Goal: Task Accomplishment & Management: Manage account settings

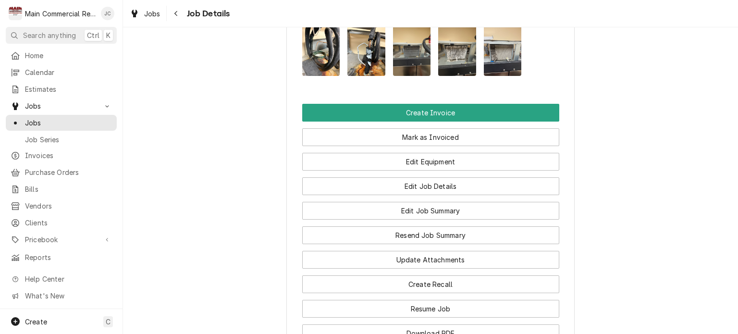
scroll to position [972, 0]
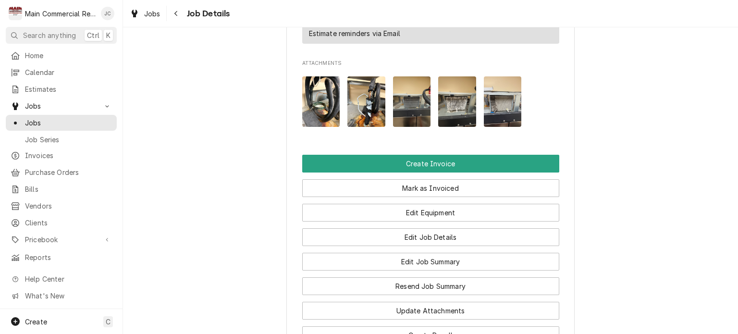
scroll to position [934, 0]
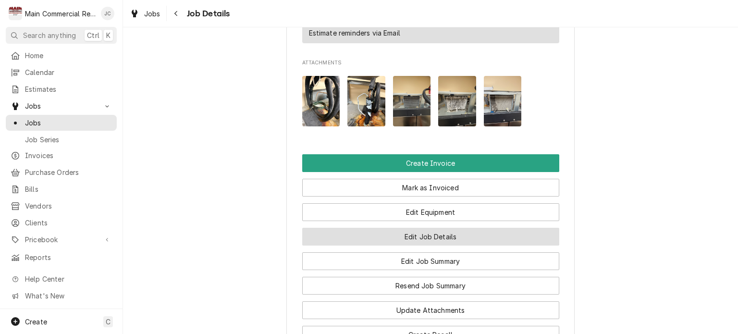
click at [432, 228] on button "Edit Job Details" at bounding box center [430, 237] width 257 height 18
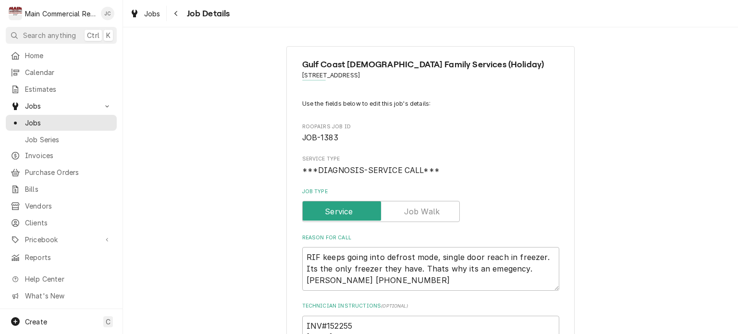
type textarea "x"
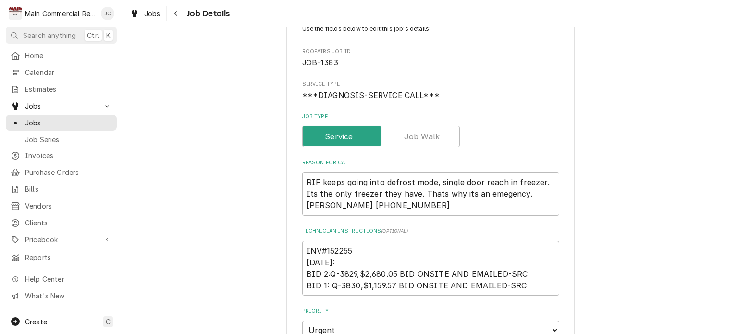
scroll to position [75, 0]
click at [180, 18] on div "Navigate back" at bounding box center [177, 14] width 10 height 10
click at [176, 13] on icon "Navigate back" at bounding box center [176, 13] width 4 height 7
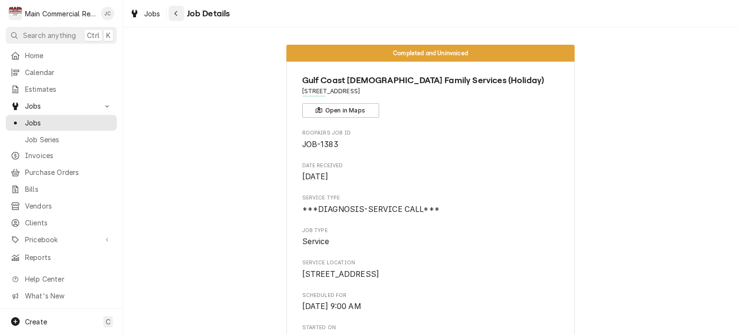
click at [178, 15] on icon "Navigate back" at bounding box center [176, 13] width 4 height 7
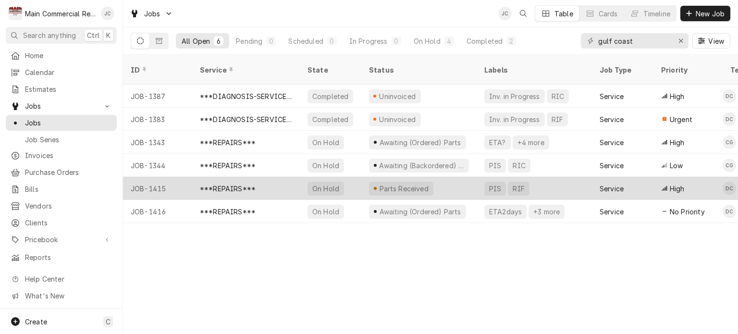
click at [458, 177] on div "Parts Received" at bounding box center [418, 188] width 115 height 23
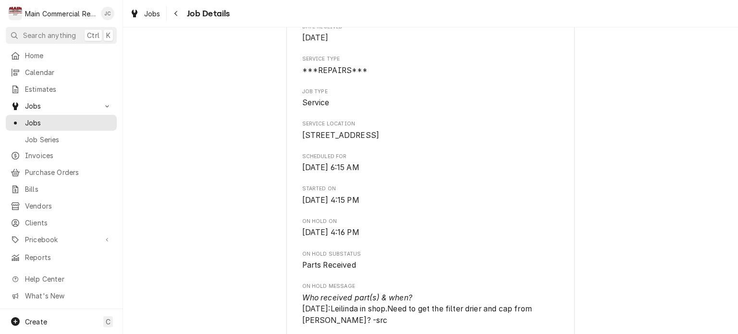
scroll to position [138, 0]
click at [32, 252] on span "Reports" at bounding box center [68, 257] width 87 height 10
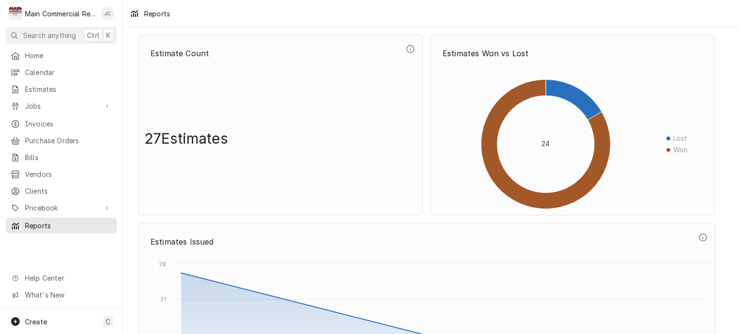
scroll to position [497, 0]
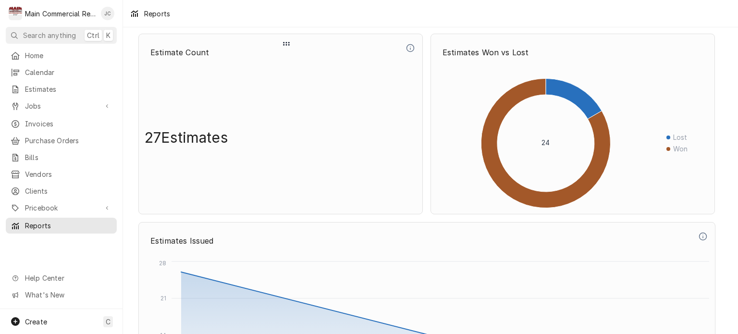
click at [336, 144] on div "27 Estimates" at bounding box center [281, 137] width 272 height 141
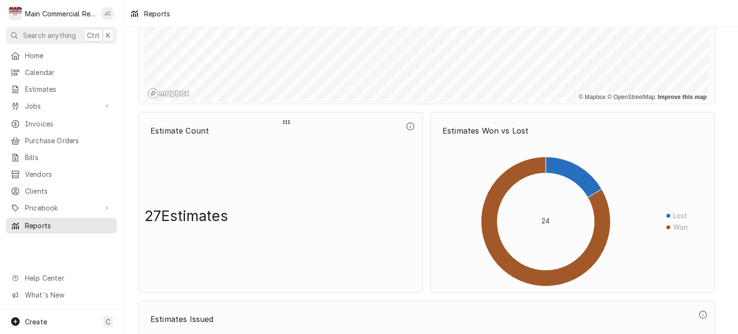
scroll to position [419, 0]
click at [297, 117] on div "Dynamic Content Wrapper" at bounding box center [286, 122] width 276 height 12
click at [279, 132] on p "Estimate Count" at bounding box center [274, 130] width 259 height 21
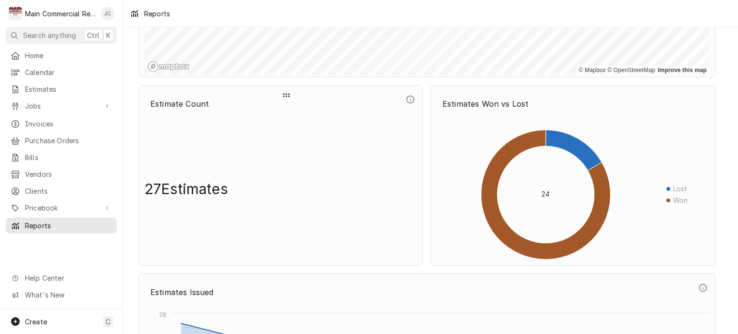
scroll to position [452, 0]
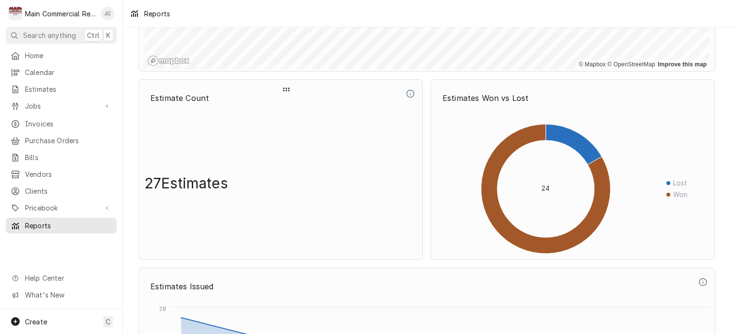
click at [408, 93] on icon "Dynamic Content Wrapper" at bounding box center [410, 93] width 9 height 9
click at [345, 179] on div "27 Estimates" at bounding box center [281, 182] width 272 height 141
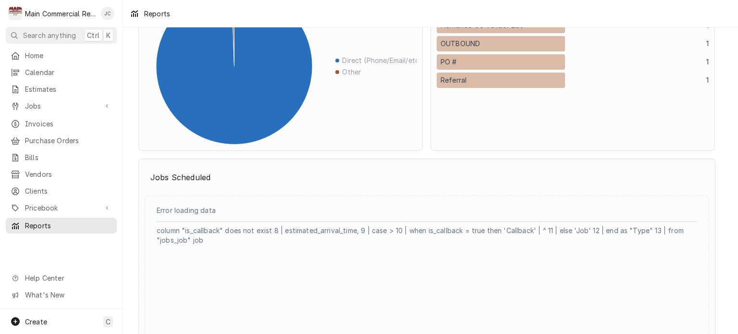
scroll to position [1288, 0]
click at [184, 195] on div "Error loading data column "is_callback" does not exist 8 | estimated_arrival_ti…" at bounding box center [427, 277] width 565 height 164
click at [430, 169] on icon "Dynamic Content Wrapper" at bounding box center [433, 168] width 9 height 12
click at [429, 165] on icon "Dynamic Content Wrapper" at bounding box center [433, 168] width 9 height 12
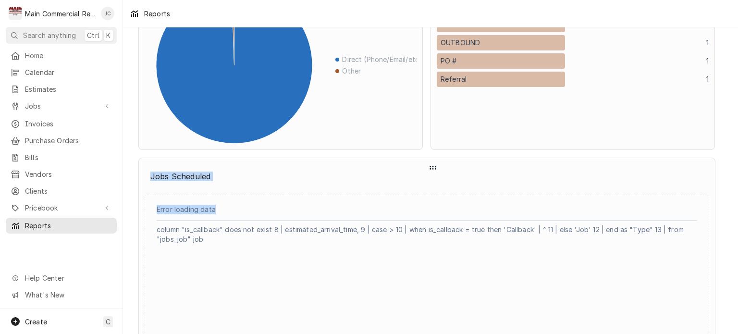
drag, startPoint x: 429, startPoint y: 165, endPoint x: 367, endPoint y: 193, distance: 68.0
click at [367, 193] on div "Jobs Scheduled Error loading data column "is_callback" does not exist 8 | estim…" at bounding box center [426, 262] width 577 height 208
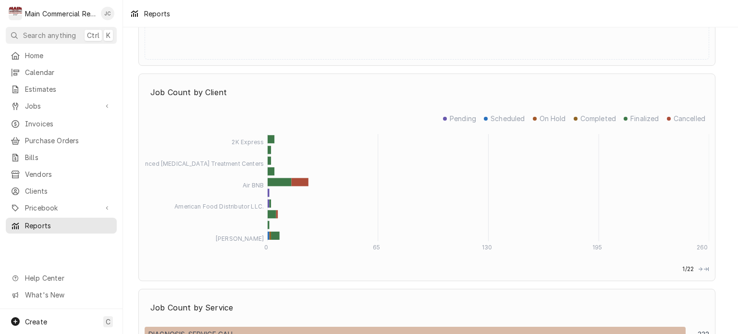
scroll to position [1589, 0]
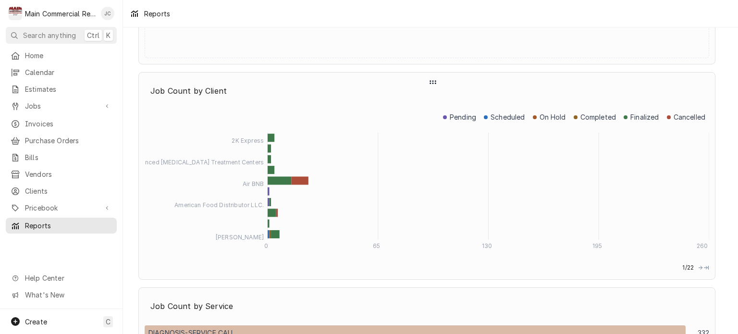
click at [701, 266] on icon "Dynamic Content Wrapper" at bounding box center [701, 268] width 6 height 12
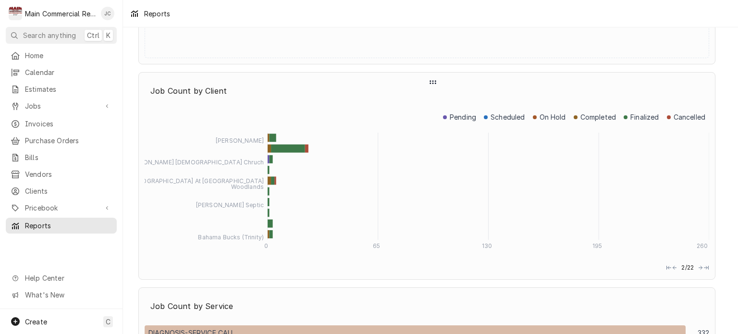
click at [701, 266] on icon "Dynamic Content Wrapper" at bounding box center [701, 268] width 6 height 12
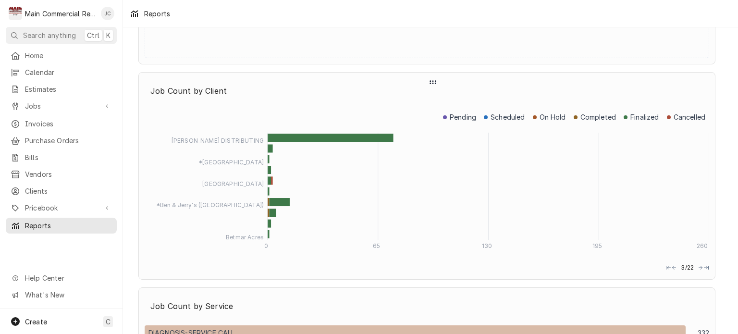
click at [433, 83] on circle "Dynamic Content Wrapper" at bounding box center [432, 83] width 1 height 1
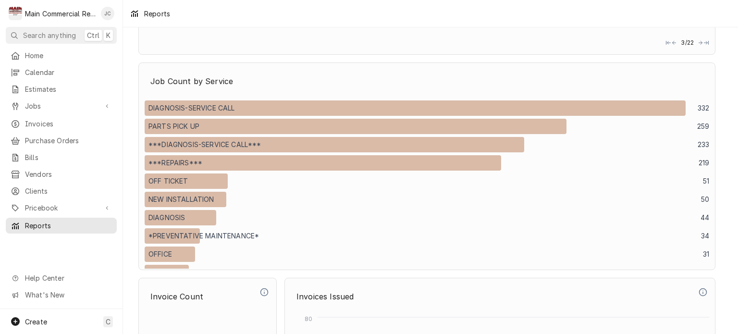
scroll to position [1815, 0]
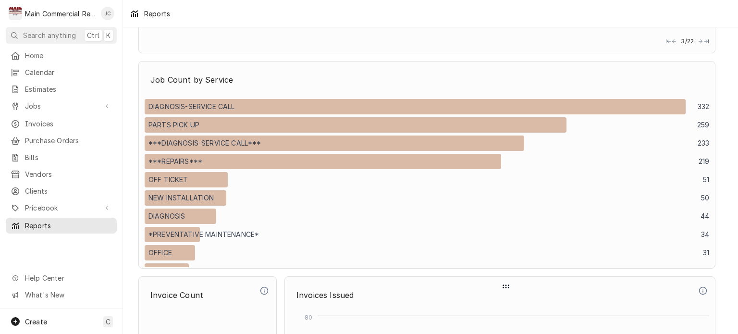
click at [507, 287] on icon "Dynamic Content Wrapper" at bounding box center [506, 287] width 9 height 12
click at [506, 282] on icon "Dynamic Content Wrapper" at bounding box center [506, 287] width 9 height 12
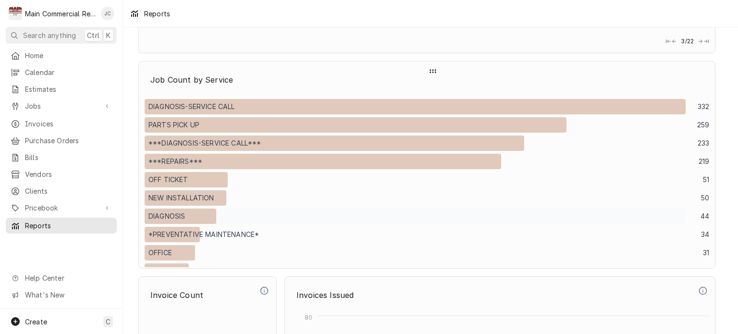
click at [439, 219] on button "DIAGNOSIS" at bounding box center [415, 216] width 541 height 15
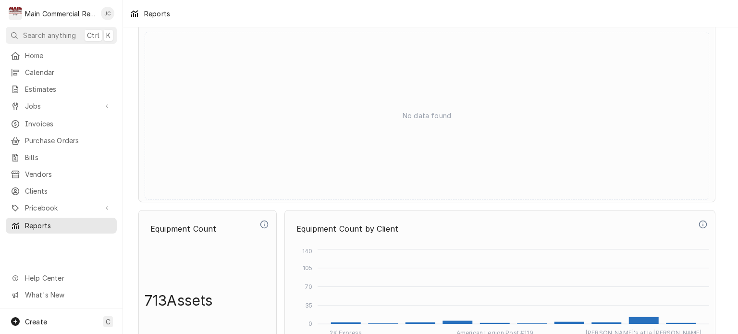
scroll to position [4024, 0]
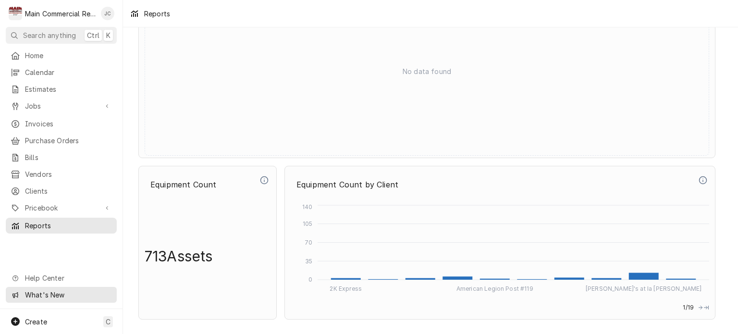
click at [37, 295] on span "What's New" at bounding box center [68, 295] width 86 height 10
click at [134, 12] on div "Reports" at bounding box center [150, 14] width 48 height 16
click at [46, 283] on span "Help Center" at bounding box center [68, 278] width 86 height 10
click at [47, 18] on div "M Main Commercial Refrigeration Service" at bounding box center [52, 13] width 93 height 19
click at [110, 13] on div "Jan Costello's Avatar" at bounding box center [107, 13] width 13 height 13
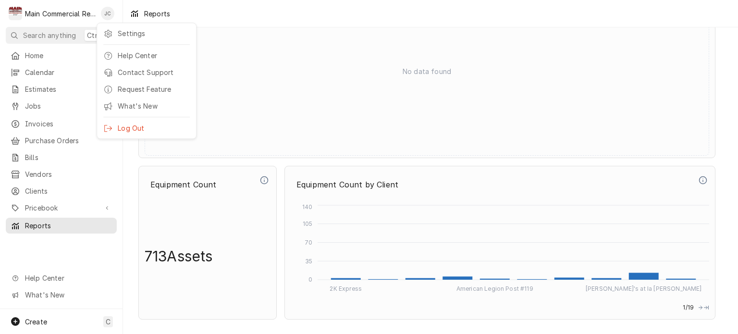
click at [109, 12] on html "M Main Commercial Refrigeration Service JC Search anything Ctrl K Home Calendar…" at bounding box center [369, 167] width 738 height 334
click at [109, 12] on div "Jan Costello's Avatar" at bounding box center [107, 13] width 13 height 13
click at [123, 33] on div "Settings" at bounding box center [154, 33] width 72 height 10
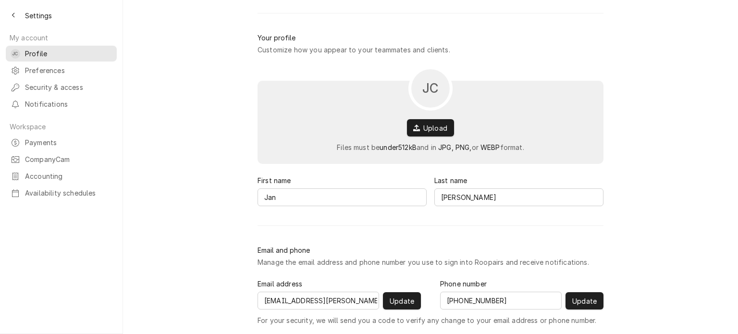
scroll to position [94, 0]
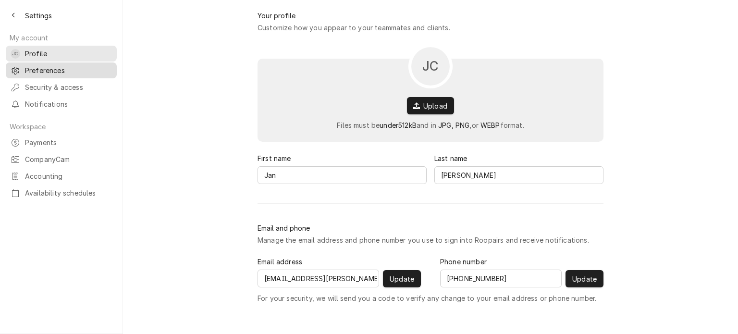
click at [60, 66] on span "Preferences" at bounding box center [68, 70] width 87 height 10
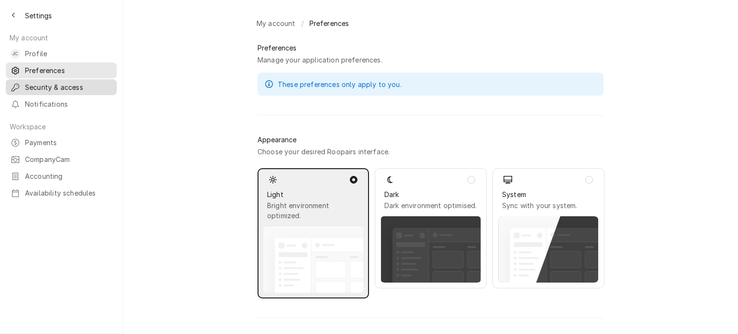
click at [46, 86] on span "Security & access" at bounding box center [68, 87] width 87 height 10
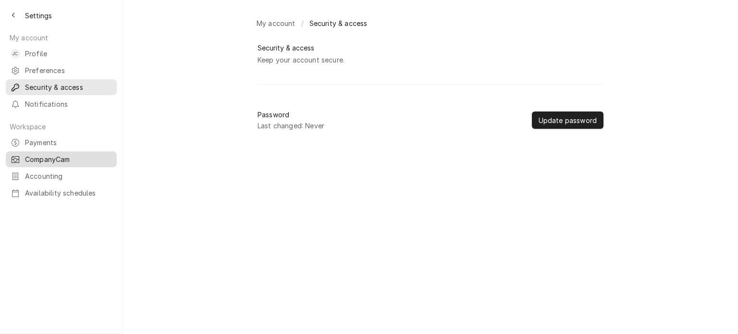
click at [32, 155] on span "CompanyCam" at bounding box center [68, 159] width 87 height 10
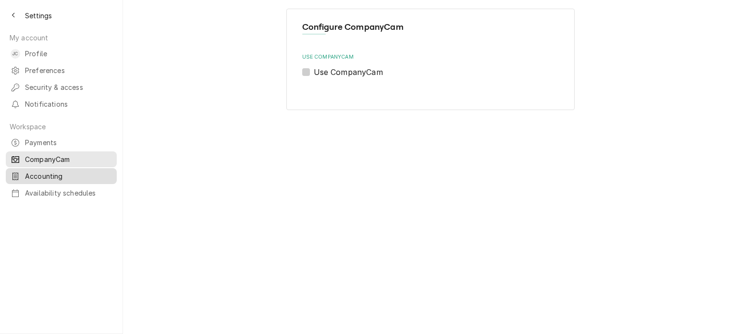
click at [48, 171] on span "Accounting" at bounding box center [68, 176] width 87 height 10
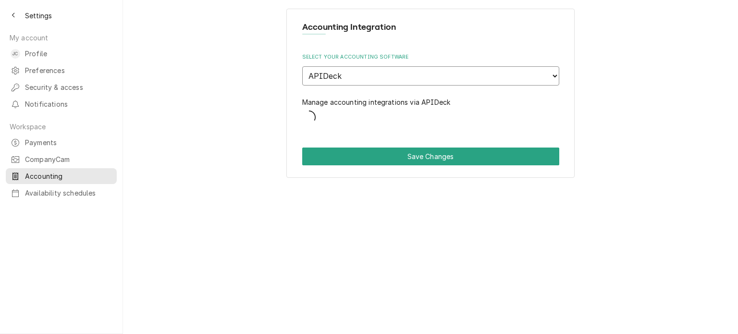
click at [558, 74] on select "None APIDeck QuickBooks Desktop" at bounding box center [430, 75] width 257 height 19
click at [574, 66] on div "Accounting Integration Select your accounting software None APIDeck QuickBooks …" at bounding box center [430, 93] width 288 height 169
click at [52, 188] on span "Availability schedules" at bounding box center [68, 193] width 87 height 10
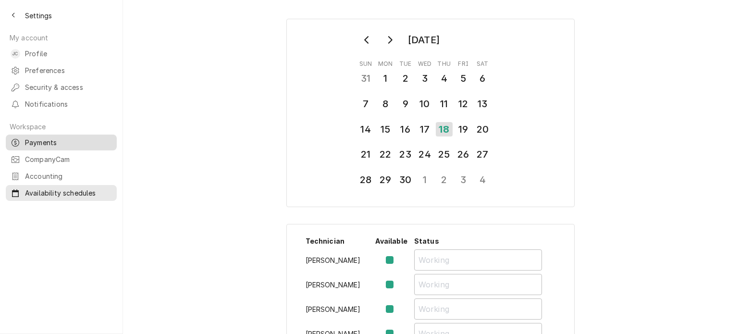
click at [34, 140] on div "Payments" at bounding box center [61, 142] width 107 height 12
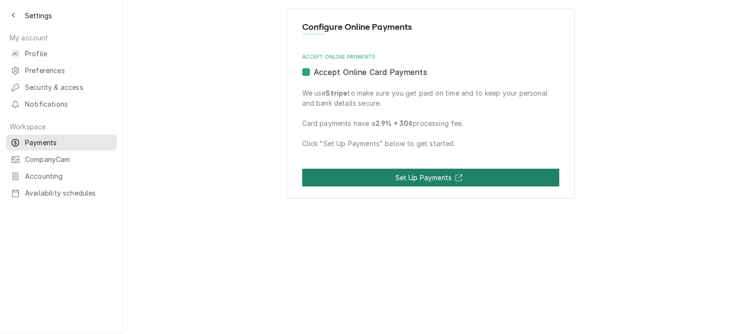
click at [434, 176] on link "Set Up Payments" at bounding box center [430, 178] width 257 height 18
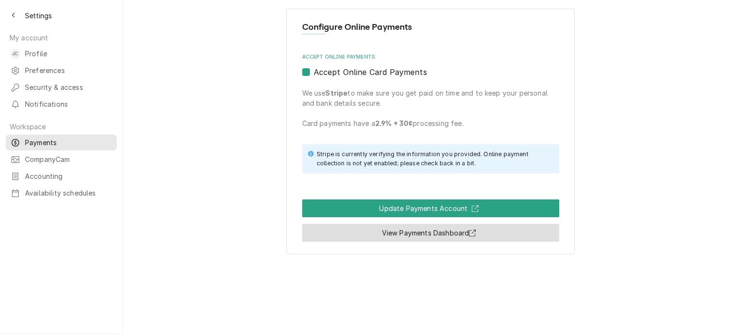
click at [462, 232] on link "View Payments Dashboard" at bounding box center [430, 233] width 257 height 18
click at [383, 230] on link "View Payments Dashboard" at bounding box center [430, 233] width 257 height 18
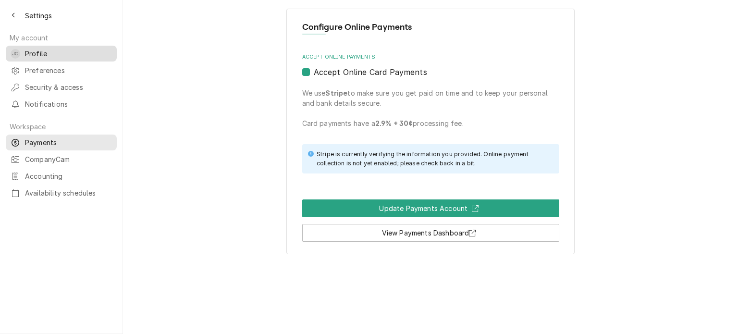
click at [26, 49] on span "Profile" at bounding box center [68, 54] width 87 height 10
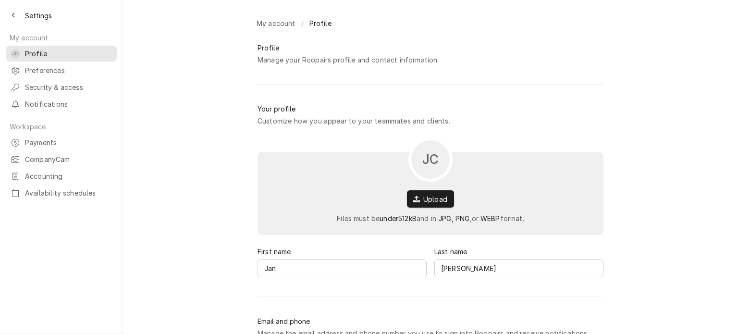
type input "[PHONE_NUMBER]"
click at [13, 15] on icon "Back to previous page" at bounding box center [14, 15] width 4 height 7
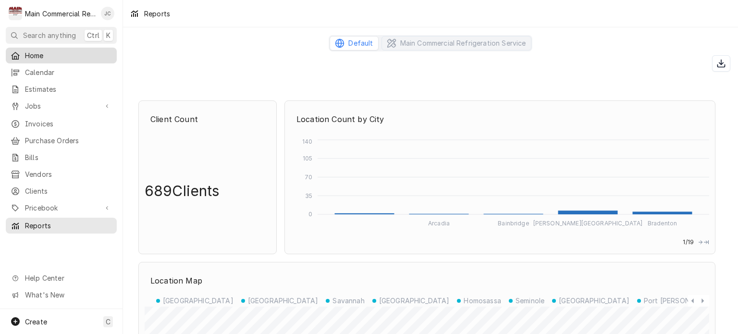
click at [28, 59] on div "Home" at bounding box center [61, 55] width 107 height 12
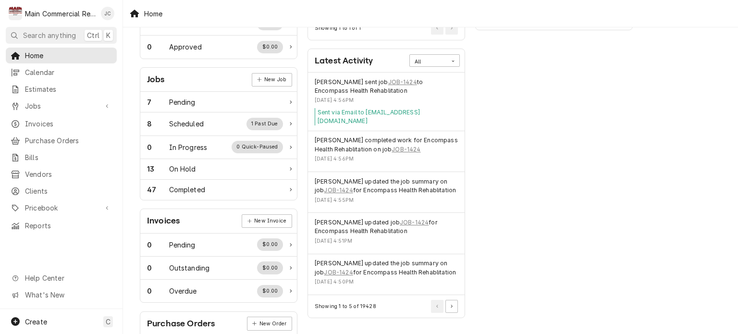
scroll to position [109, 0]
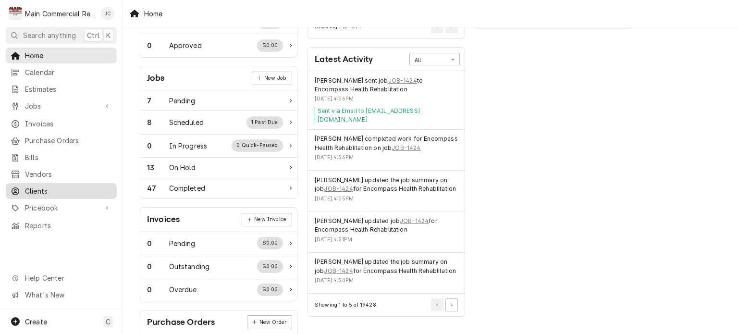
click at [41, 186] on span "Clients" at bounding box center [68, 191] width 87 height 10
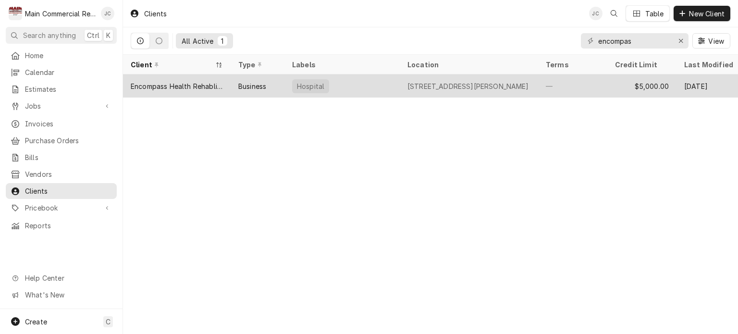
click at [267, 85] on div "Business" at bounding box center [258, 85] width 54 height 23
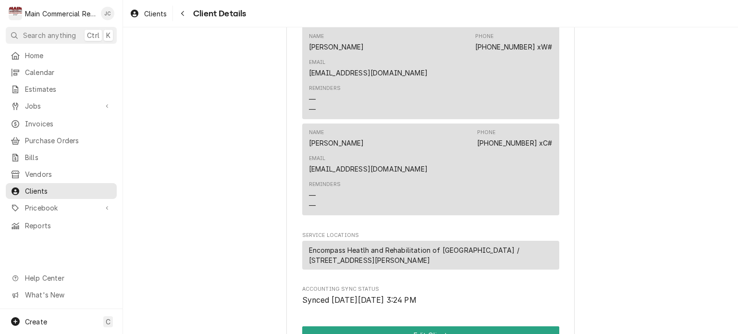
scroll to position [374, 0]
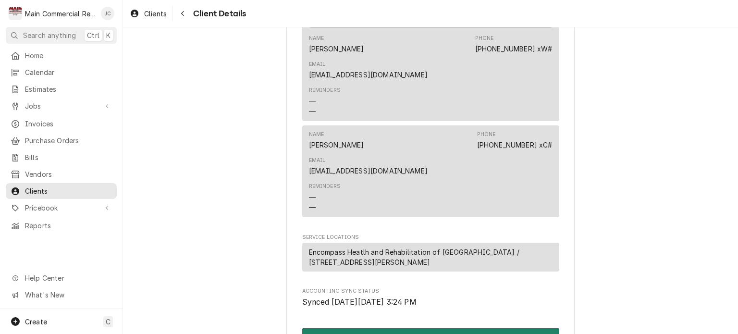
click at [430, 328] on button "Edit Client" at bounding box center [430, 337] width 257 height 18
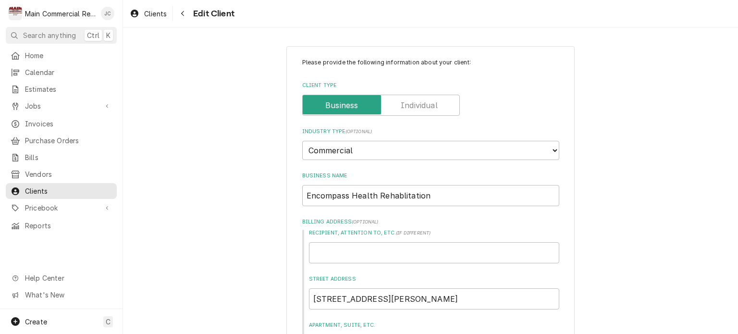
type textarea "x"
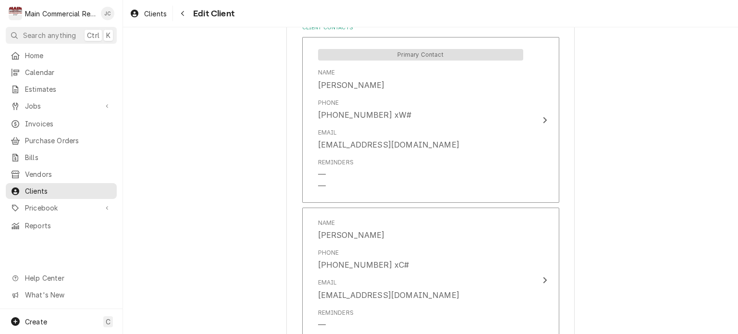
scroll to position [733, 0]
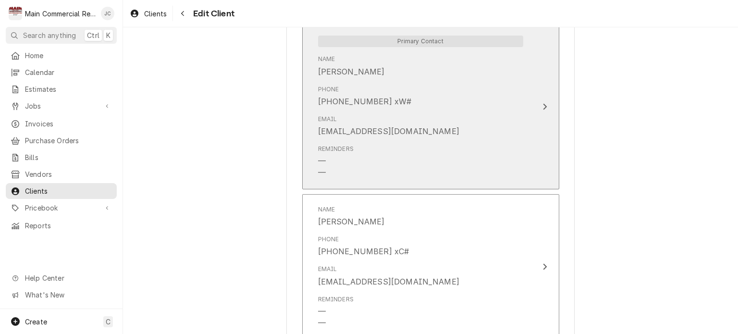
click at [527, 107] on button "Primary Contact Name [PERSON_NAME] Phone [PHONE_NUMBER] xW# Email [EMAIL_ADDRES…" at bounding box center [430, 107] width 257 height 166
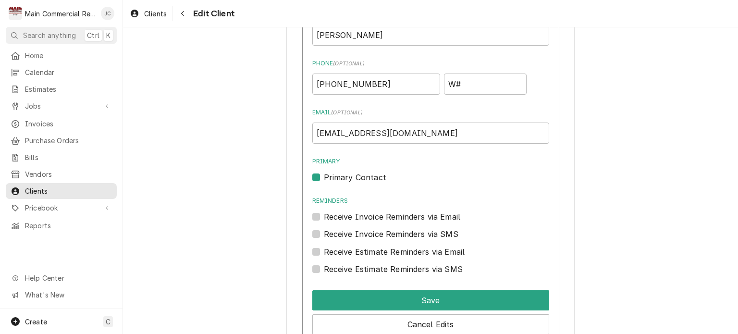
scroll to position [750, 0]
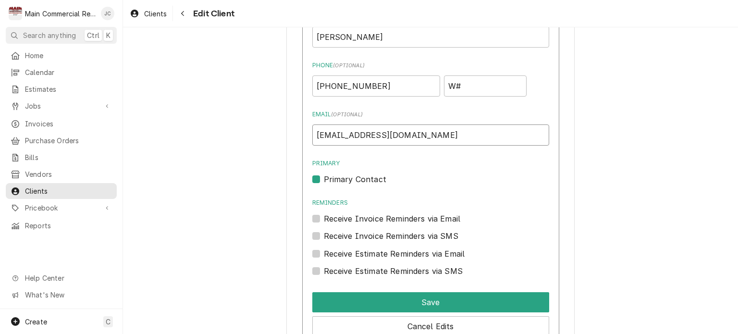
click at [352, 135] on input "[EMAIL_ADDRESS][DOMAIN_NAME]" at bounding box center [430, 134] width 237 height 21
type input "[EMAIL_ADDRESS][PERSON_NAME][DOMAIN_NAME]"
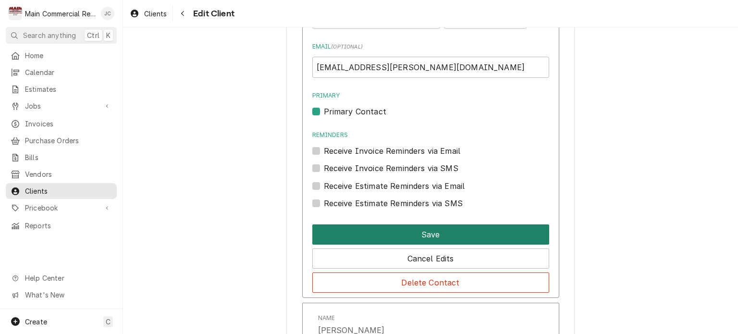
click at [435, 234] on button "Save" at bounding box center [430, 234] width 237 height 20
type textarea "x"
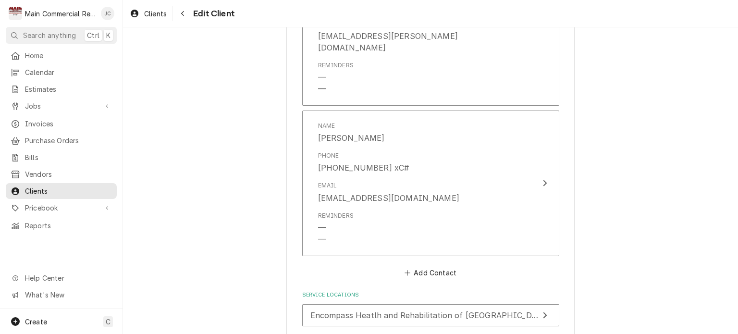
scroll to position [829, 0]
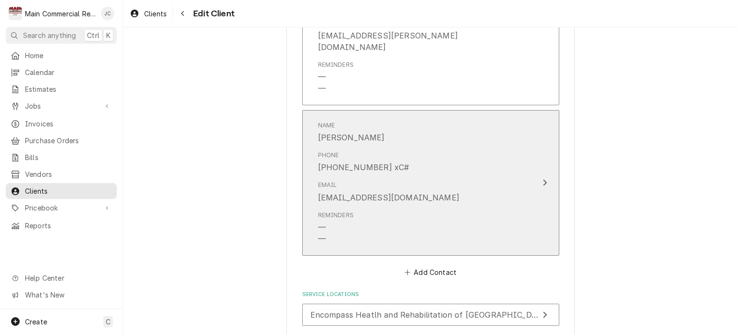
click at [520, 187] on div "Name [PERSON_NAME] Phone [PHONE_NUMBER] xC# Email [EMAIL_ADDRESS][DOMAIN_NAME] …" at bounding box center [420, 182] width 221 height 135
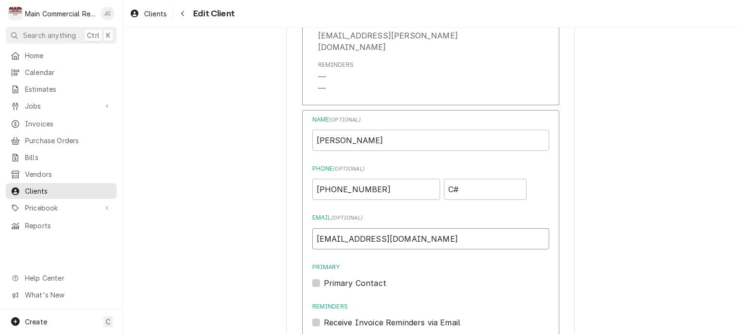
click at [345, 228] on input "[EMAIL_ADDRESS][DOMAIN_NAME]" at bounding box center [430, 238] width 237 height 21
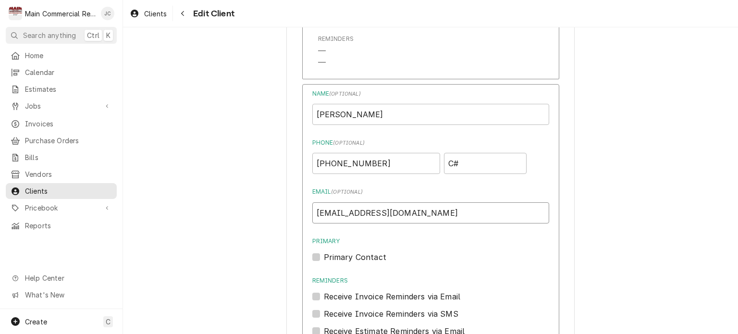
scroll to position [856, 0]
type input "[EMAIL_ADDRESS][PERSON_NAME][DOMAIN_NAME]"
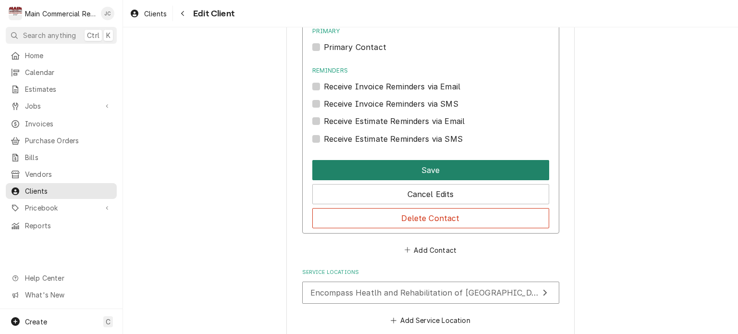
click at [423, 162] on button "Save" at bounding box center [430, 170] width 237 height 20
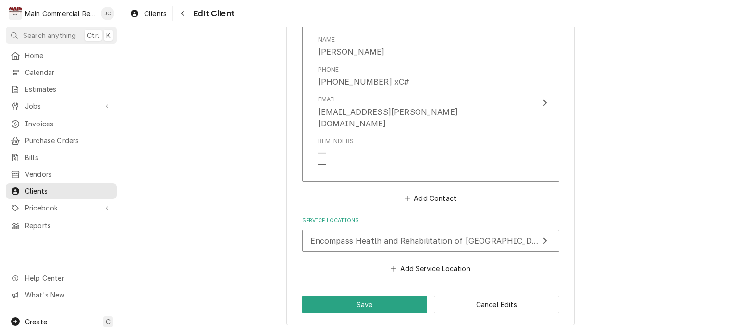
scroll to position [891, 0]
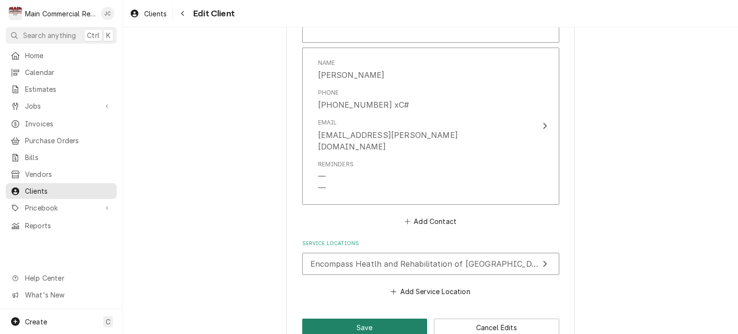
click at [366, 319] on button "Save" at bounding box center [364, 328] width 125 height 18
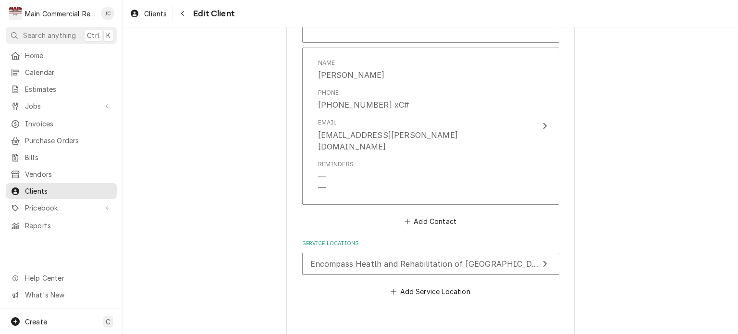
type textarea "x"
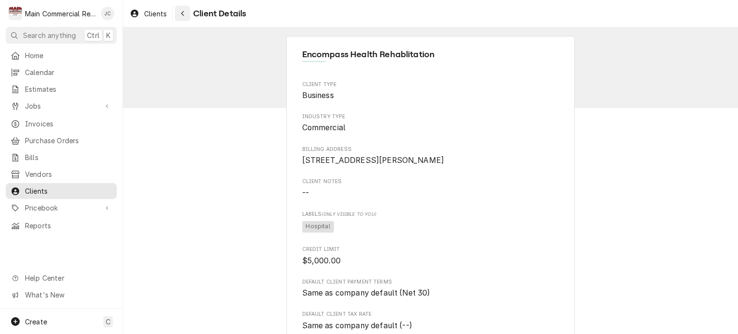
click at [183, 17] on div "Navigate back" at bounding box center [183, 14] width 10 height 10
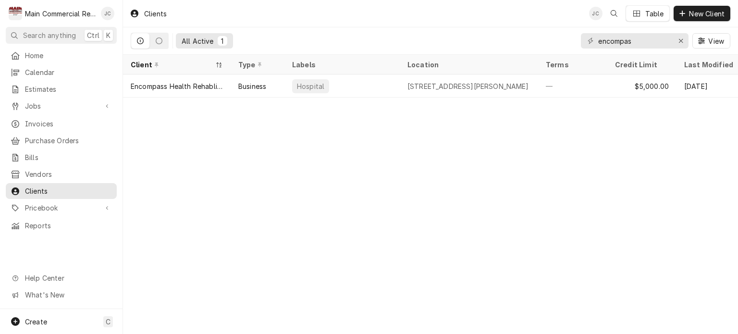
scroll to position [0, 1]
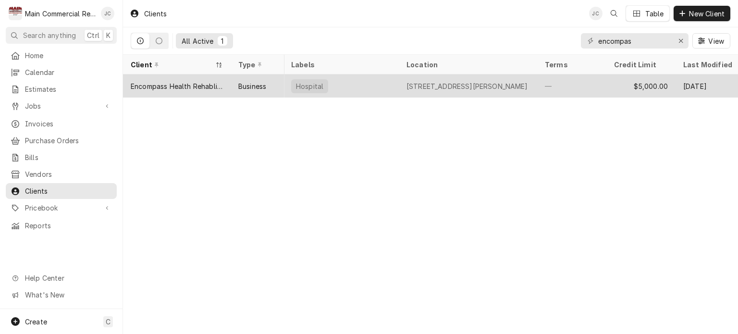
click at [237, 85] on div "Business" at bounding box center [258, 85] width 54 height 23
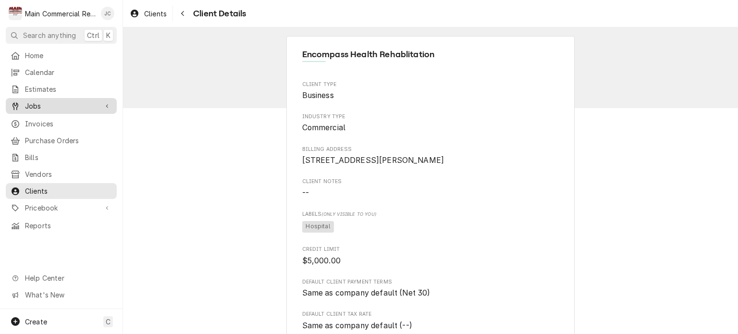
click at [43, 101] on span "Jobs" at bounding box center [61, 106] width 73 height 10
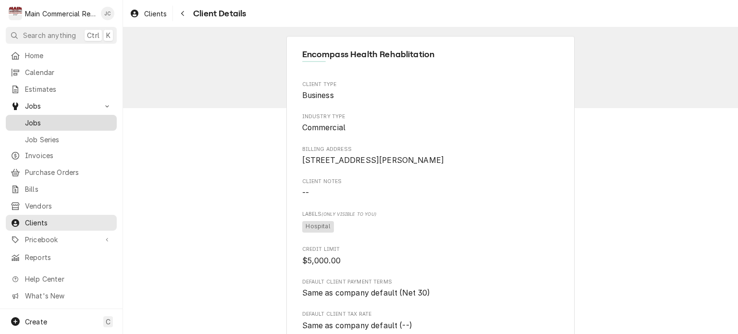
click at [41, 123] on span "Jobs" at bounding box center [68, 123] width 87 height 10
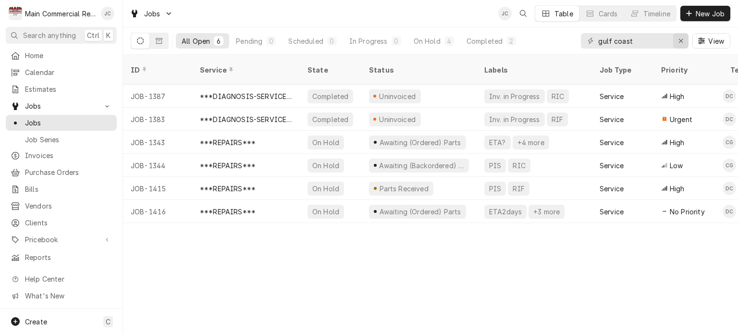
click at [683, 48] on button "Erase input" at bounding box center [680, 40] width 15 height 15
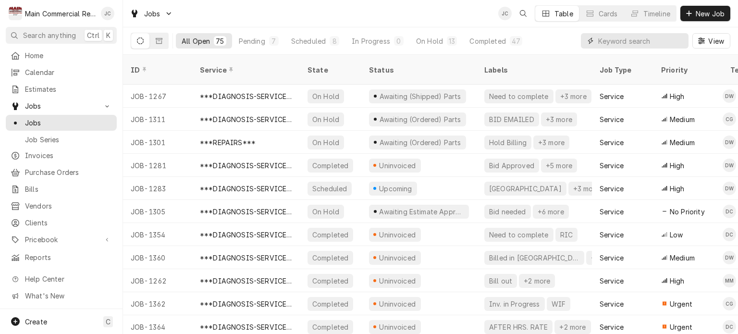
click at [642, 41] on input "Dynamic Content Wrapper" at bounding box center [641, 40] width 86 height 15
type input "w"
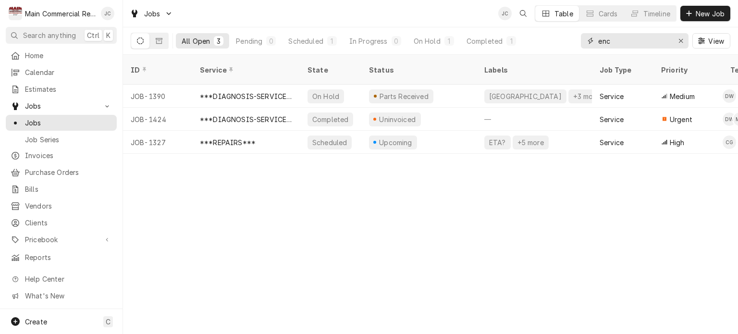
click at [627, 43] on input "enc" at bounding box center [634, 40] width 72 height 15
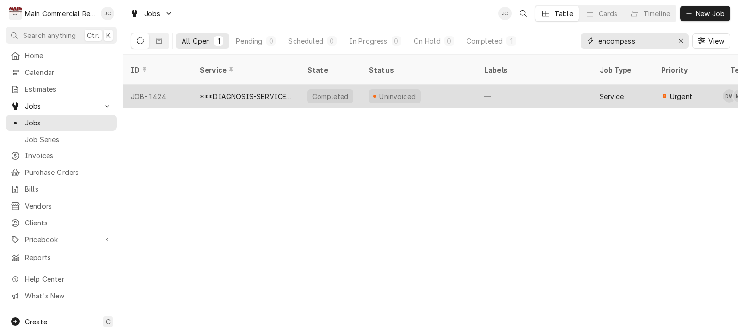
type input "encompass"
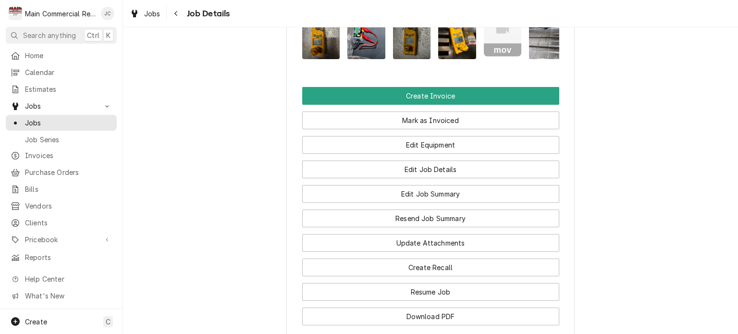
scroll to position [936, 0]
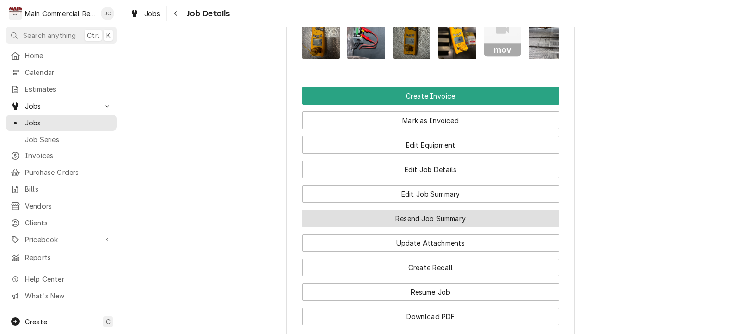
click at [450, 209] on button "Resend Job Summary" at bounding box center [430, 218] width 257 height 18
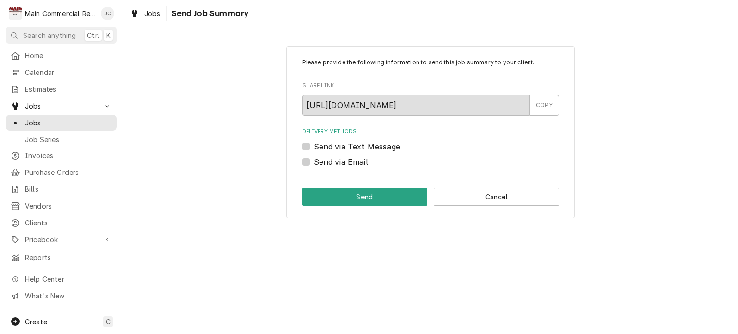
click at [314, 163] on label "Send via Email" at bounding box center [341, 162] width 54 height 12
click at [314, 163] on input "Send via Email" at bounding box center [442, 166] width 257 height 21
checkbox input "true"
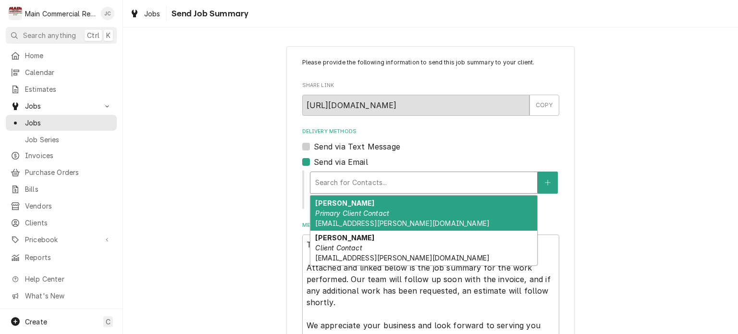
click at [386, 220] on span "[EMAIL_ADDRESS][PERSON_NAME][DOMAIN_NAME]" at bounding box center [402, 223] width 174 height 8
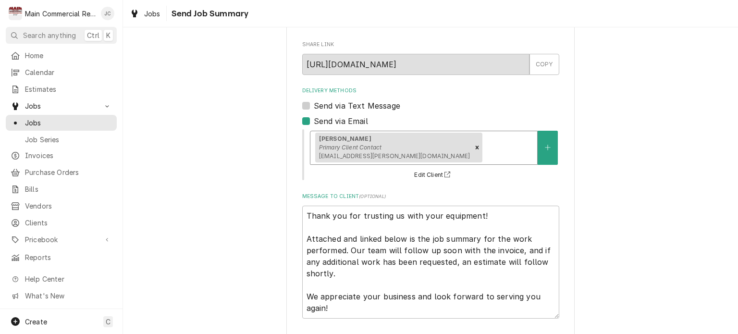
scroll to position [84, 0]
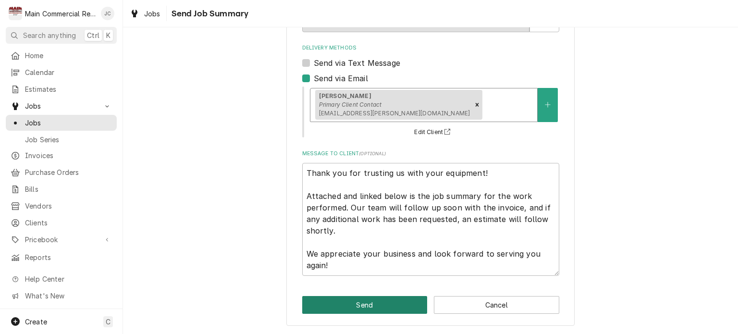
click at [359, 308] on button "Send" at bounding box center [364, 305] width 125 height 18
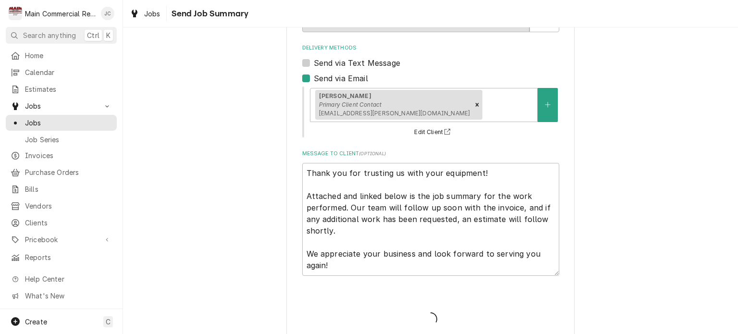
type textarea "x"
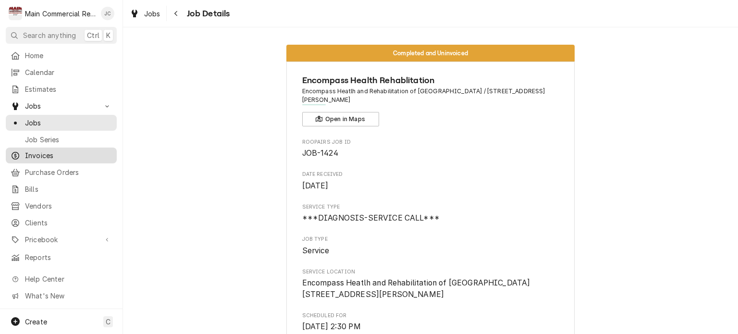
click at [30, 155] on span "Invoices" at bounding box center [68, 155] width 87 height 10
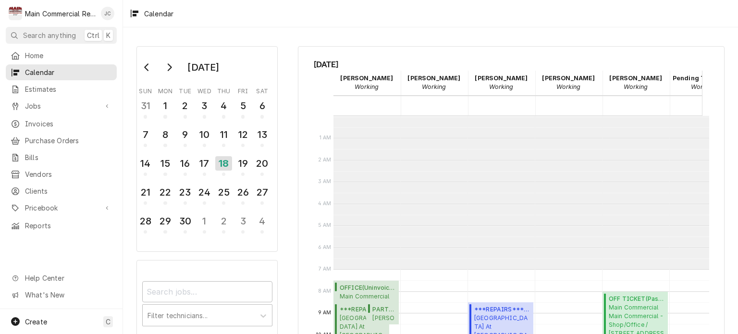
scroll to position [192, 0]
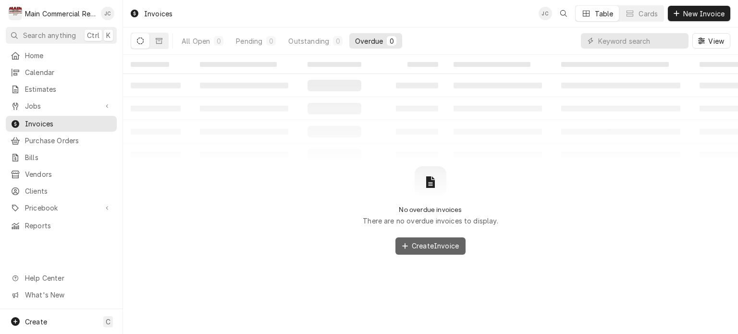
click at [427, 254] on button "Create Invoice" at bounding box center [430, 245] width 70 height 17
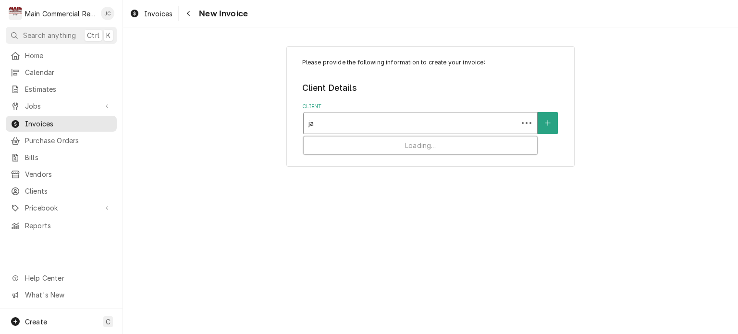
type input "jan"
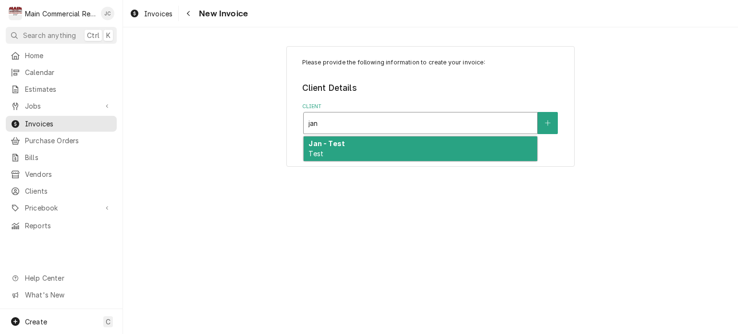
click at [348, 157] on div "Jan - Test Test" at bounding box center [421, 148] width 234 height 25
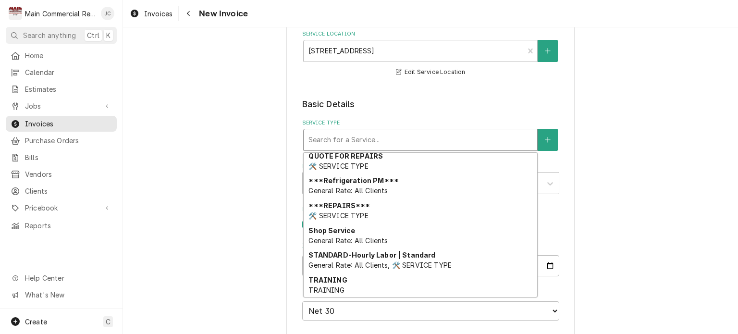
scroll to position [603, 0]
type input "k"
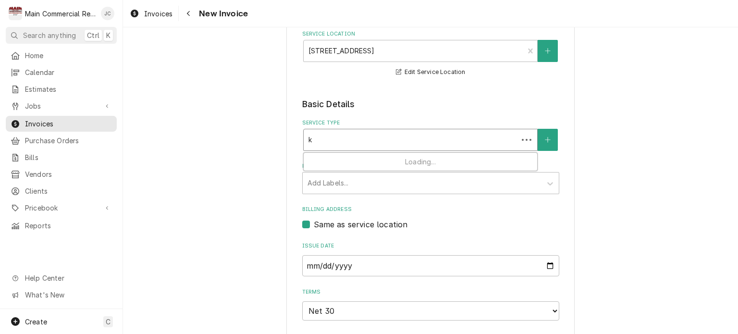
scroll to position [0, 0]
type input "standard"
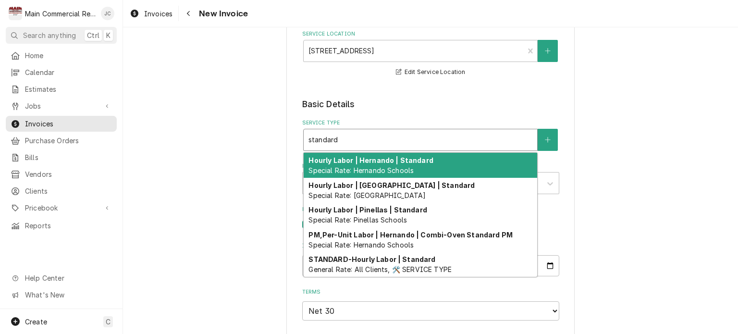
click at [340, 275] on div "STANDARD-Hourly Labor | Standard General Rate: All Clients, 🛠️ SERVICE TYPE" at bounding box center [421, 264] width 234 height 25
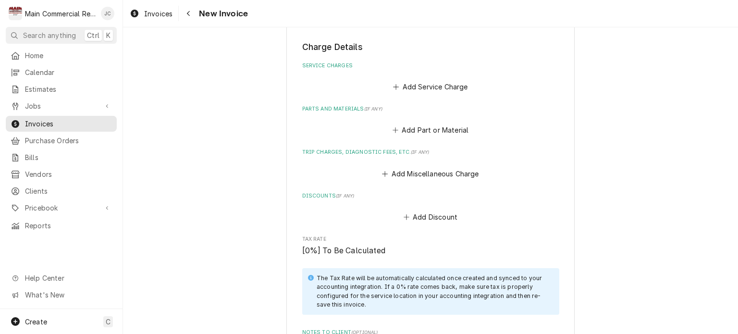
scroll to position [531, 0]
click at [430, 91] on button "Add Service Charge" at bounding box center [431, 85] width 78 height 13
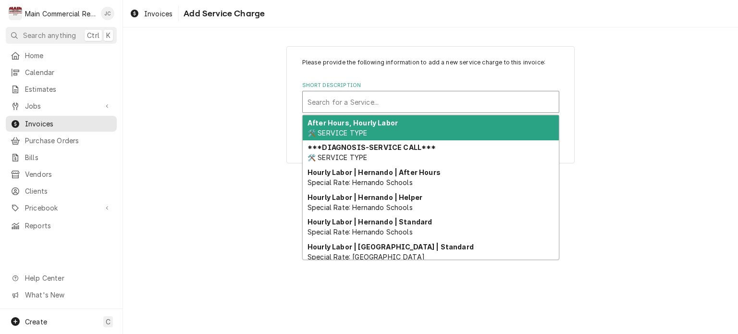
click at [410, 161] on div "***DIAGNOSIS-SERVICE CALL*** 🛠️ SERVICE TYPE" at bounding box center [431, 152] width 256 height 25
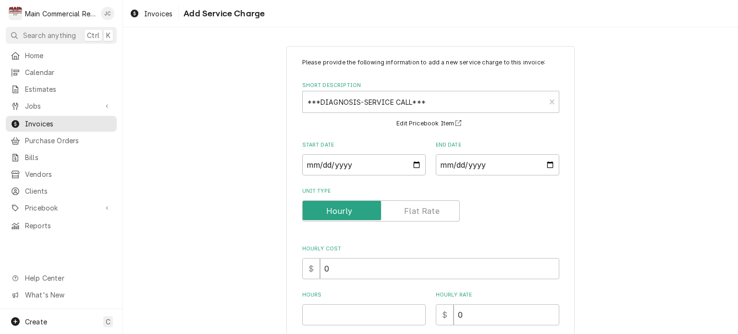
click at [410, 169] on input "Start Date" at bounding box center [363, 164] width 123 height 21
type textarea "x"
type input "2025-09-11"
click at [512, 165] on input "End Date" at bounding box center [497, 164] width 123 height 21
click at [415, 162] on input "2025-09-11" at bounding box center [363, 164] width 123 height 21
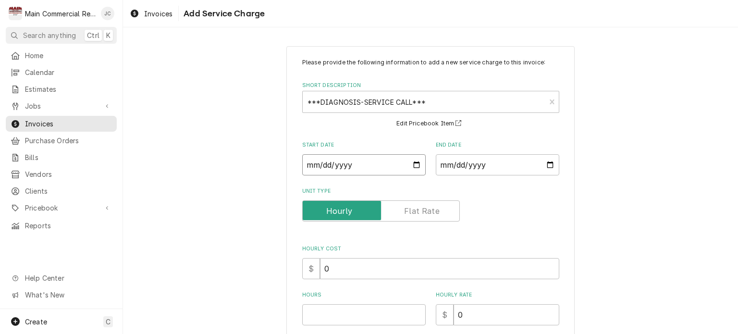
type textarea "x"
type input "2025-09-18"
click at [490, 160] on input "End Date" at bounding box center [497, 164] width 123 height 21
click at [550, 168] on input "End Date" at bounding box center [497, 164] width 123 height 21
type input "2025-09-25"
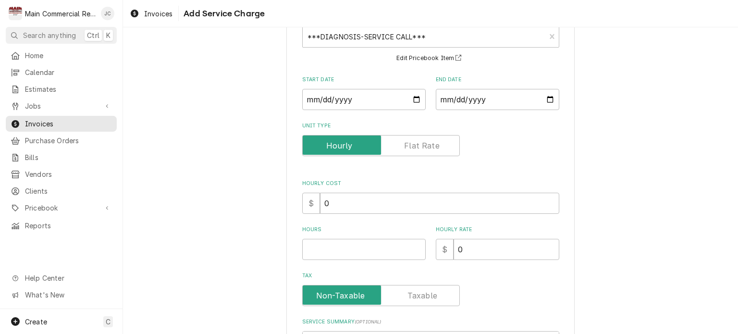
scroll to position [66, 0]
click at [496, 199] on input "0" at bounding box center [439, 202] width 239 height 21
type textarea "x"
type input "01"
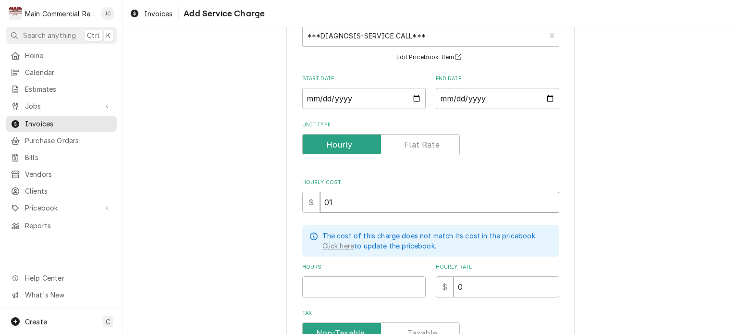
type textarea "x"
type input "0"
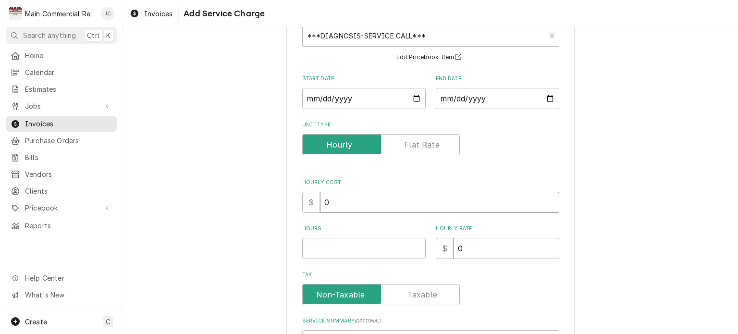
type textarea "x"
type input "1"
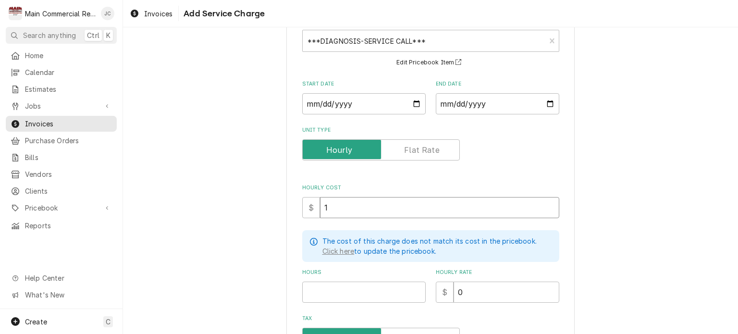
scroll to position [61, 0]
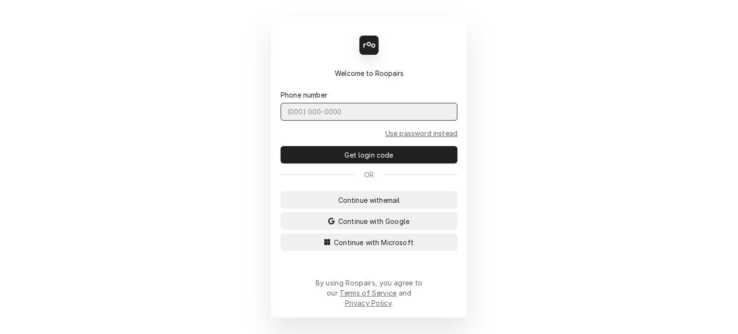
click at [307, 121] on input "Dynamic Content Wrapper" at bounding box center [369, 112] width 177 height 18
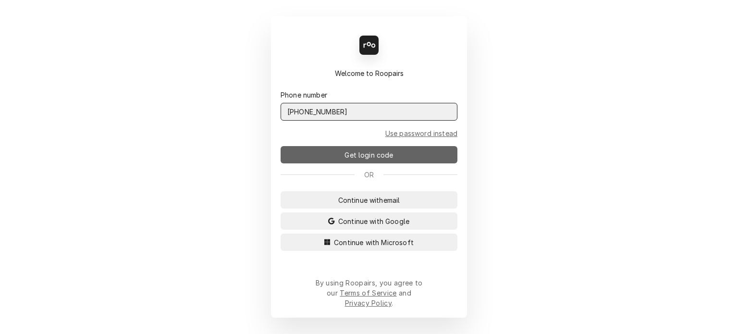
type input "(727) 215-5775"
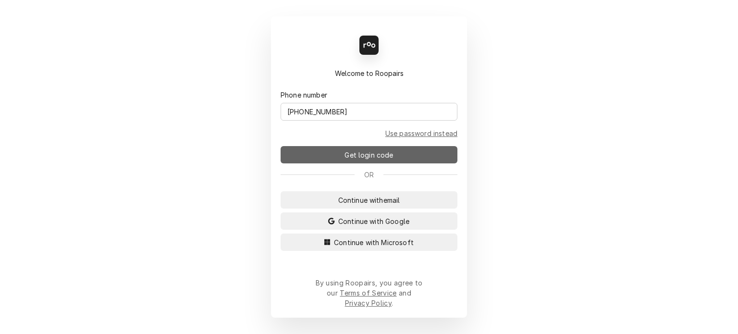
click at [374, 158] on span "Get login code" at bounding box center [369, 155] width 52 height 10
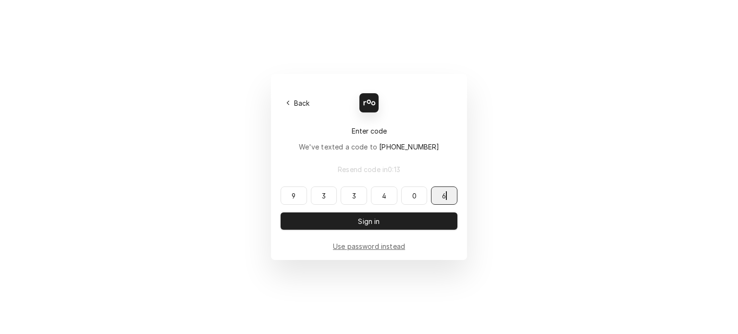
type input "933406"
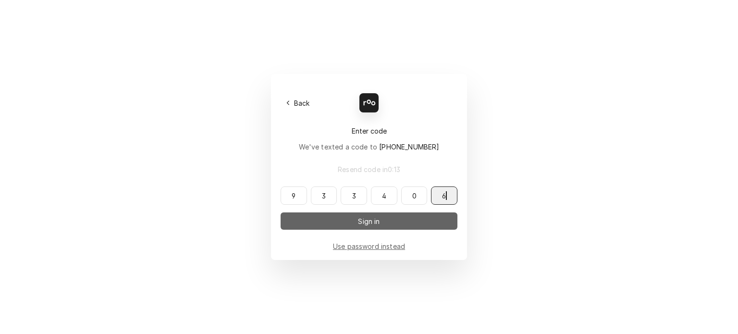
click at [375, 225] on span "Sign in" at bounding box center [368, 221] width 25 height 10
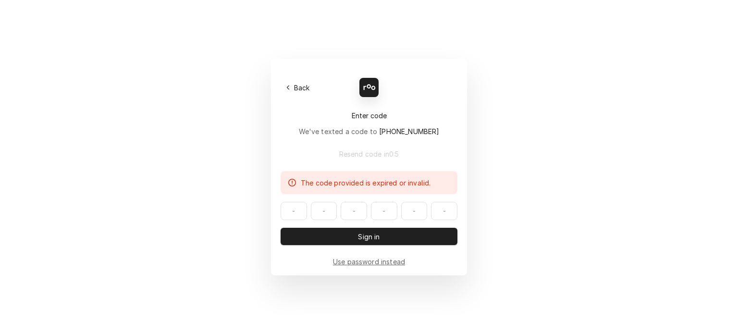
click at [281, 212] on input "Dynamic Content Wrapper" at bounding box center [369, 211] width 177 height 18
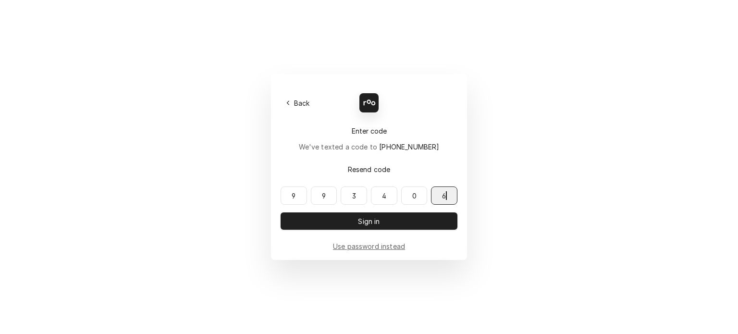
type input "993406"
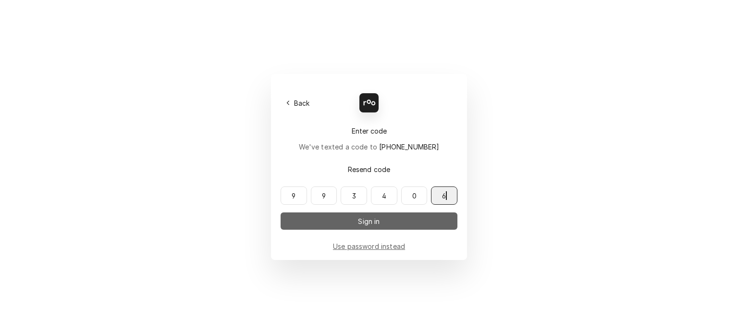
click at [384, 230] on button "Sign in" at bounding box center [369, 220] width 177 height 17
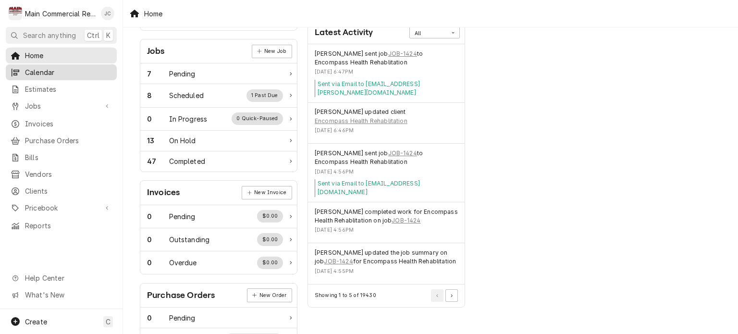
scroll to position [136, 0]
click at [452, 294] on icon "Pagination Controls" at bounding box center [452, 295] width 2 height 3
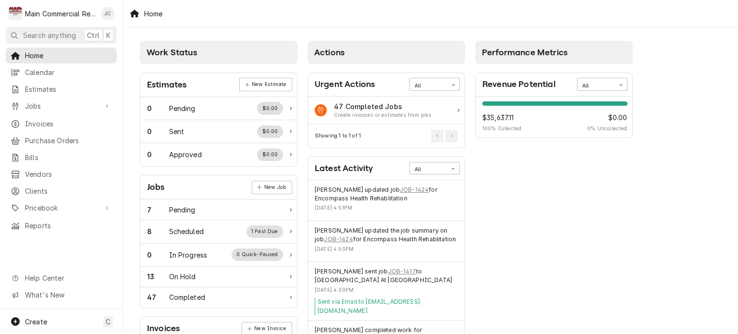
scroll to position [0, 0]
click at [259, 232] on div "1 Past Due" at bounding box center [264, 231] width 37 height 12
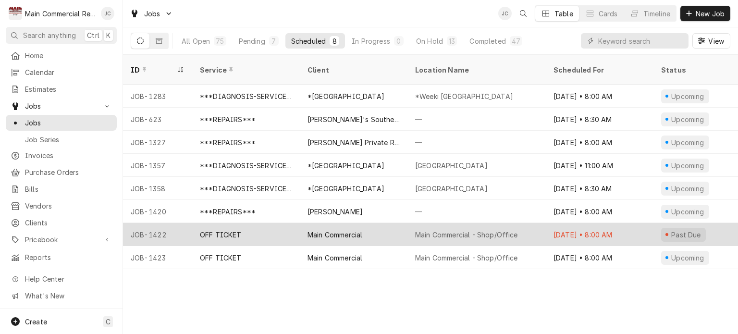
click at [621, 223] on div "[DATE] • 8:00 AM" at bounding box center [600, 234] width 108 height 23
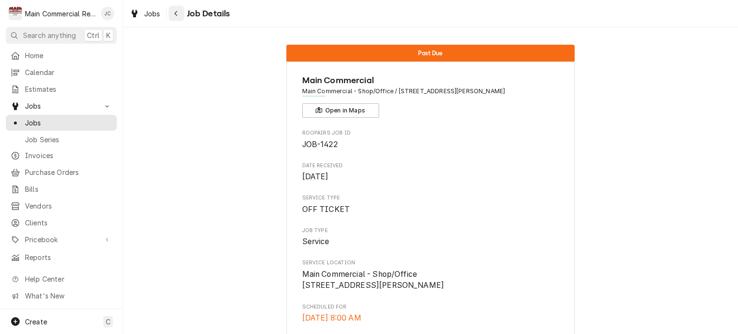
click at [175, 14] on icon "Navigate back" at bounding box center [176, 13] width 4 height 7
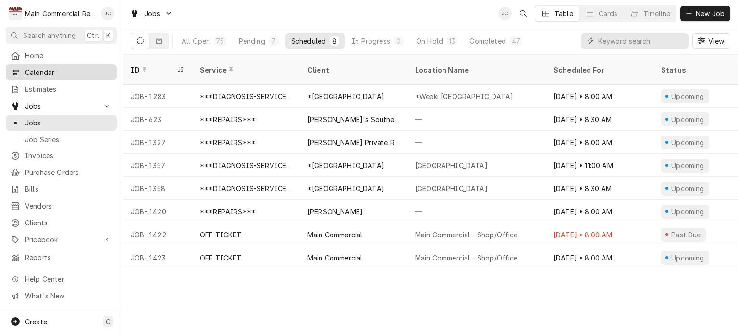
click at [50, 75] on div "Calendar" at bounding box center [61, 72] width 107 height 12
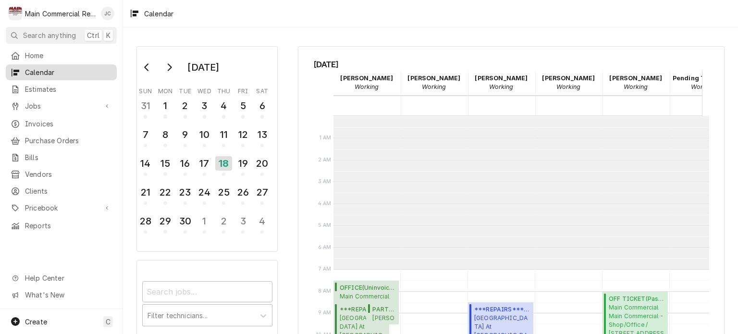
scroll to position [153, 0]
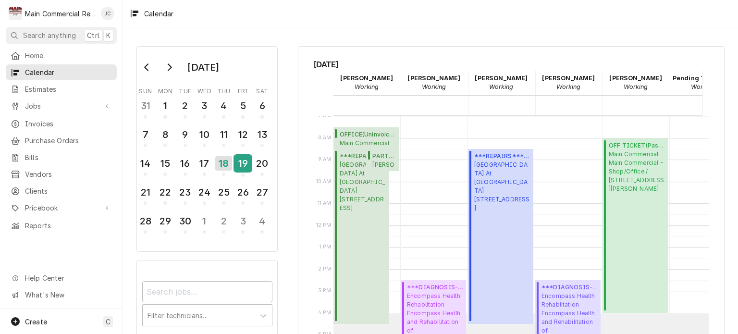
click at [237, 159] on div "19" at bounding box center [242, 163] width 17 height 16
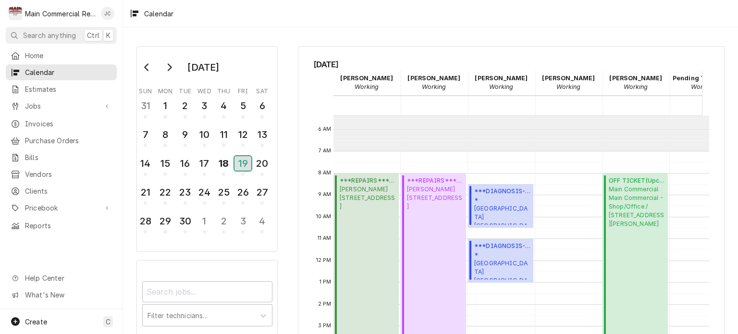
scroll to position [123, 0]
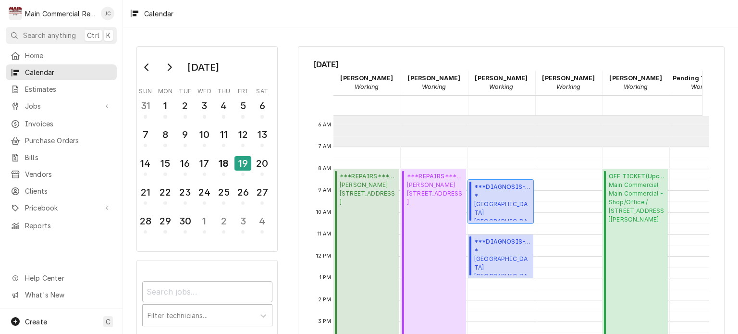
click at [498, 211] on span "*Hernando County Public School Spring Hill Elementary / 6001 Mariner Blvd, Spri…" at bounding box center [502, 205] width 56 height 29
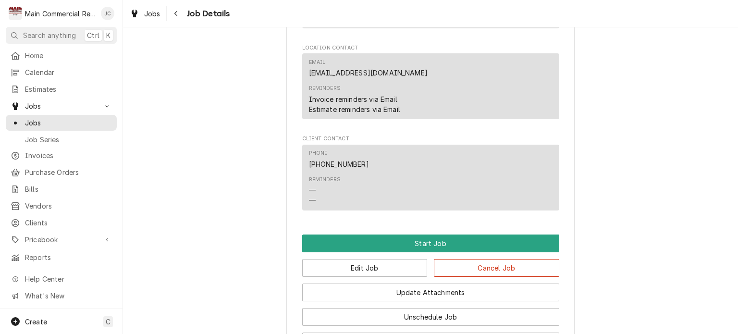
scroll to position [1186, 0]
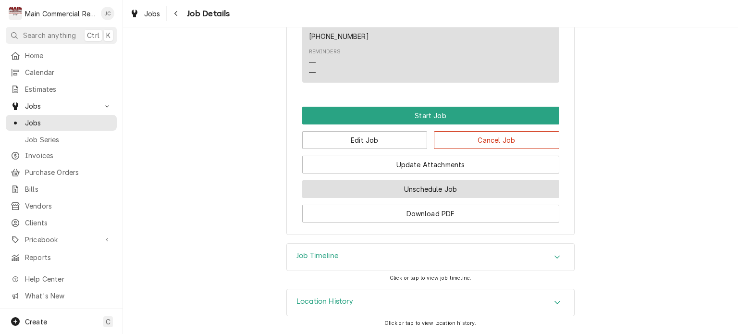
click at [461, 188] on button "Unschedule Job" at bounding box center [430, 189] width 257 height 18
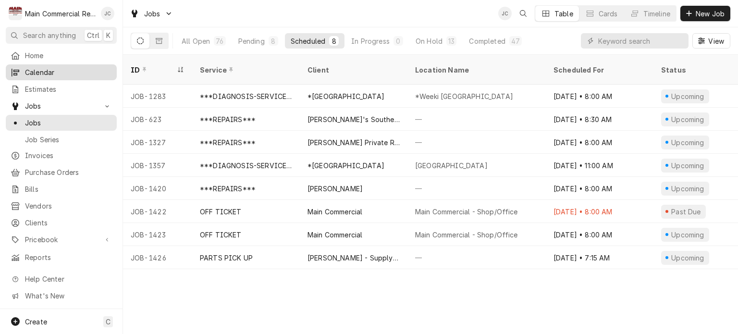
click at [46, 73] on span "Calendar" at bounding box center [68, 72] width 87 height 10
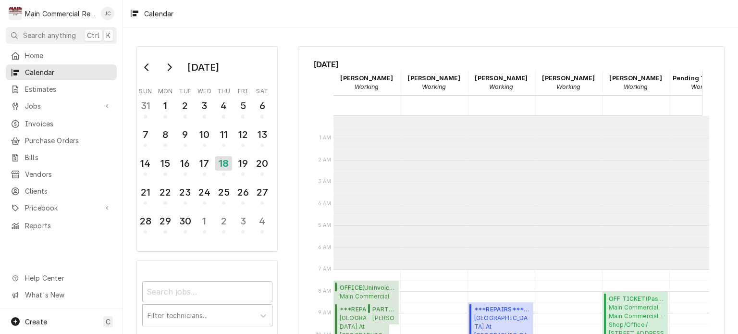
scroll to position [153, 0]
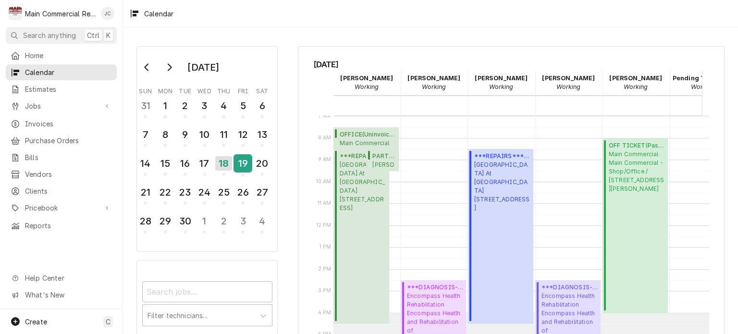
click at [242, 170] on div "19" at bounding box center [242, 163] width 17 height 16
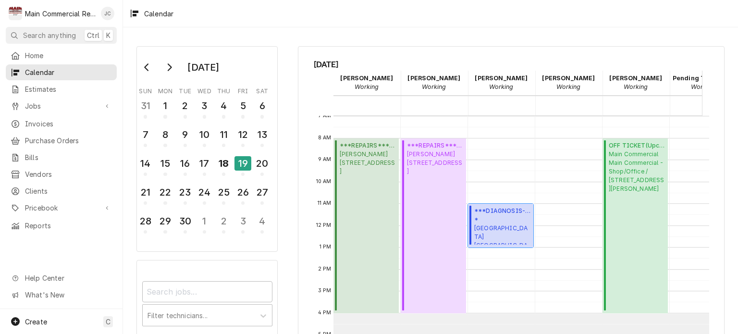
click at [507, 227] on span "*[GEOGRAPHIC_DATA] / [STREET_ADDRESS][PERSON_NAME]" at bounding box center [502, 229] width 56 height 29
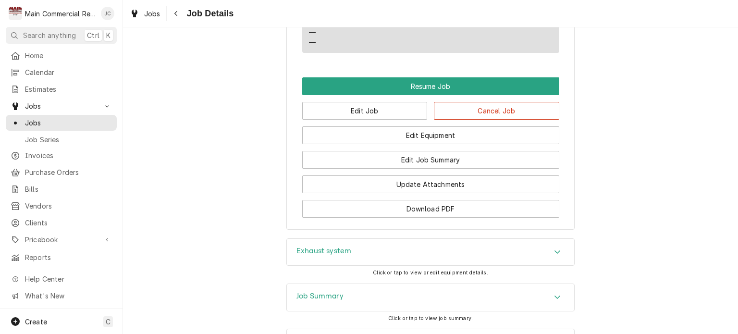
scroll to position [1307, 0]
click at [383, 117] on button "Edit Job" at bounding box center [364, 110] width 125 height 18
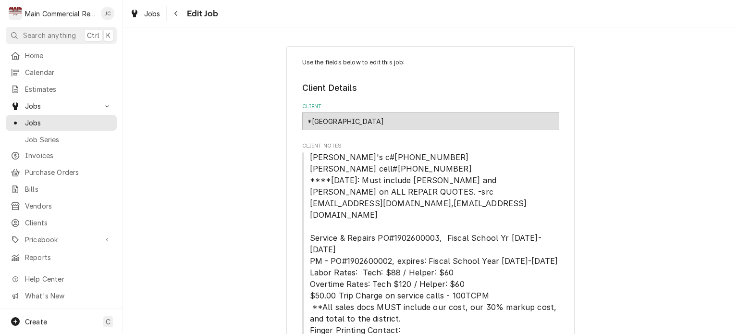
type textarea "x"
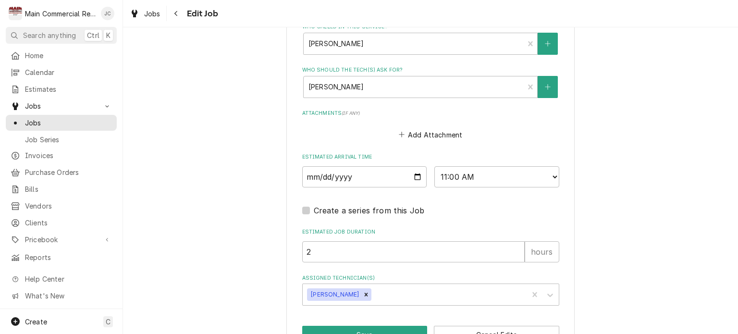
scroll to position [1045, 0]
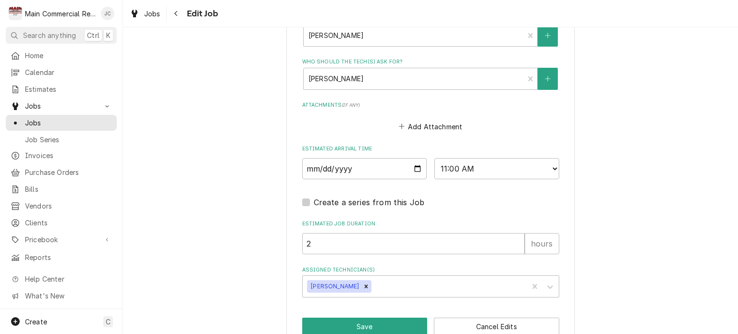
click at [411, 158] on input "2025-09-19" at bounding box center [364, 168] width 125 height 21
type input "2025-09-22"
click at [370, 318] on button "Save" at bounding box center [364, 327] width 125 height 18
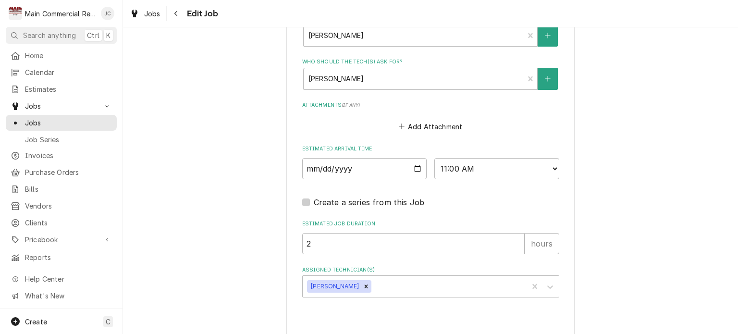
type textarea "x"
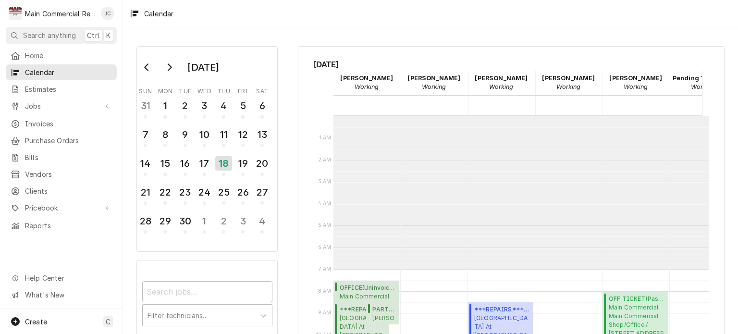
scroll to position [153, 0]
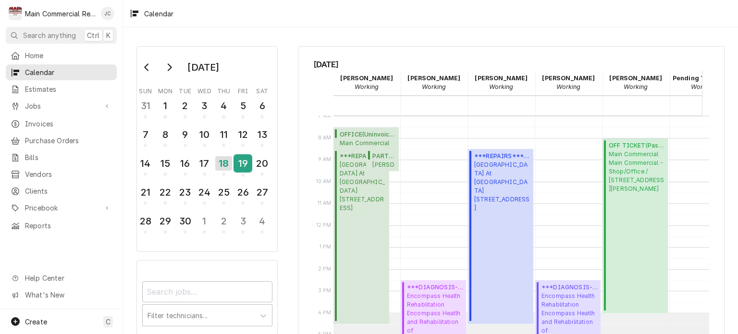
click at [245, 164] on div "19" at bounding box center [242, 163] width 17 height 16
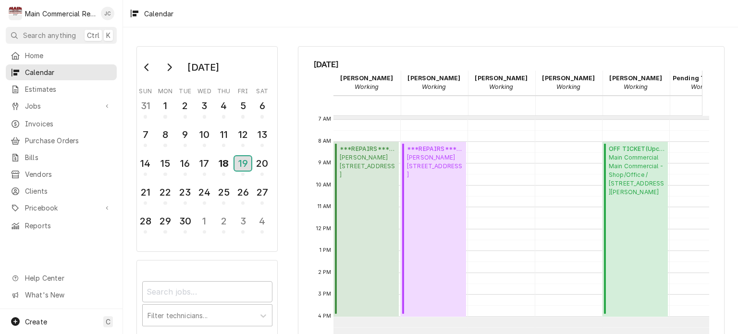
scroll to position [150, 0]
click at [37, 103] on span "Jobs" at bounding box center [61, 106] width 73 height 10
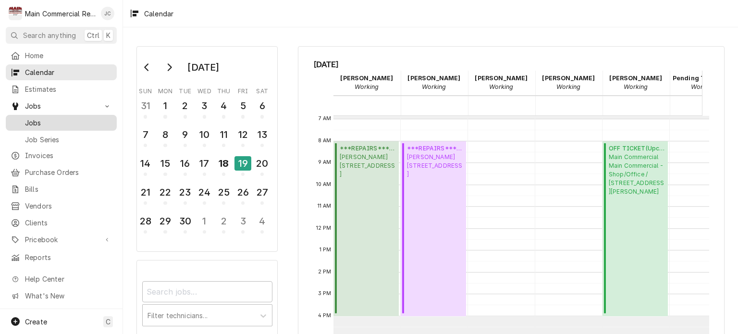
click at [35, 124] on div "Jobs" at bounding box center [61, 123] width 107 height 12
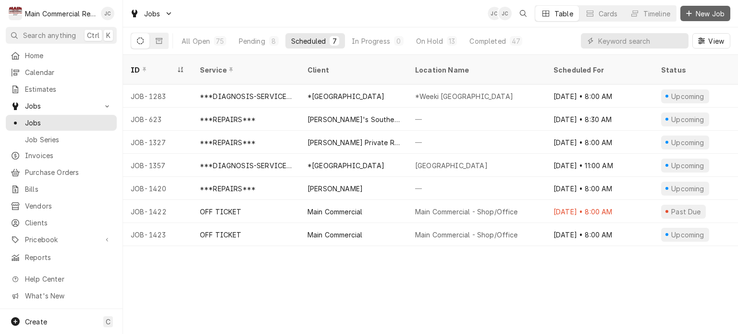
click at [706, 12] on span "New Job" at bounding box center [710, 14] width 33 height 10
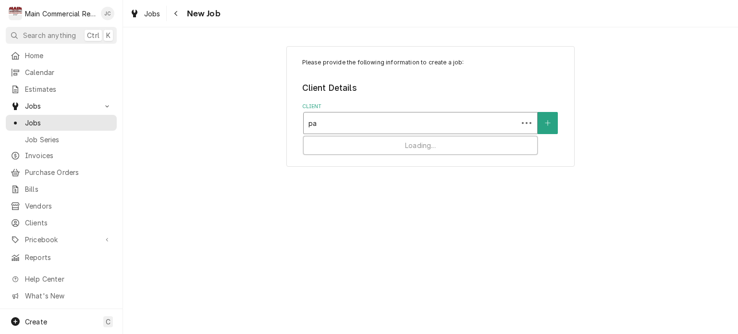
type input "p"
type input "[PERSON_NAME]"
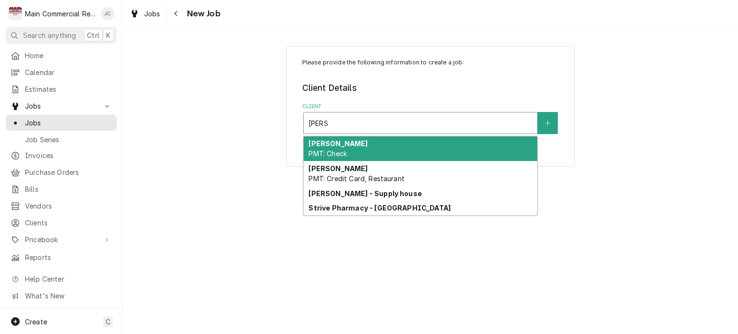
click at [345, 197] on div "[PERSON_NAME] - Supply house" at bounding box center [421, 193] width 234 height 15
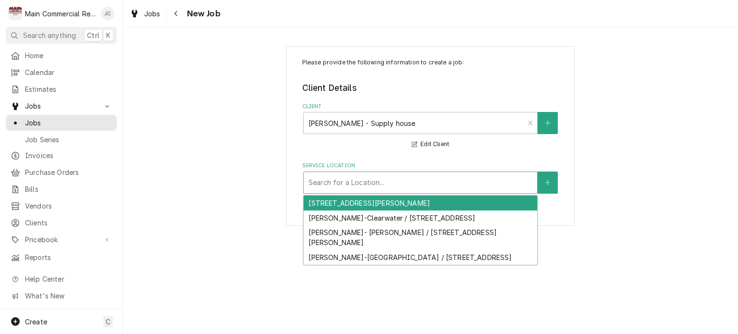
click at [391, 207] on div "[STREET_ADDRESS][PERSON_NAME]" at bounding box center [421, 203] width 234 height 15
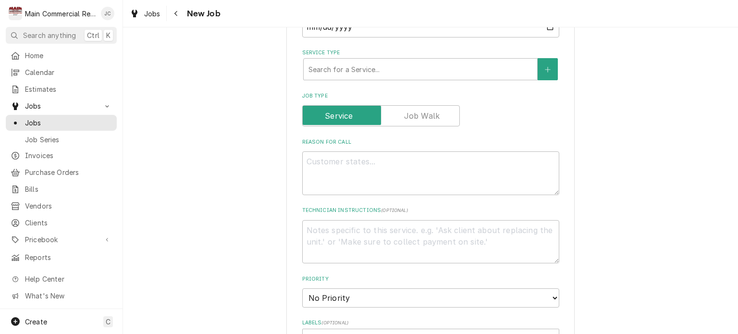
scroll to position [295, 0]
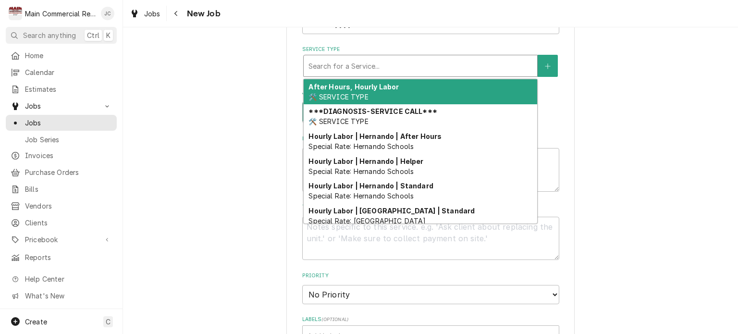
type textarea "x"
type input "p"
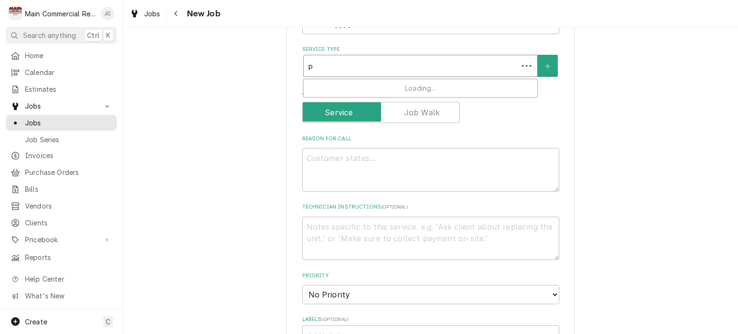
type textarea "x"
type input "pa"
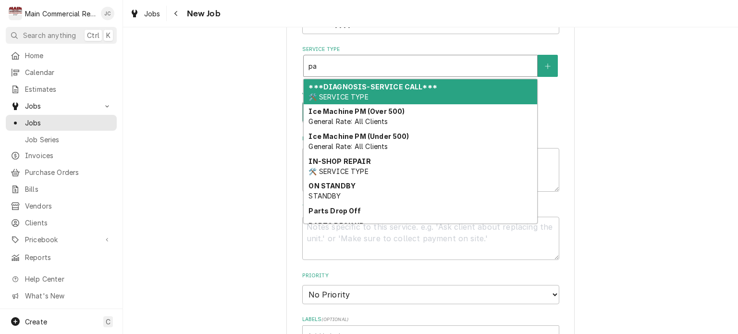
type textarea "x"
type input "par"
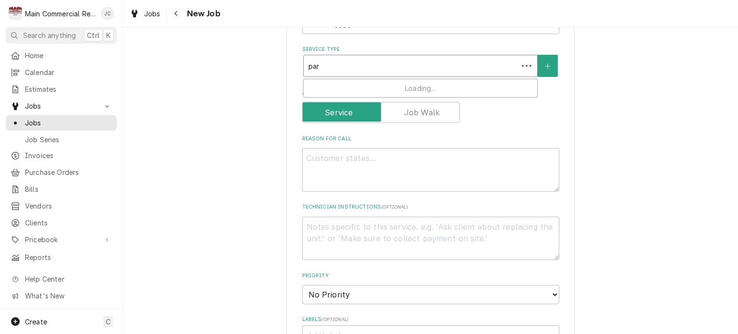
type textarea "x"
type input "part"
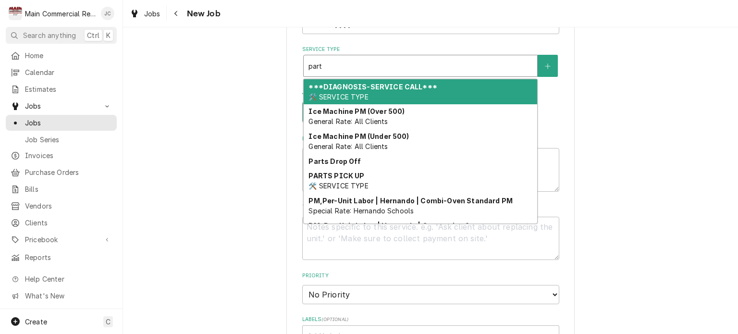
click at [363, 182] on span "🛠️ SERVICE TYPE" at bounding box center [338, 186] width 60 height 8
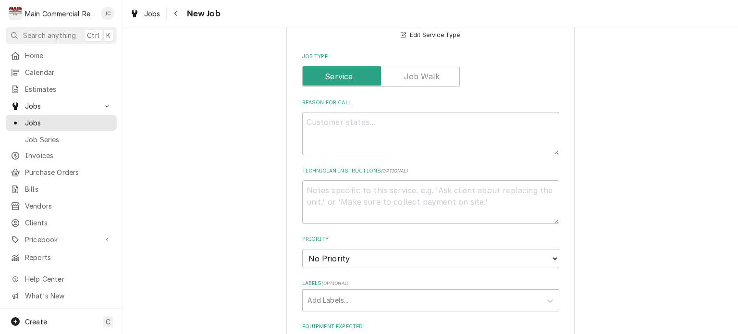
scroll to position [348, 0]
click at [495, 196] on textarea "Technician Instructions ( optional )" at bounding box center [430, 201] width 257 height 43
type textarea "x"
type textarea "P"
type textarea "x"
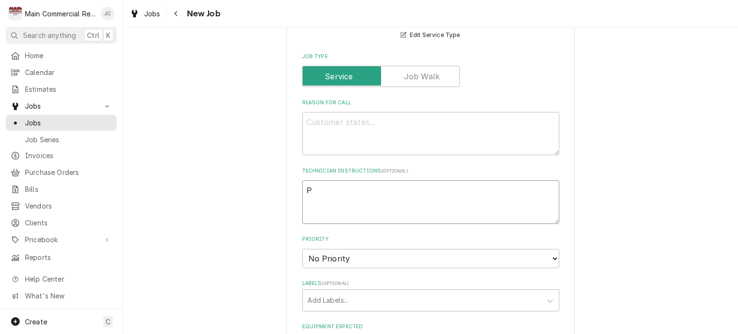
type textarea "PO"
type textarea "x"
type textarea "PO"
type textarea "x"
type textarea "PO 7"
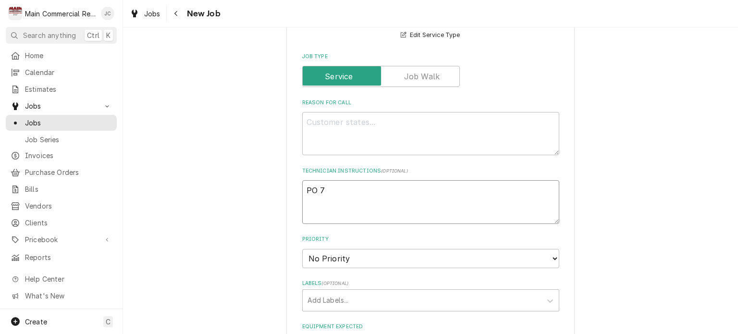
type textarea "x"
type textarea "PO 70"
type textarea "x"
type textarea "PO 706"
type textarea "x"
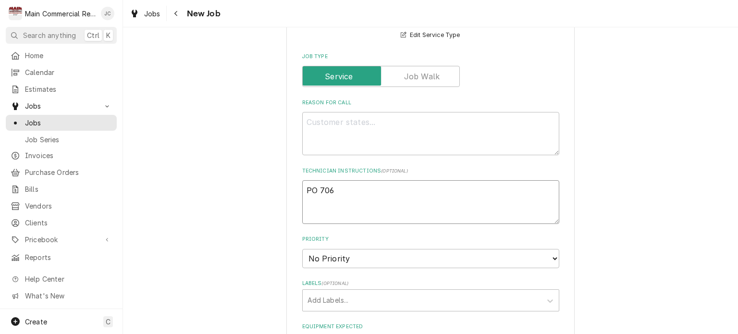
type textarea "PO 7063"
type textarea "x"
type textarea "PO 70630"
type textarea "x"
type textarea "PO 70630"
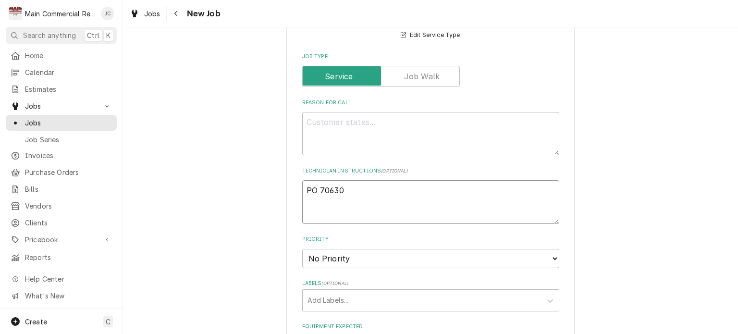
type textarea "x"
type textarea "PO 70630 -"
type textarea "x"
type textarea "PO 70630 -"
type textarea "x"
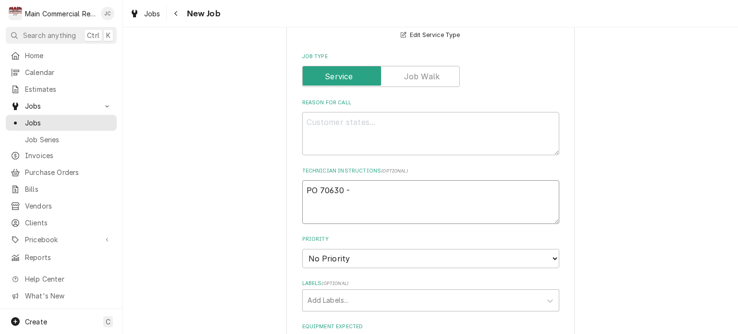
type textarea "PO 70630 - C"
type textarea "x"
type textarea "PO 70630 - Ca"
type textarea "x"
type textarea "PO 70630 - Cap"
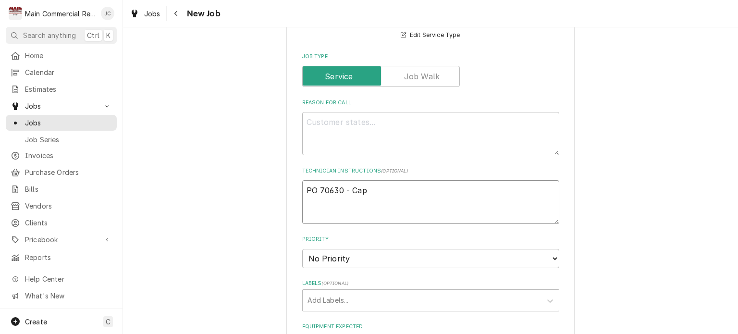
type textarea "x"
type textarea "PO 70630 - Cap"
type textarea "x"
type textarea "PO 70630 - Cap t"
type textarea "x"
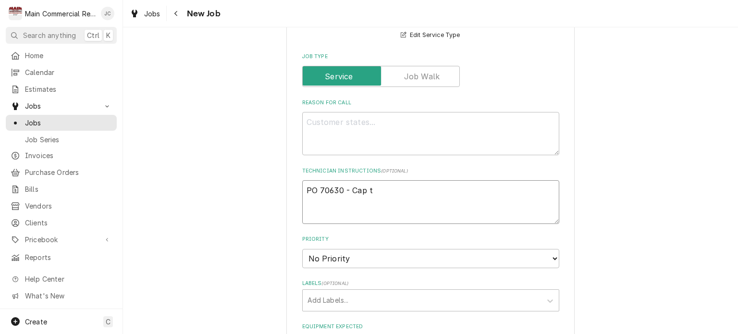
type textarea "PO 70630 - Cap tu"
type textarea "x"
type textarea "PO 70630 - Cap tub"
type textarea "x"
type textarea "PO 70630 - Cap tube"
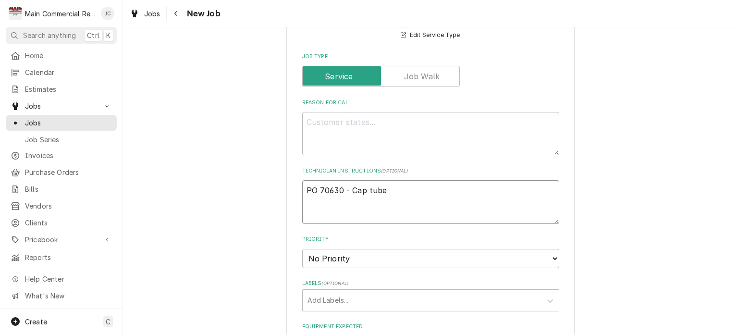
type textarea "x"
type textarea "PO 70630 - Cap tube"
type textarea "x"
type textarea "PO 70630 - Cap tube &"
type textarea "x"
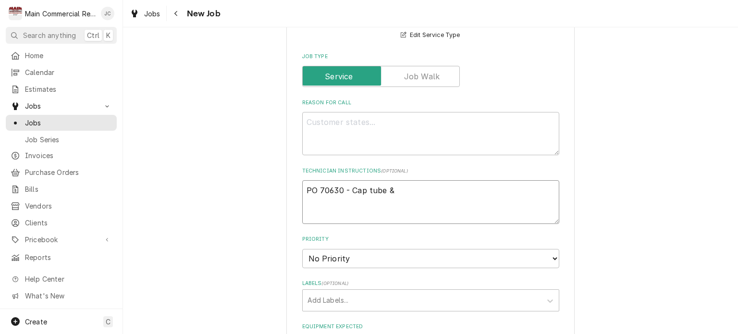
type textarea "PO 70630 - Cap tube & F"
type textarea "x"
type textarea "PO 70630 - Cap tube & Fi"
type textarea "x"
type textarea "PO 70630 - Cap tube & Fil"
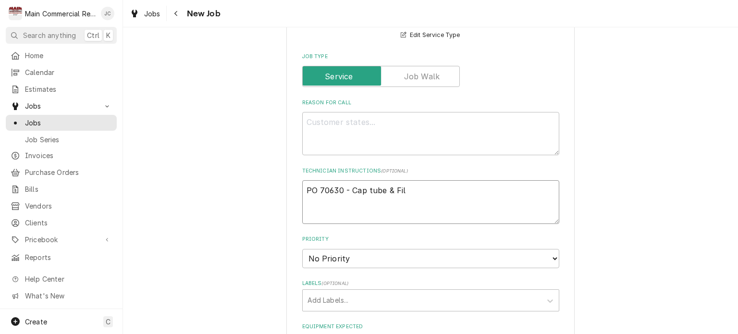
type textarea "x"
type textarea "PO 70630 - Cap tube & Filt"
type textarea "x"
type textarea "PO 70630 - Cap tube & Filte"
type textarea "x"
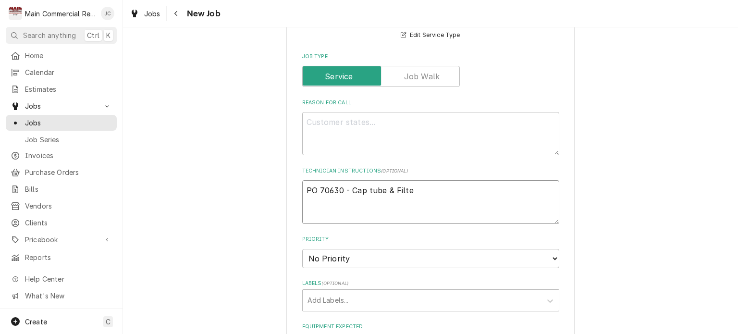
type textarea "PO 70630 - Cap tube & Filter"
type textarea "x"
type textarea "PO 70630 - Cap tube & Filter"
type textarea "x"
type textarea "PO 70630 - Cap tube & Filter D"
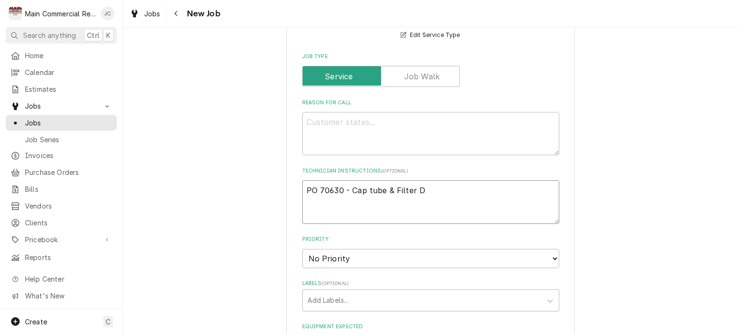
type textarea "x"
type textarea "PO 70630 - Cap tube & Filter Dr"
type textarea "x"
type textarea "PO 70630 - Cap tube & Filter Dri"
type textarea "x"
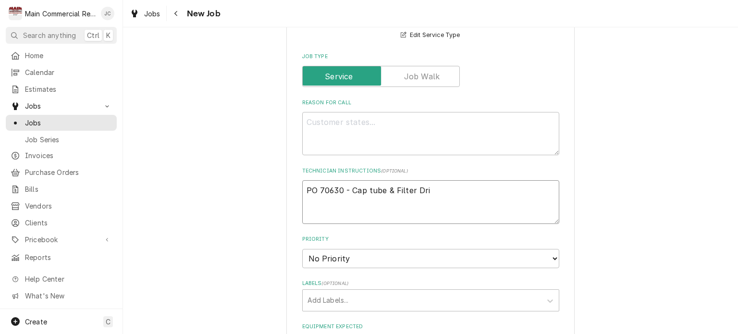
type textarea "PO 70630 - Cap tube & Filter Drie"
type textarea "x"
type textarea "PO 70630 - Cap tube & Filter Drier"
type textarea "x"
type textarea "PO 70630 - Cap tube & Filter Drier"
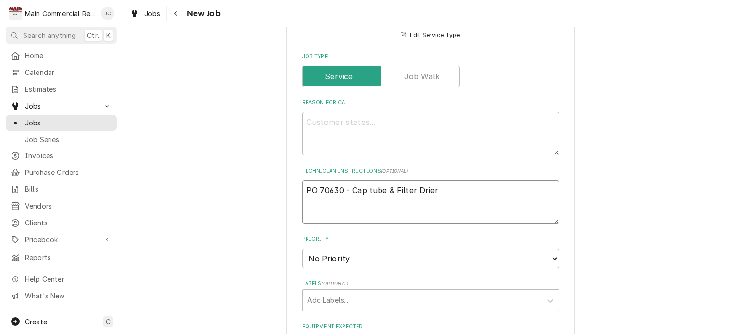
type textarea "x"
type textarea "PO 70630 - Cap tube & Filter Drier f"
type textarea "x"
type textarea "PO 70630 - Cap tube & Filter Drier fo"
type textarea "x"
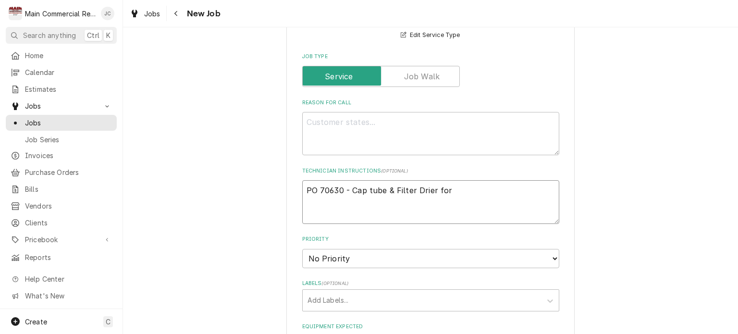
type textarea "PO 70630 - Cap tube & Filter Drier for"
type textarea "x"
type textarea "PO 70630 - Cap tube & Filter Drier for G"
type textarea "x"
type textarea "PO 70630 - Cap tube & Filter Drier for Gu"
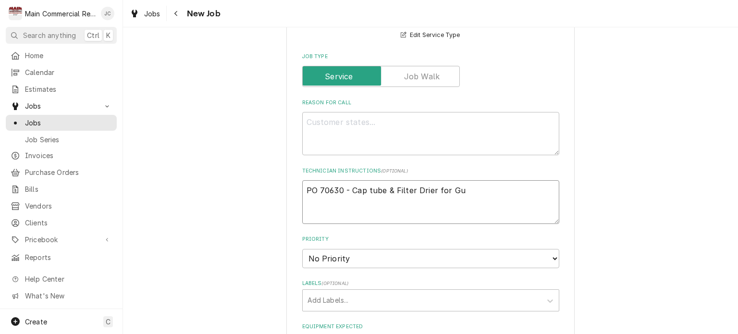
type textarea "x"
type textarea "PO 70630 - Cap tube & Filter Drier for Gul"
type textarea "x"
type textarea "PO 70630 - Cap tube & Filter Drier for Gulf"
type textarea "x"
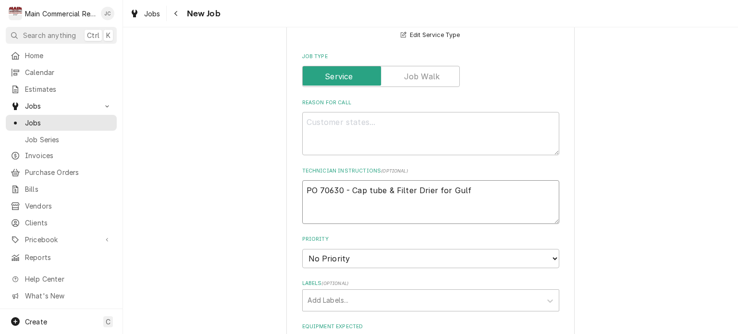
type textarea "PO 70630 - Cap tube & Filter Drier for Gulf"
type textarea "x"
type textarea "PO 70630 - Cap tube & Filter Drier for Gulf Coi"
type textarea "x"
type textarea "PO 70630 - Cap tube & Filter Drier for Gulf Coia"
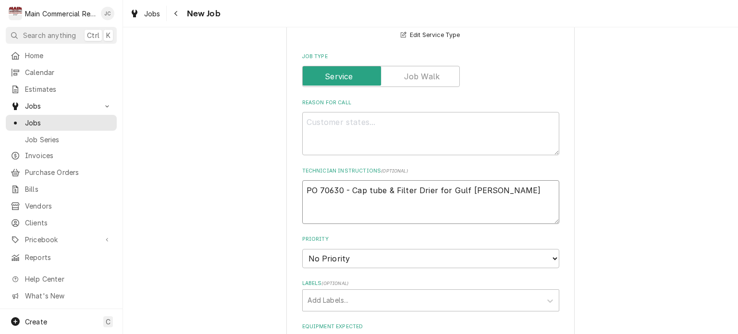
type textarea "x"
type textarea "PO 70630 - Cap tube & Filter Drier for Gulf Coias"
type textarea "x"
type textarea "PO 70630 - Cap tube & Filter Drier for Gulf Coiast"
type textarea "x"
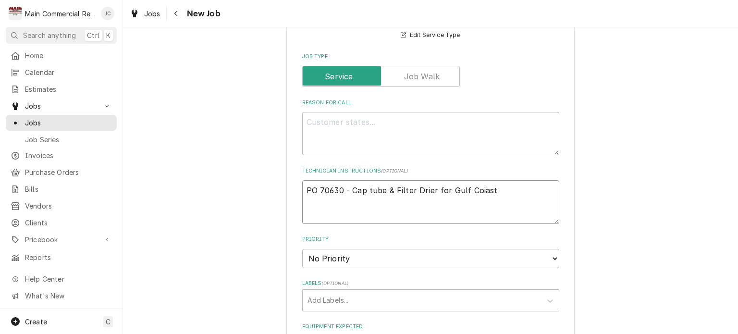
type textarea "PO 70630 - Cap tube & Filter Drier for Gulf Coias"
type textarea "x"
type textarea "PO 70630 - Cap tube & Filter Drier for Gulf Coia"
type textarea "x"
type textarea "PO 70630 - Cap tube & Filter Drier for Gulf Coi"
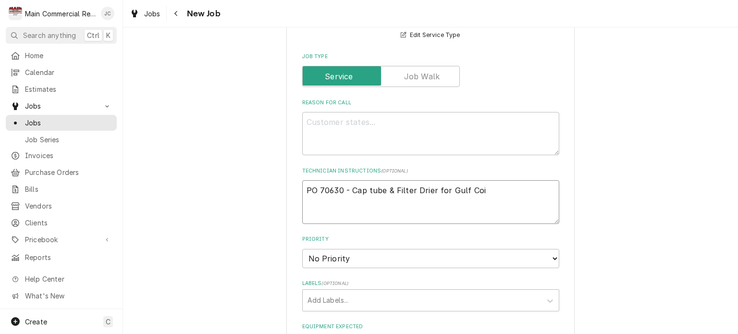
type textarea "x"
type textarea "PO 70630 - Cap tube & Filter Drier for Gulf Co"
type textarea "x"
type textarea "PO 70630 - Cap tube & Filter Drier for Gulf Coa"
type textarea "x"
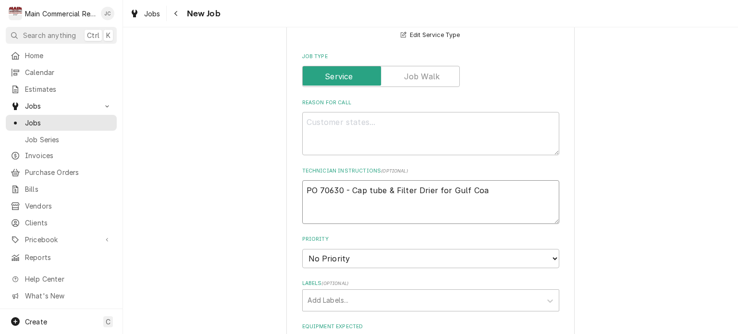
type textarea "PO 70630 - Cap tube & Filter Drier for Gulf Coas"
type textarea "x"
type textarea "PO 70630 - Cap tube & Filter Drier for Gulf Coast"
type textarea "x"
type textarea "PO 70630 - Cap tube & Filter Drier for Gulf Coast"
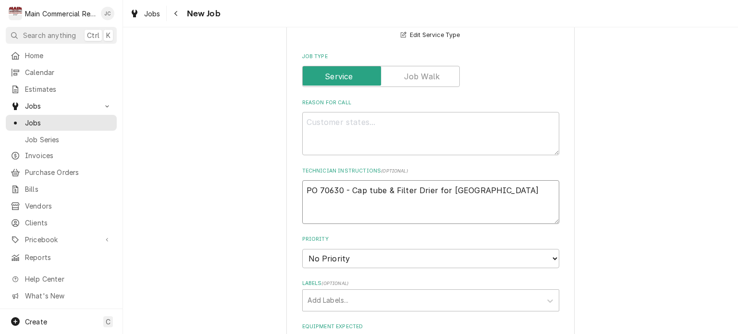
type textarea "x"
type textarea "PO 70630 - Cap tube & Filter Drier for Gulf Coast J"
type textarea "x"
type textarea "PO 70630 - Cap tube & Filter Drier for Gulf Coast Je"
type textarea "x"
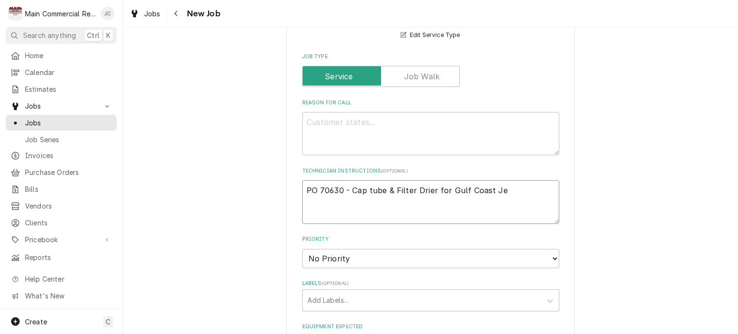
type textarea "PO 70630 - Cap tube & Filter Drier for Gulf Coast Jew"
type textarea "x"
type textarea "PO 70630 - Cap tube & Filter Drier for Gulf Coast Jewi"
type textarea "x"
type textarea "PO 70630 - Cap tube & Filter Drier for Gulf Coast Jewis"
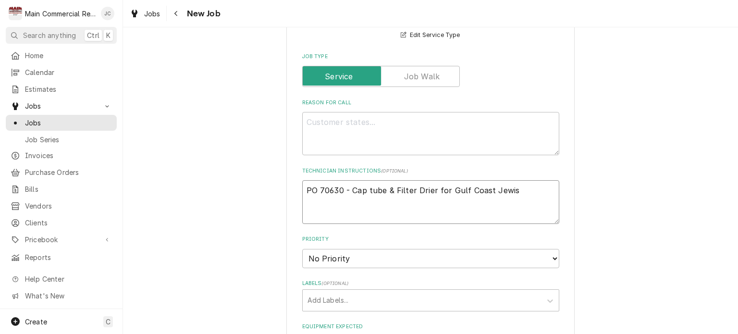
type textarea "x"
type textarea "PO 70630 - Cap tube & Filter Drier for Gulf Coast Jewish"
type textarea "x"
type textarea "PO 70630 - Cap tube & Filter Drier for Gulf Coast Jewish"
click at [522, 263] on select "No Priority Urgent High Medium Low" at bounding box center [430, 258] width 257 height 19
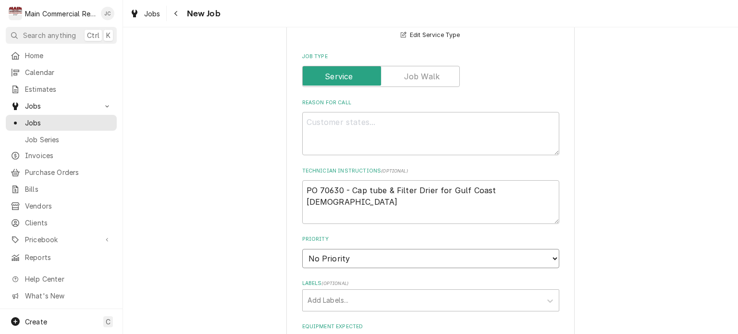
select select "1"
click at [302, 249] on select "No Priority Urgent High Medium Low" at bounding box center [430, 258] width 257 height 19
type textarea "x"
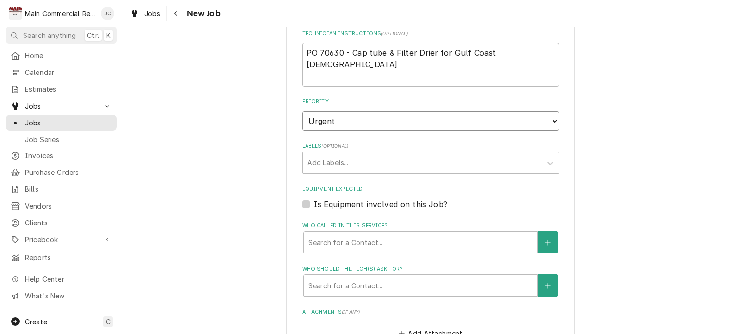
scroll to position [500, 0]
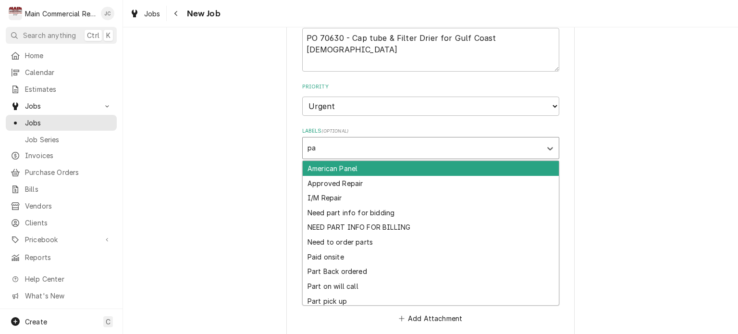
type input "par"
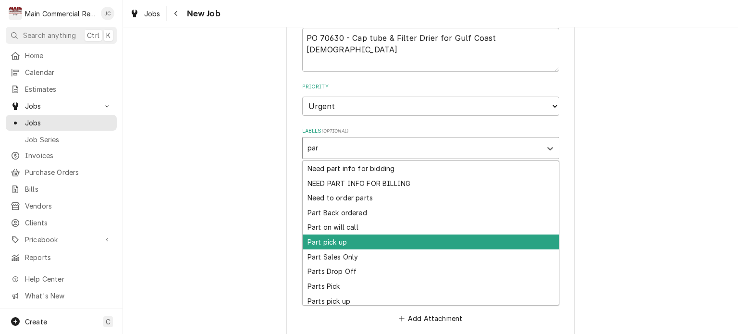
click at [351, 246] on div "Part pick up" at bounding box center [431, 241] width 256 height 15
type textarea "x"
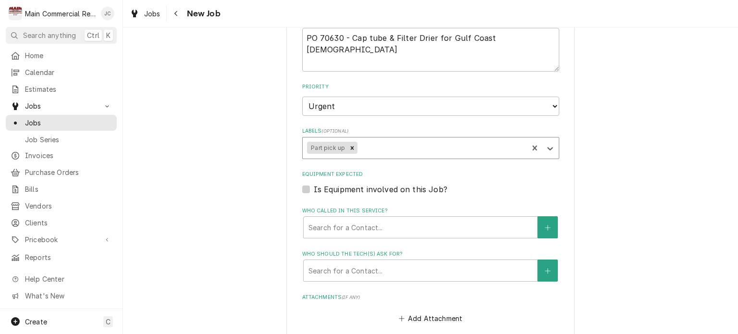
type textarea "x"
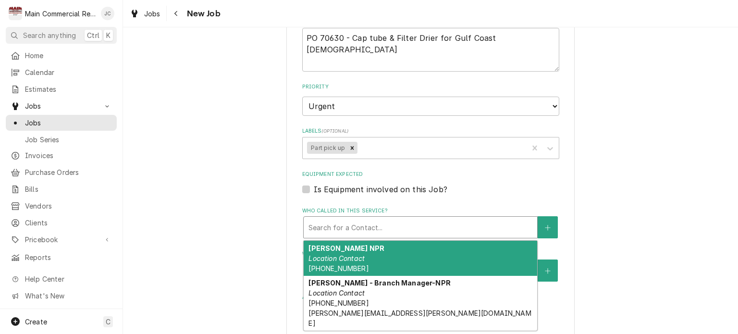
click at [371, 230] on div "Who called in this service?" at bounding box center [420, 227] width 224 height 17
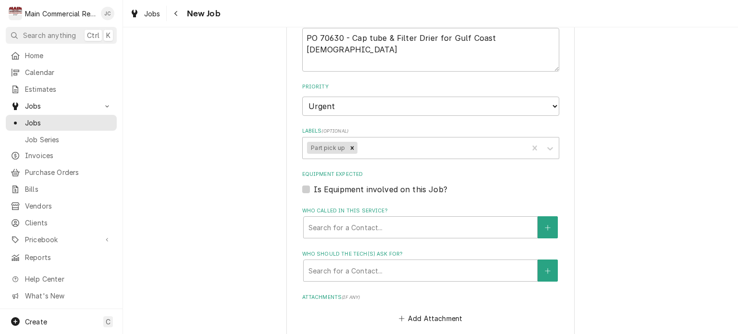
click at [596, 166] on div "Please provide the following information to create a job: Client Details Client…" at bounding box center [430, 84] width 615 height 1094
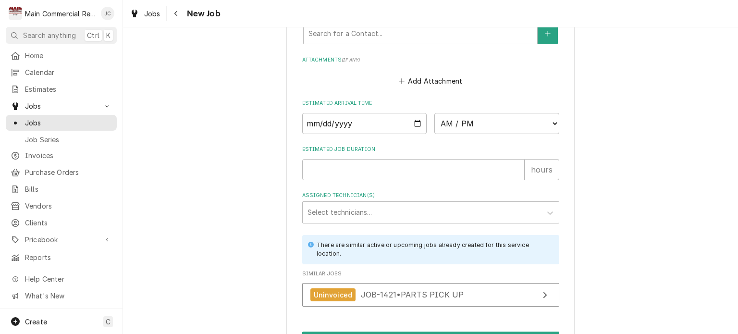
scroll to position [738, 0]
click at [415, 123] on input "Date" at bounding box center [364, 122] width 125 height 21
type input "2025-09-19"
type textarea "x"
click at [458, 123] on select "AM / PM 6:00 AM 6:15 AM 6:30 AM 6:45 AM 7:00 AM 7:15 AM 7:30 AM 7:45 AM 8:00 AM…" at bounding box center [496, 122] width 125 height 21
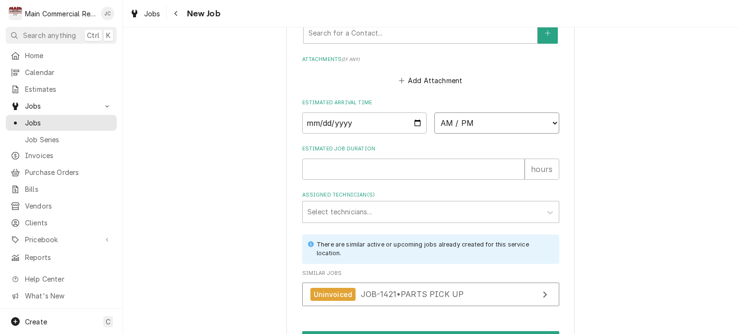
select select "07:15:00"
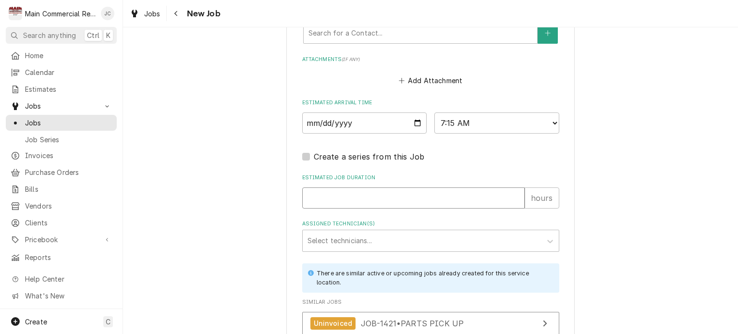
click at [409, 194] on input "Estimated Job Duration" at bounding box center [413, 197] width 222 height 21
type textarea "x"
type input "3"
type textarea "x"
type input "30"
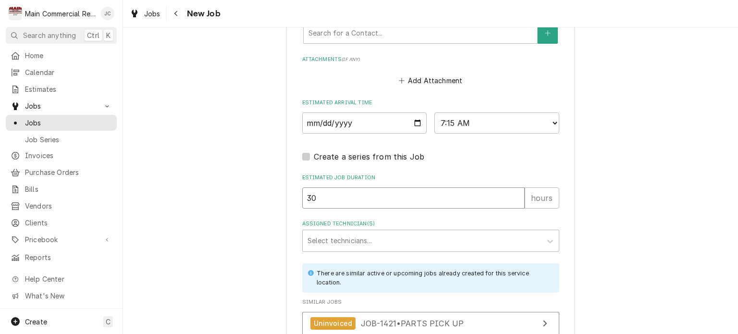
type textarea "x"
type input "3"
type textarea "x"
click at [543, 201] on div "hours" at bounding box center [542, 197] width 35 height 21
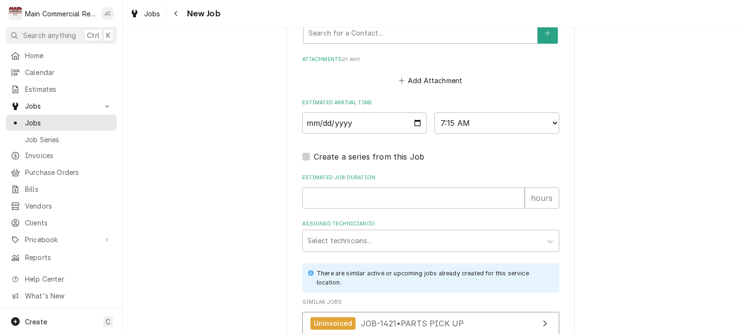
click at [534, 208] on div "hours" at bounding box center [542, 197] width 35 height 21
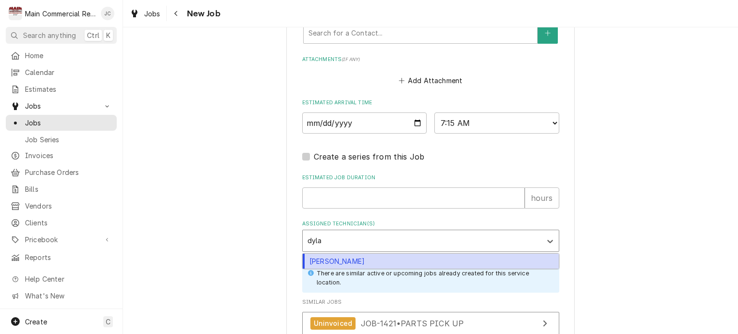
type input "dylan"
click at [391, 263] on div "[PERSON_NAME]" at bounding box center [431, 261] width 256 height 15
type textarea "x"
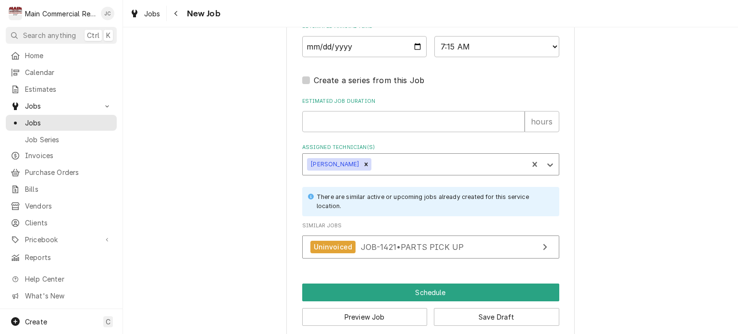
scroll to position [828, 0]
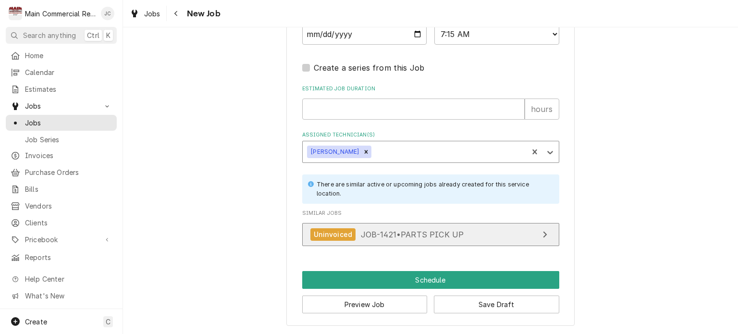
click at [542, 234] on icon "View Job" at bounding box center [544, 235] width 5 height 8
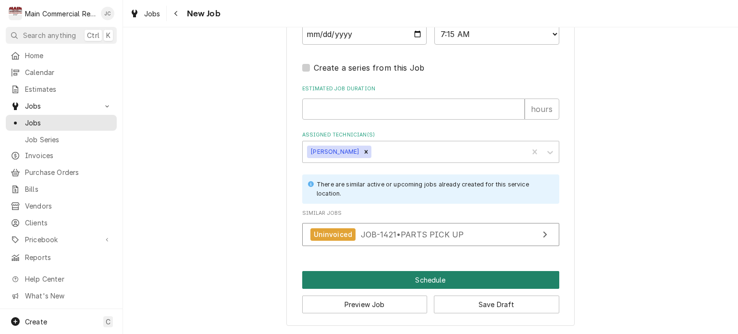
click at [436, 285] on button "Schedule" at bounding box center [430, 280] width 257 height 18
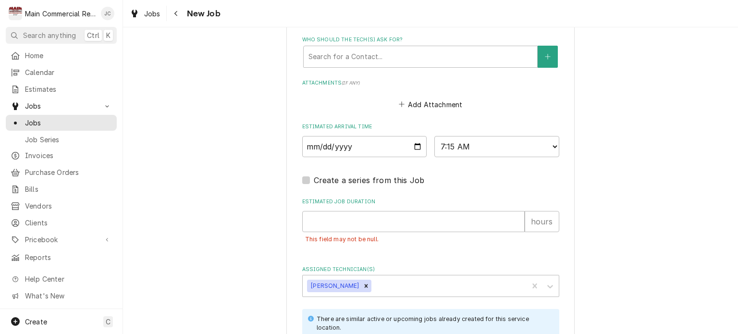
scroll to position [741, 0]
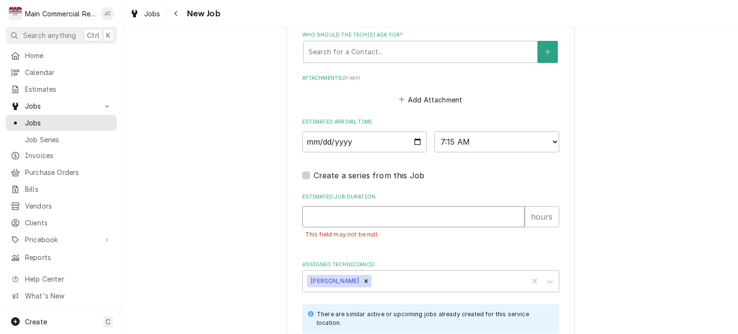
click at [449, 216] on input "Estimated Job Duration" at bounding box center [413, 216] width 222 height 21
type textarea "x"
type input "1"
type textarea "x"
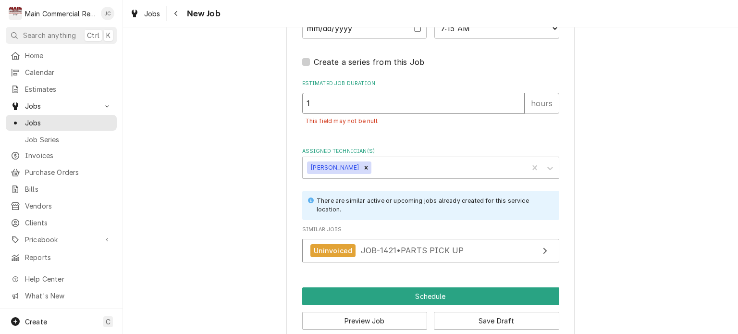
scroll to position [872, 0]
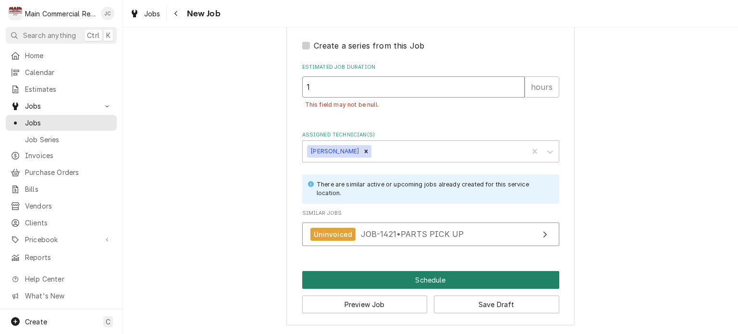
type input "1"
click at [438, 278] on button "Schedule" at bounding box center [430, 280] width 257 height 18
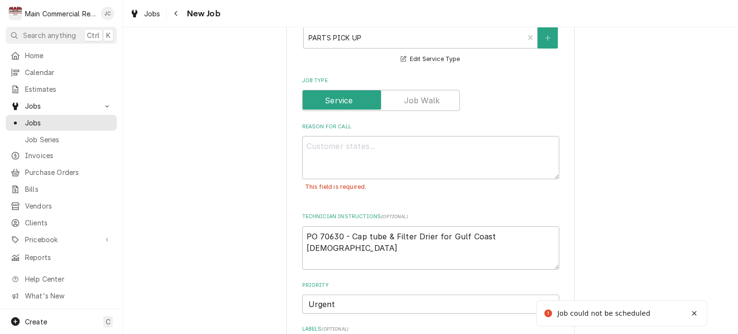
scroll to position [324, 0]
click at [302, 235] on textarea "PO 70630 - Cap tube & Filter Drier for Gulf Coast Jewish" at bounding box center [430, 247] width 257 height 43
type textarea "x"
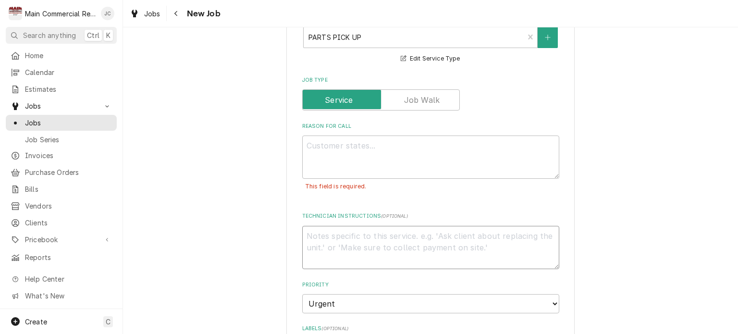
type textarea "x"
click at [363, 150] on textarea "Reason For Call" at bounding box center [430, 156] width 257 height 43
paste textarea "PO 70630 - Cap tube & Filter Drier for Gulf Coast Jewish"
type textarea "x"
type textarea "PO 70630 - Cap tube & Filter Drier for Gulf Coast Jewish"
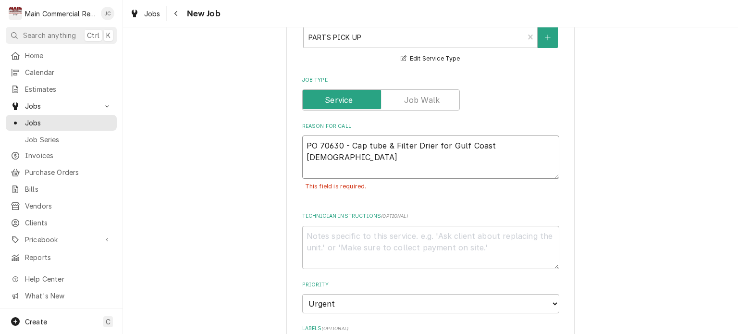
type textarea "x"
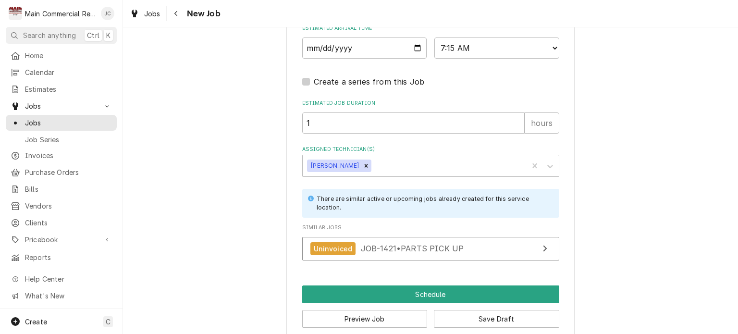
scroll to position [850, 0]
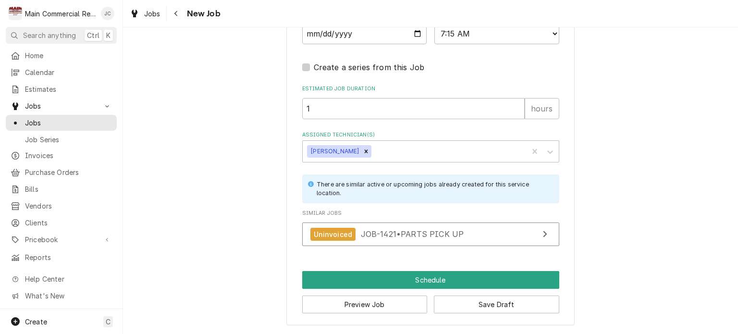
type textarea "PO 70630 - Cap tube & Filter Drier for Gulf Coast Jewish"
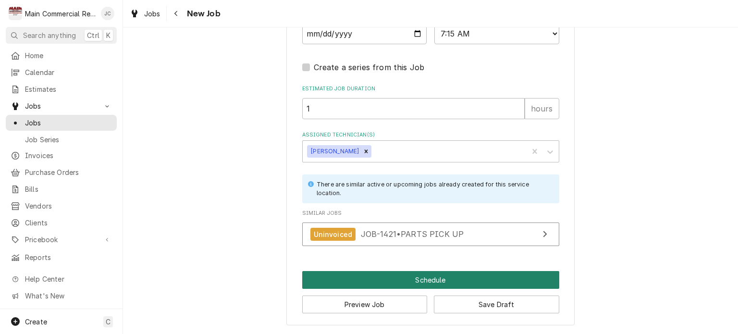
click at [433, 278] on button "Schedule" at bounding box center [430, 280] width 257 height 18
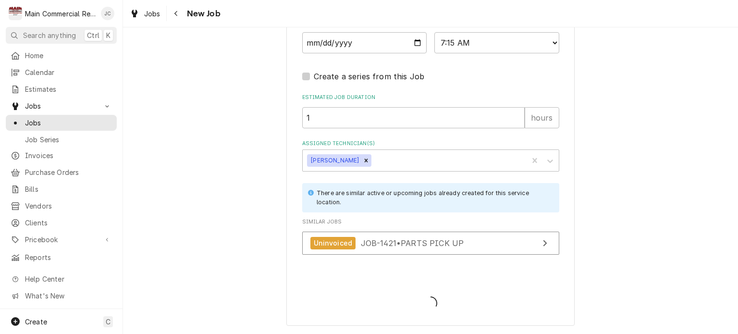
type textarea "x"
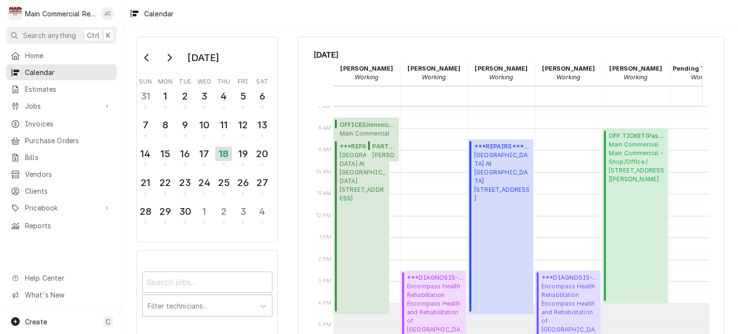
scroll to position [11, 0]
click at [240, 156] on div "19" at bounding box center [242, 153] width 17 height 16
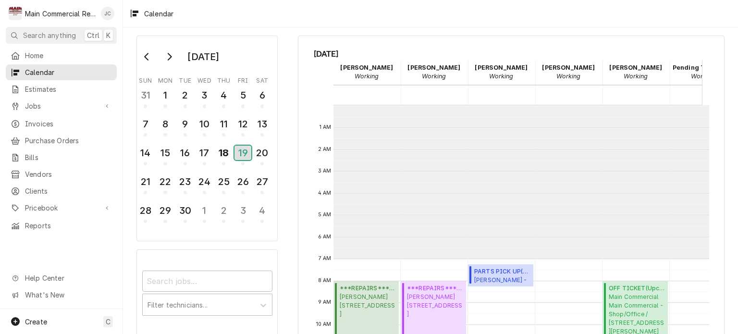
scroll to position [153, 0]
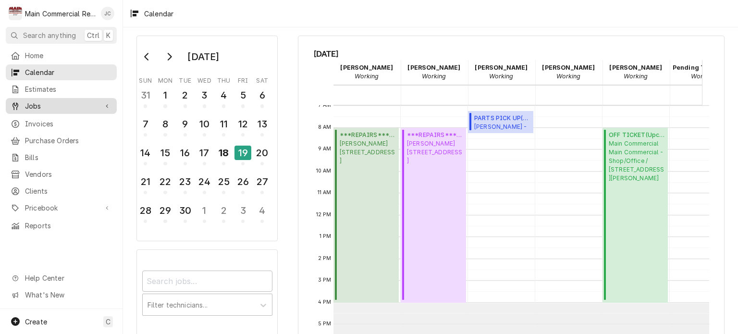
click at [41, 107] on span "Jobs" at bounding box center [61, 106] width 73 height 10
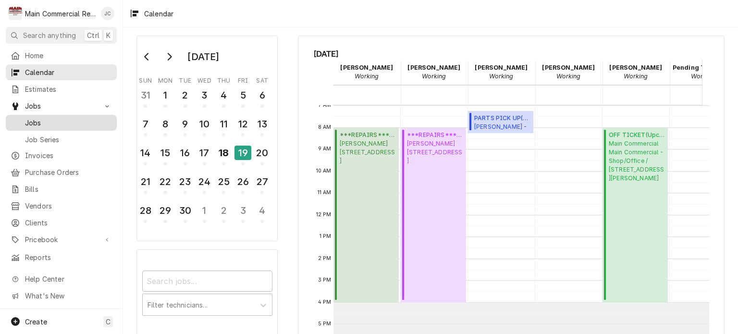
click at [37, 120] on span "Jobs" at bounding box center [68, 123] width 87 height 10
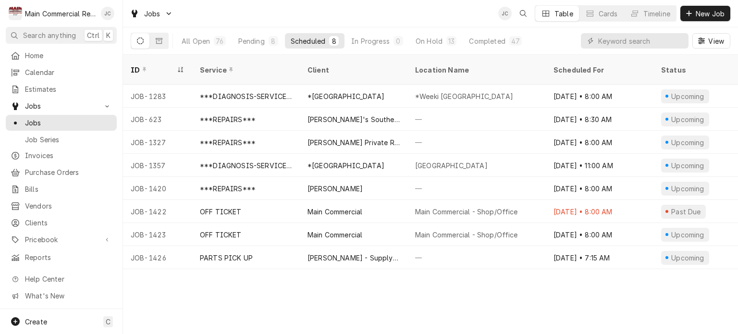
click at [616, 54] on div "View" at bounding box center [655, 40] width 149 height 27
click at [602, 44] on input "Dynamic Content Wrapper" at bounding box center [641, 40] width 86 height 15
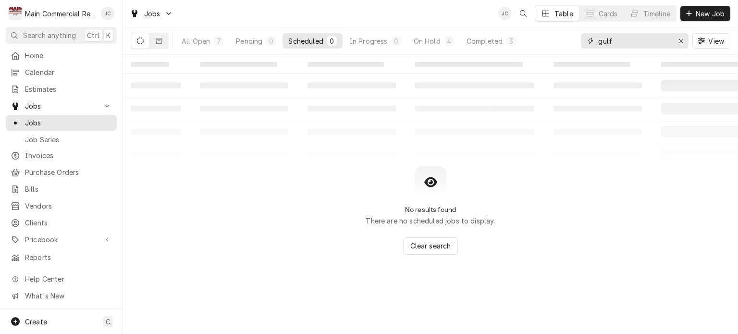
type input "gulf"
click at [433, 43] on div "On Hold" at bounding box center [427, 41] width 27 height 10
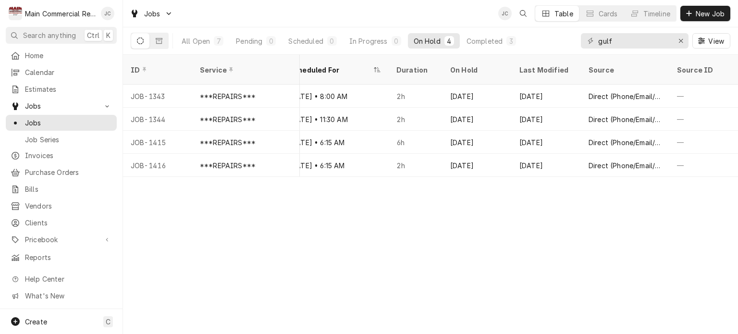
scroll to position [0, 334]
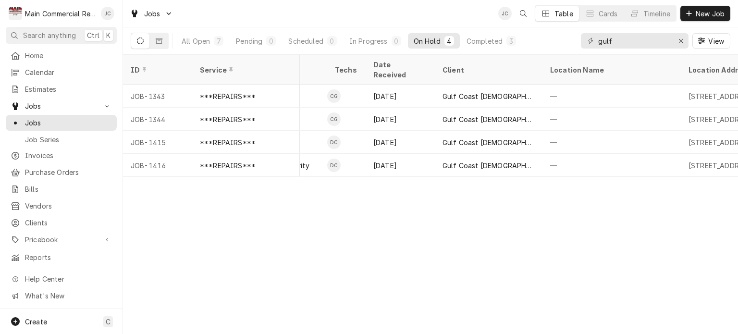
click at [134, 178] on div "ID Service Status Labels Job Type Priority Techs Date Received Client Location …" at bounding box center [430, 194] width 615 height 279
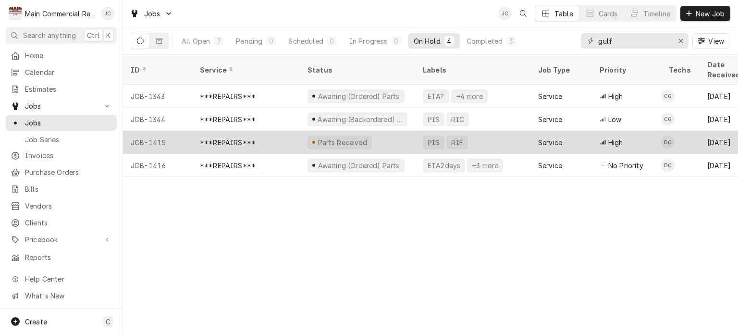
click at [270, 131] on div "***REPAIRS***" at bounding box center [246, 142] width 108 height 23
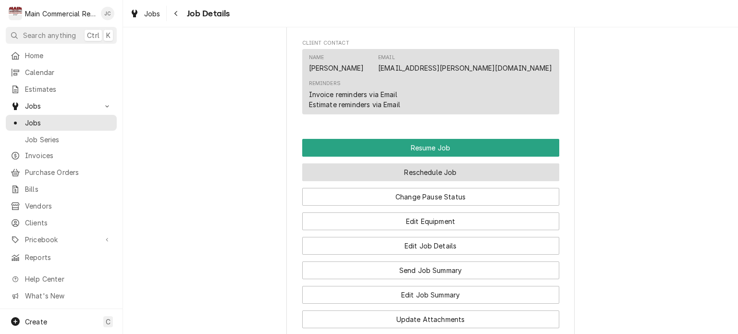
scroll to position [976, 0]
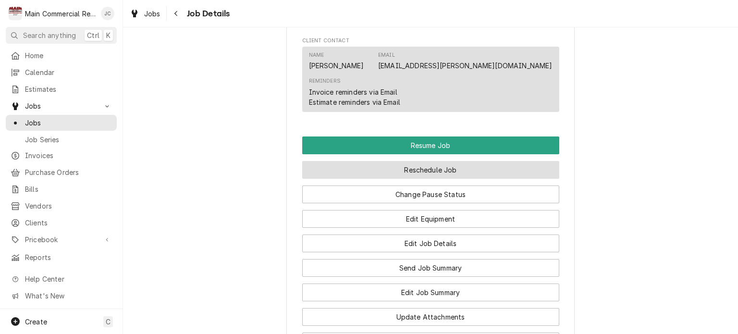
click at [433, 161] on button "Reschedule Job" at bounding box center [430, 170] width 257 height 18
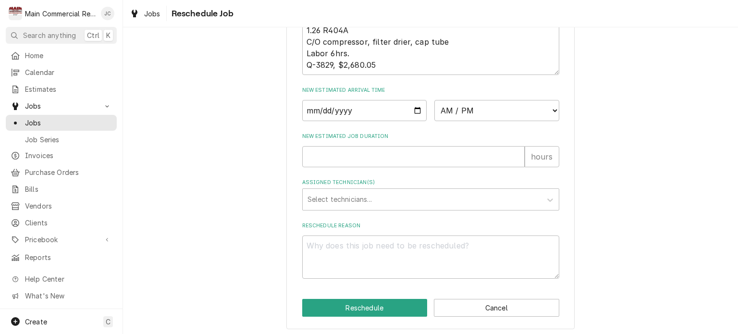
scroll to position [408, 0]
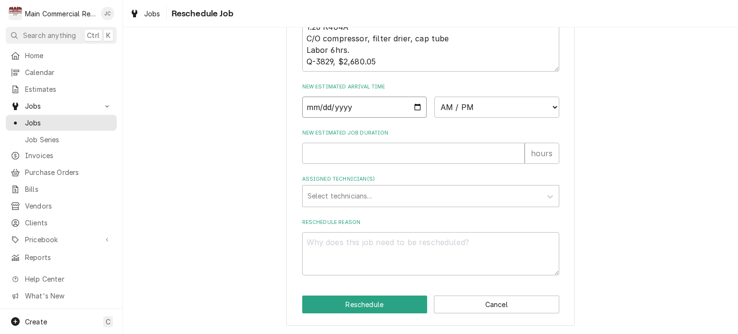
click at [400, 109] on input "Date" at bounding box center [364, 107] width 125 height 21
click at [417, 107] on input "Date" at bounding box center [364, 107] width 125 height 21
type input "[DATE]"
type textarea "x"
click at [524, 110] on select "AM / PM 6:00 AM 6:15 AM 6:30 AM 6:45 AM 7:00 AM 7:15 AM 7:30 AM 7:45 AM 8:00 AM…" at bounding box center [496, 107] width 125 height 21
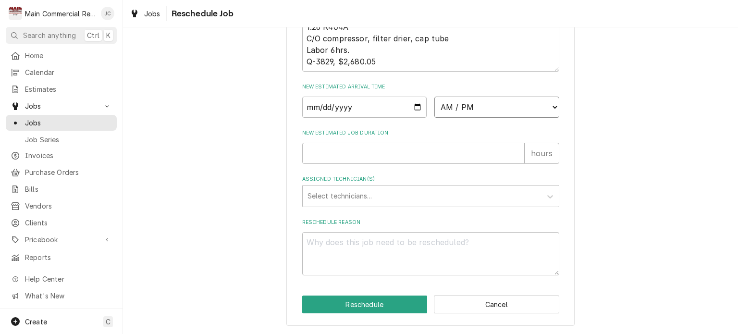
select select "08:30:00"
click at [434, 97] on select "AM / PM 6:00 AM 6:15 AM 6:30 AM 6:45 AM 7:00 AM 7:15 AM 7:30 AM 7:45 AM 8:00 AM…" at bounding box center [496, 107] width 125 height 21
click at [483, 156] on input "New Estimated Job Duration" at bounding box center [413, 153] width 222 height 21
type textarea "x"
type input "6"
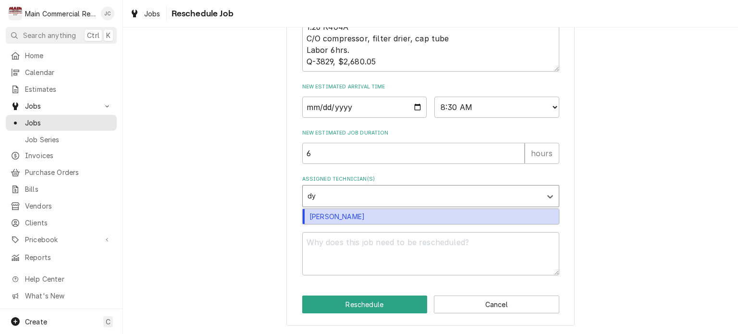
type input "dyl"
click at [370, 216] on div "[PERSON_NAME]" at bounding box center [431, 216] width 256 height 15
type textarea "x"
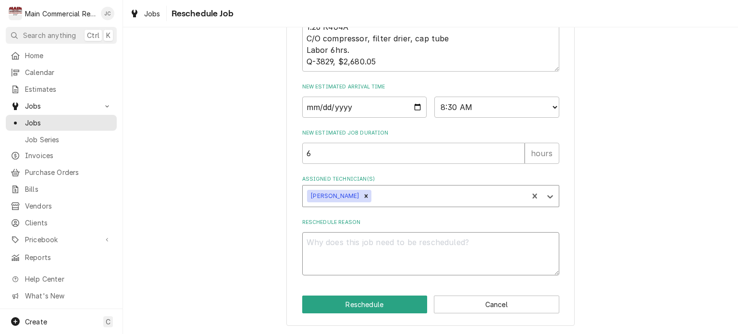
click at [493, 261] on textarea "Reschedule Reason" at bounding box center [430, 253] width 257 height 43
type textarea "x"
type textarea "P"
type textarea "x"
type textarea "Pa"
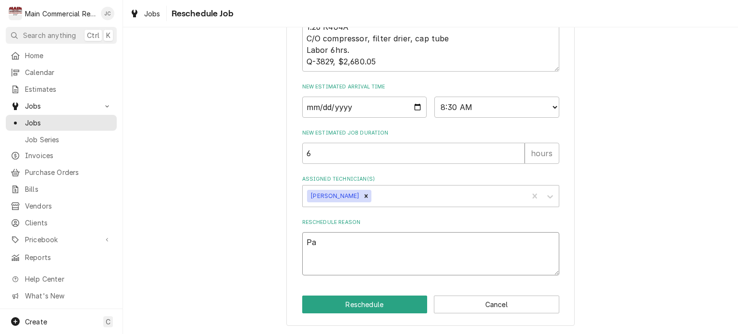
type textarea "x"
type textarea "Par"
type textarea "x"
type textarea "Part"
type textarea "x"
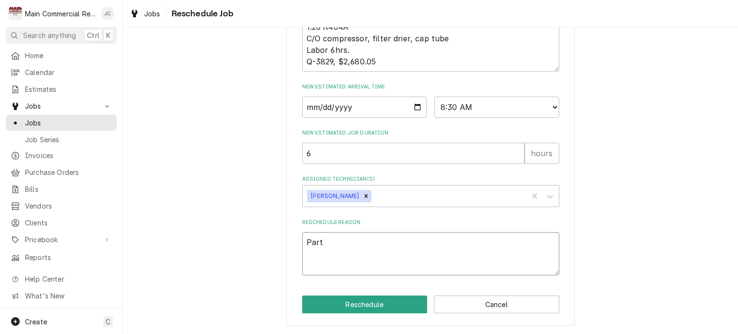
type textarea "Parts"
type textarea "x"
type textarea "Parts"
type textarea "x"
type textarea "Parts ha"
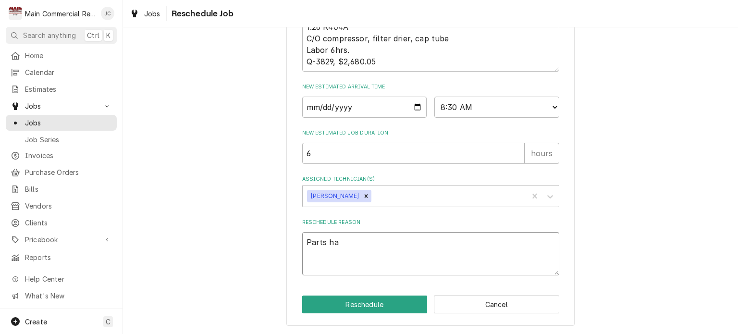
type textarea "x"
type textarea "Parts haaev"
type textarea "x"
type textarea "Parts haae"
type textarea "x"
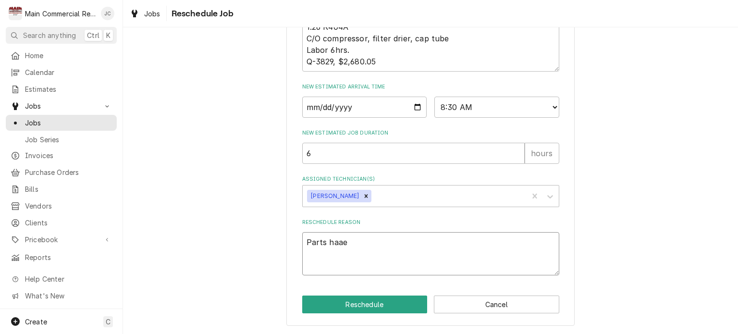
type textarea "Parts haa"
type textarea "x"
type textarea "Parts ha"
type textarea "x"
type textarea "Parts hav"
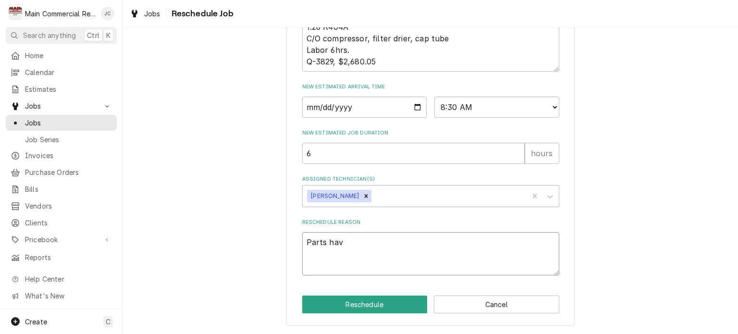
type textarea "x"
type textarea "Parts have"
type textarea "x"
type textarea "Parts have"
type textarea "x"
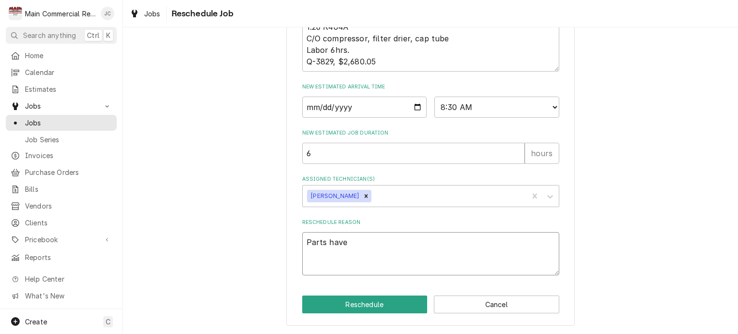
type textarea "Parts have a"
type textarea "x"
type textarea "Parts have are"
type textarea "x"
type textarea "Parts have arr"
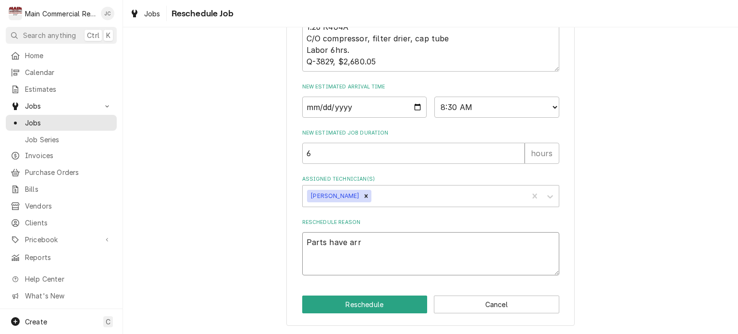
type textarea "x"
type textarea "Parts have arri"
type textarea "x"
type textarea "Parts have arriv"
type textarea "x"
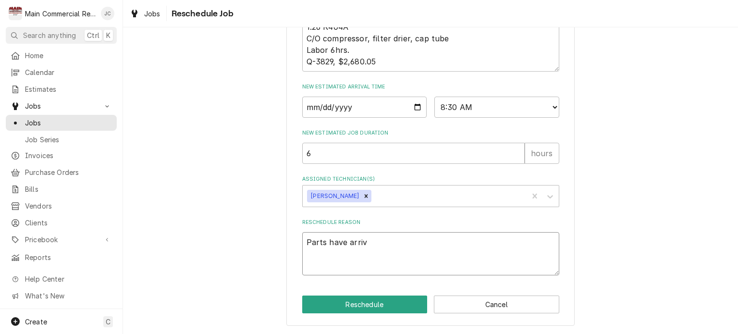
type textarea "Parts have arrive"
type textarea "x"
type textarea "Parts have arrived"
click at [371, 311] on button "Reschedule" at bounding box center [364, 304] width 125 height 18
type textarea "x"
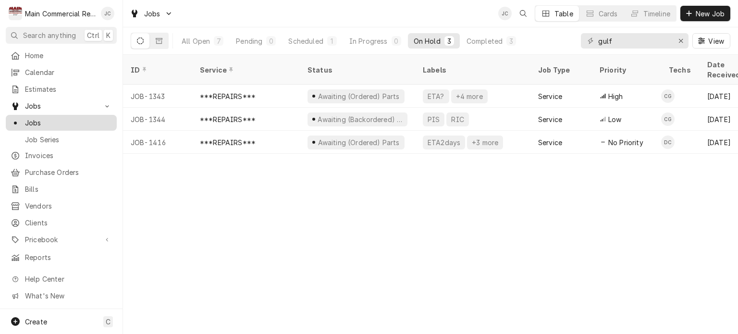
click at [41, 121] on span "Jobs" at bounding box center [68, 123] width 87 height 10
click at [40, 72] on span "Calendar" at bounding box center [68, 72] width 87 height 10
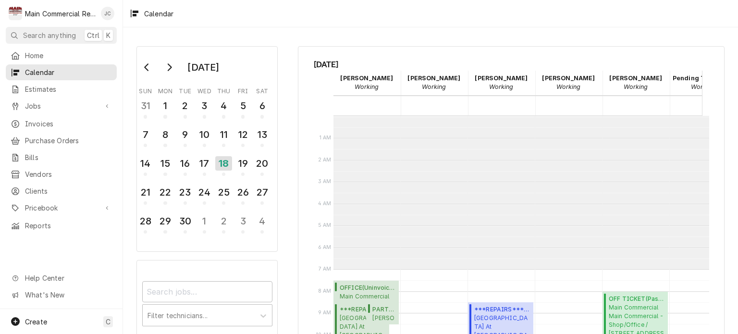
scroll to position [153, 0]
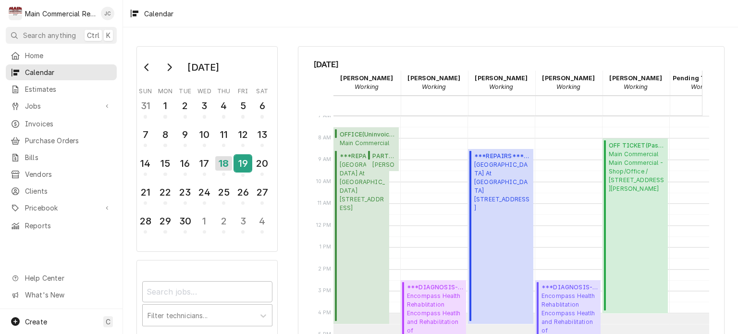
click at [245, 160] on div "19" at bounding box center [242, 163] width 17 height 16
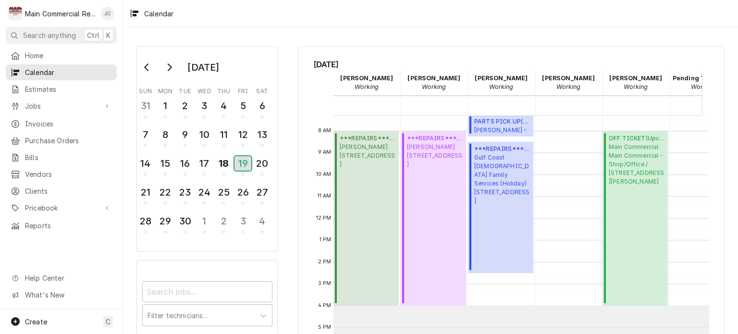
scroll to position [147, 0]
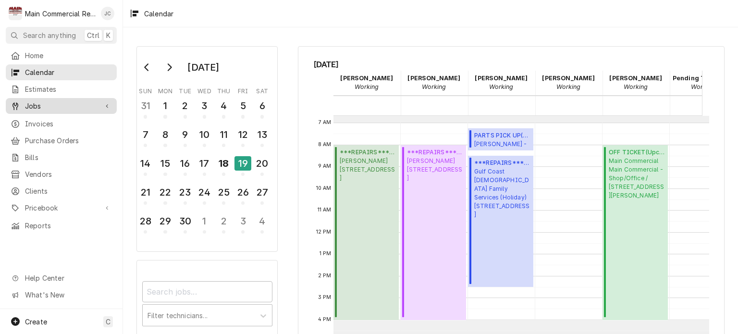
click at [40, 106] on span "Jobs" at bounding box center [61, 106] width 73 height 10
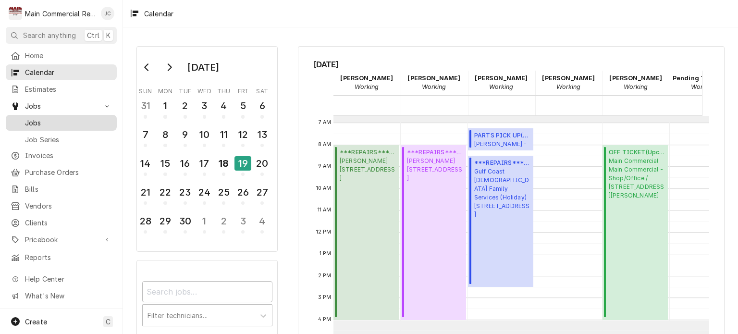
click at [37, 122] on span "Jobs" at bounding box center [68, 123] width 87 height 10
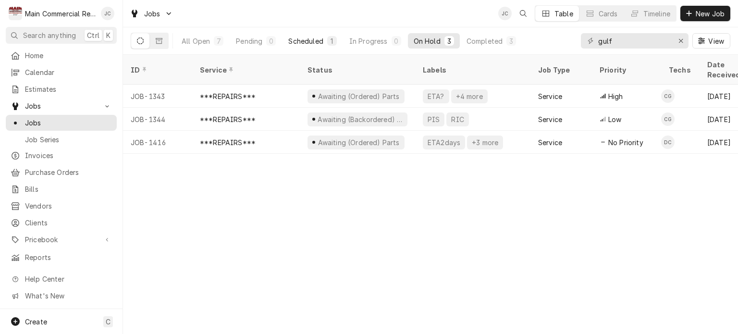
click at [319, 42] on div "Scheduled" at bounding box center [305, 41] width 35 height 10
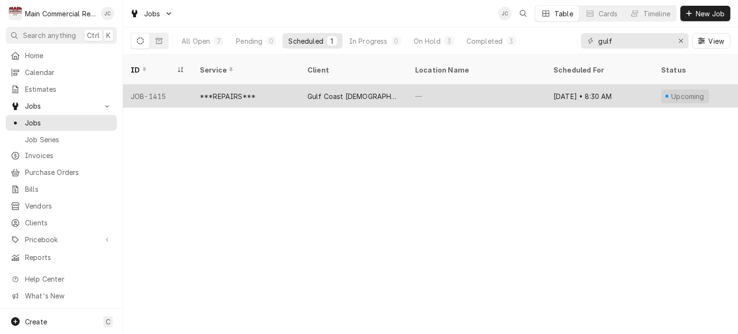
click at [333, 91] on div "Gulf Coast [DEMOGRAPHIC_DATA] Family Services (Holiday)" at bounding box center [353, 96] width 92 height 10
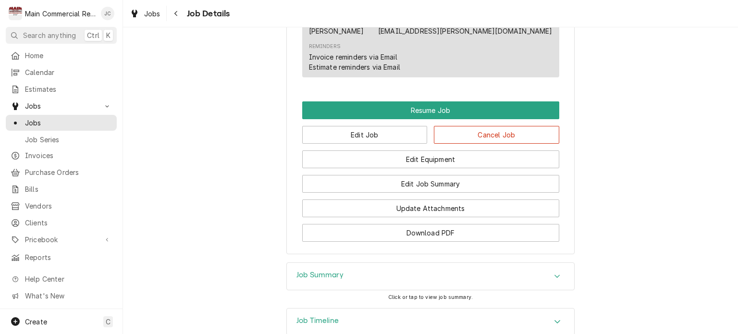
scroll to position [957, 0]
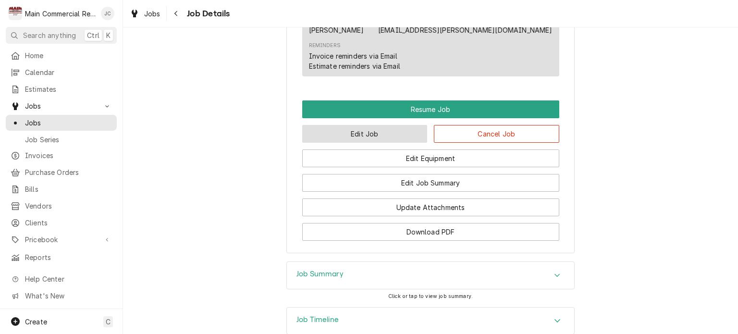
click at [396, 125] on button "Edit Job" at bounding box center [364, 134] width 125 height 18
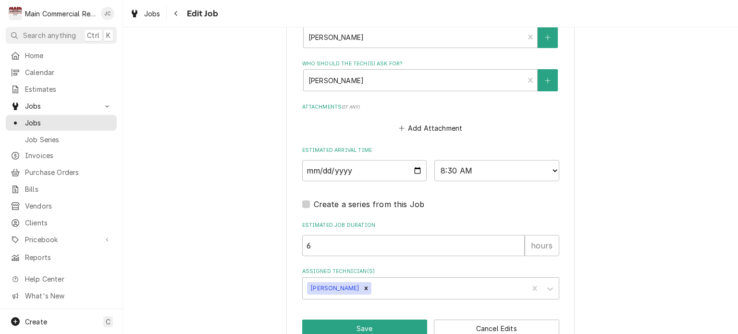
scroll to position [689, 0]
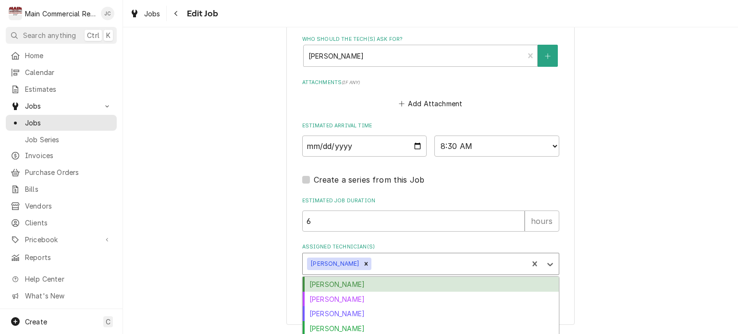
click at [323, 316] on div "Mike Marchese" at bounding box center [431, 313] width 256 height 15
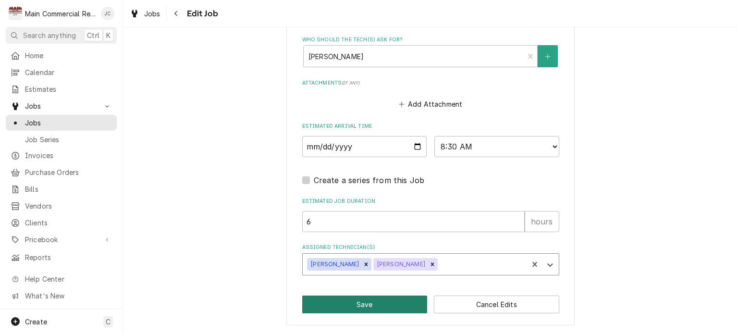
click at [338, 305] on button "Save" at bounding box center [364, 304] width 125 height 18
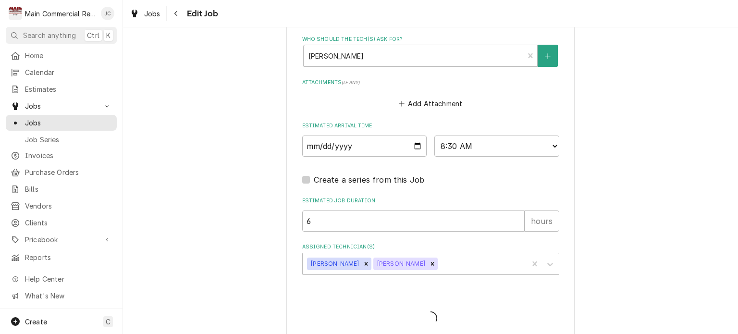
type textarea "x"
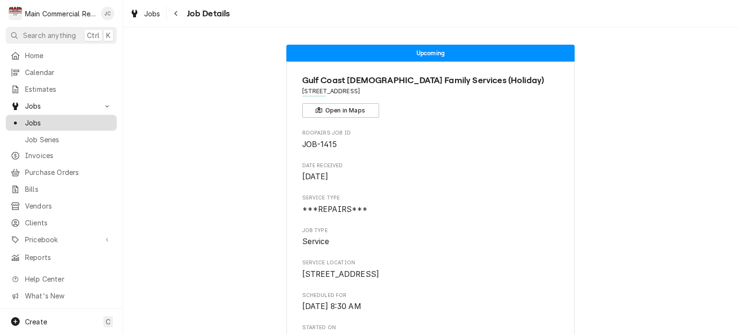
click at [40, 118] on span "Jobs" at bounding box center [68, 123] width 87 height 10
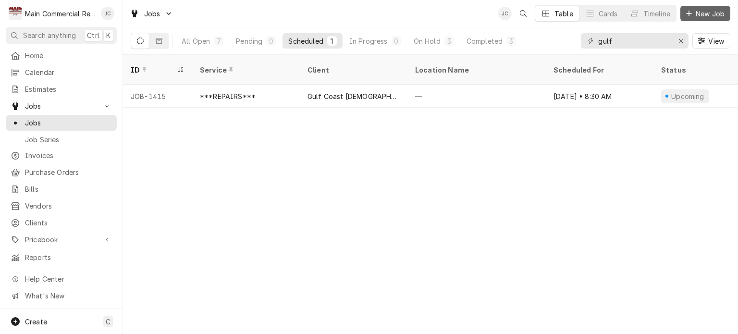
click at [704, 15] on span "New Job" at bounding box center [710, 14] width 33 height 10
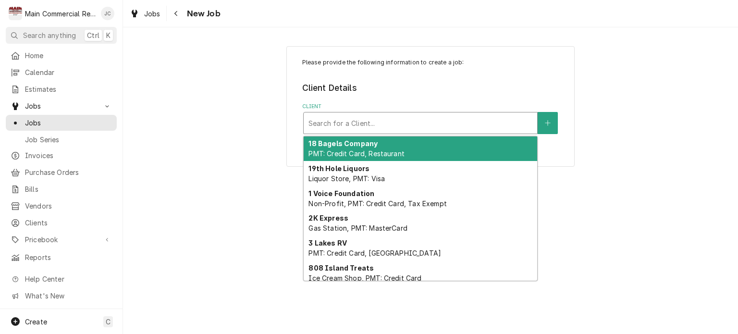
click at [500, 124] on div "Client" at bounding box center [420, 122] width 224 height 17
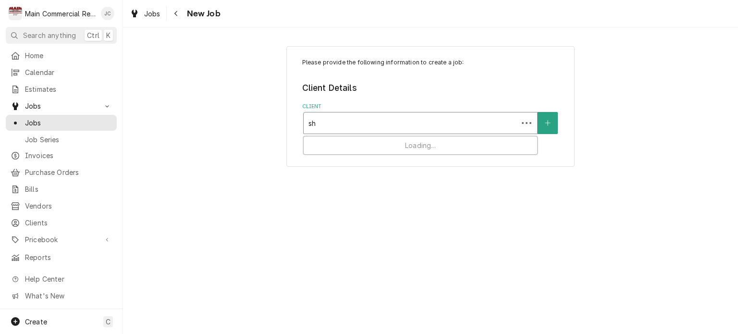
type input "s"
type input "Main comm"
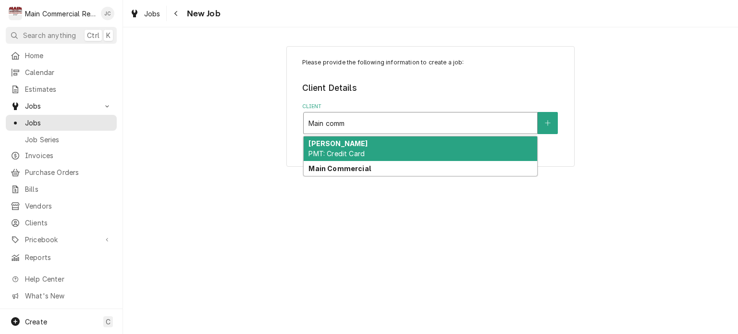
click at [333, 174] on div "Main Commercial" at bounding box center [421, 168] width 234 height 15
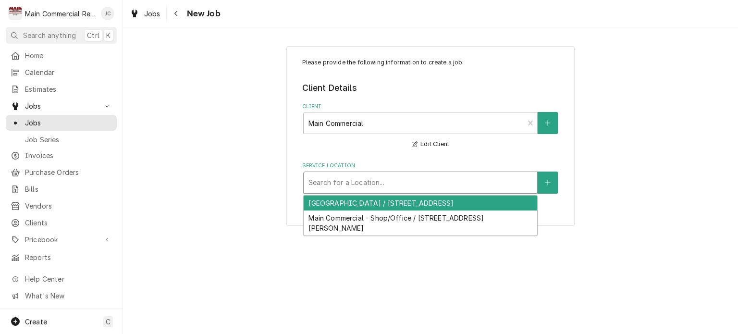
click at [349, 230] on div "Main Commercial - Shop/Office / 16705 Scheer Blvd, Hudson, FL 34667" at bounding box center [421, 222] width 234 height 25
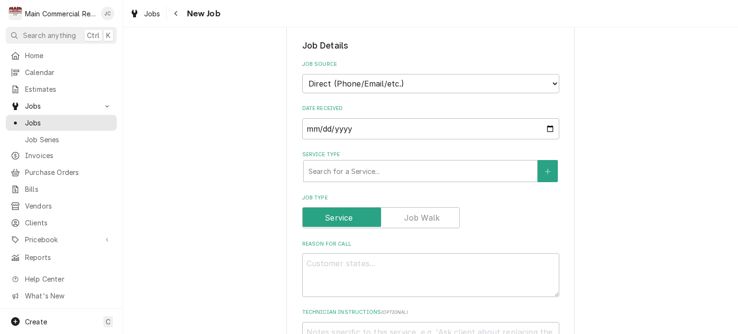
scroll to position [194, 0]
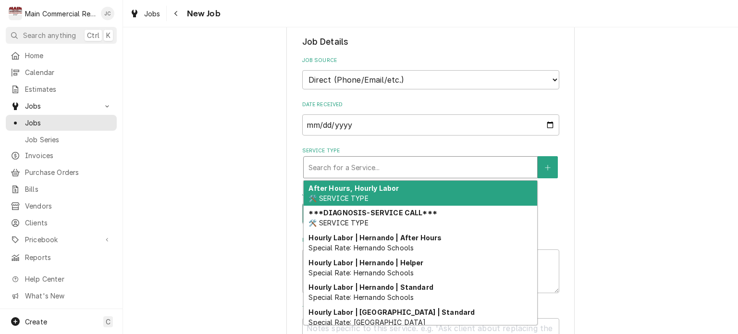
type textarea "x"
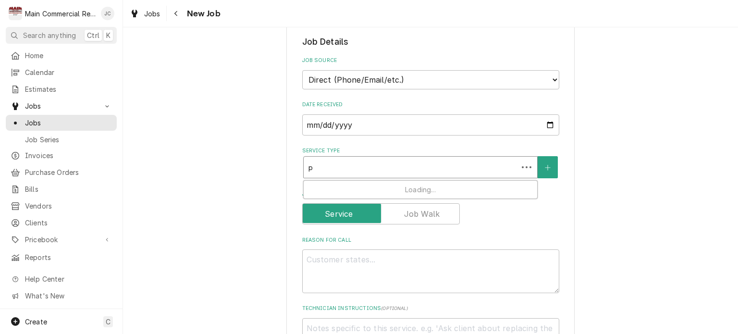
type input "pA"
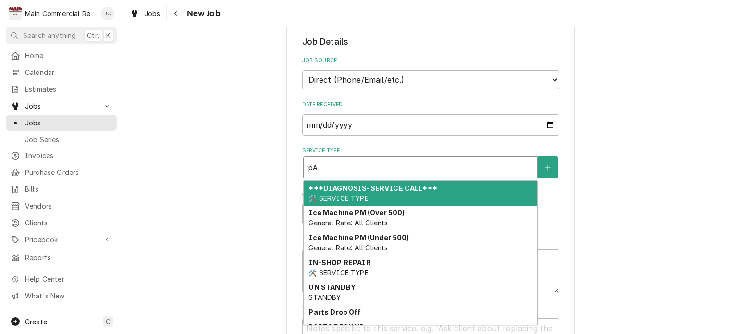
type textarea "x"
type input "p"
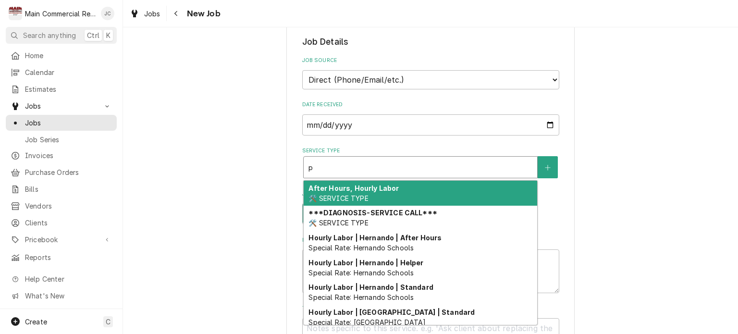
type textarea "x"
type input "P"
type textarea "x"
type input "PA"
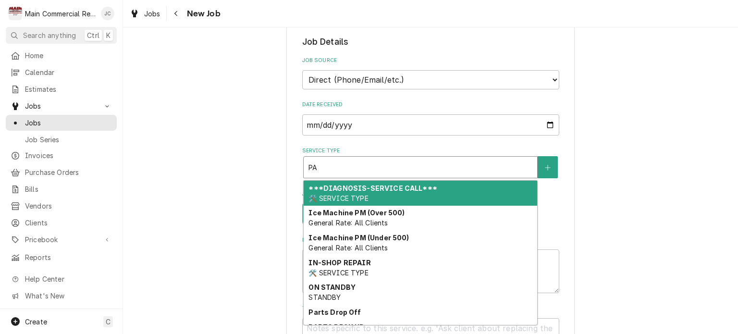
type textarea "x"
type input "PAR"
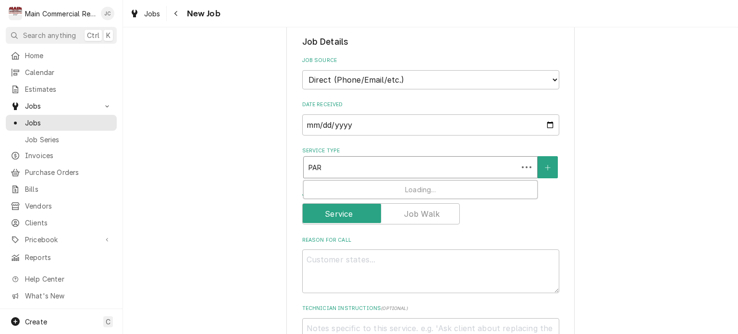
type textarea "x"
type input "PART"
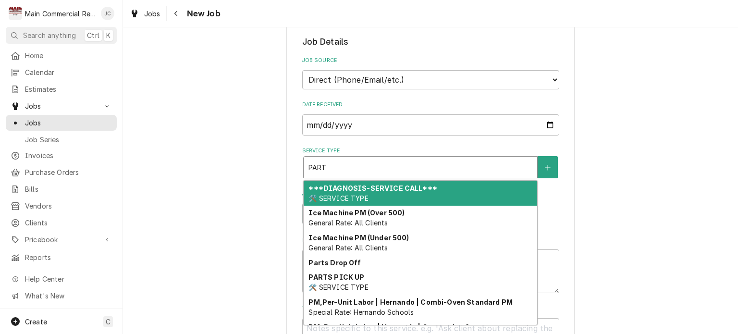
click at [330, 281] on strong "PARTS PICK UP" at bounding box center [336, 277] width 56 height 8
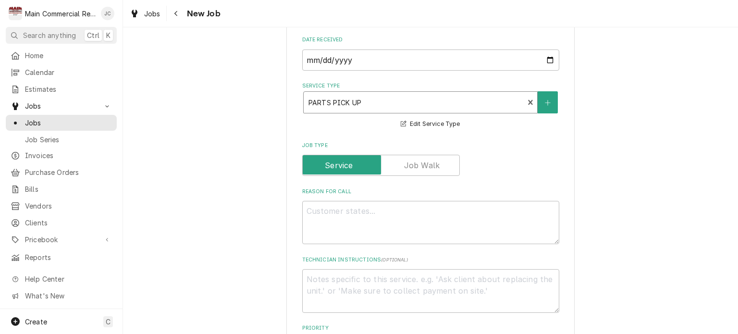
scroll to position [270, 0]
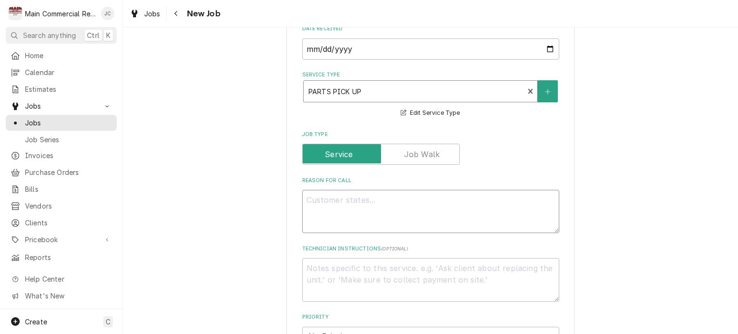
click at [484, 205] on textarea "Reason For Call" at bounding box center [430, 211] width 257 height 43
type textarea "x"
type textarea "d"
type textarea "x"
type textarea "dp"
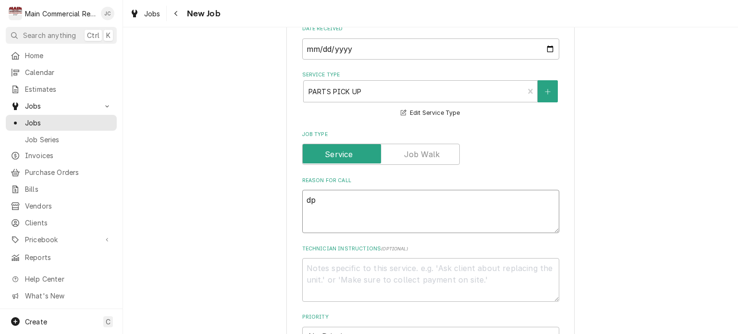
type textarea "x"
type textarea "dpI"
type textarea "x"
type textarea "dpIC"
type textarea "x"
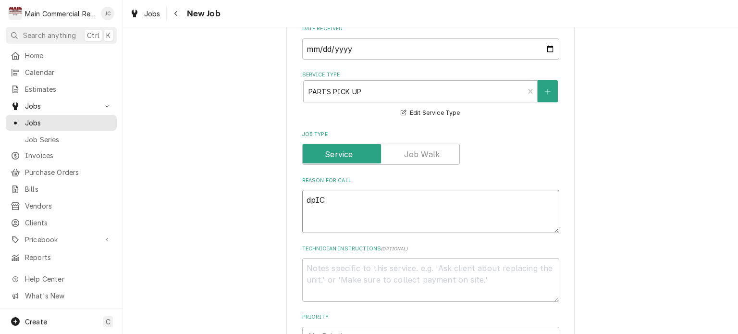
type textarea "dpI"
type textarea "x"
type textarea "dp"
type textarea "x"
type textarea "d"
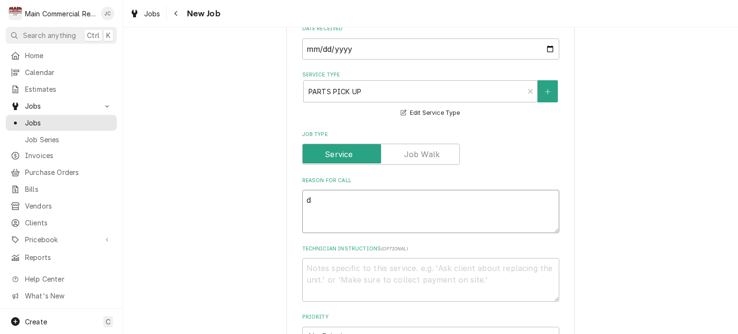
type textarea "x"
type textarea "P"
type textarea "x"
type textarea "Pi"
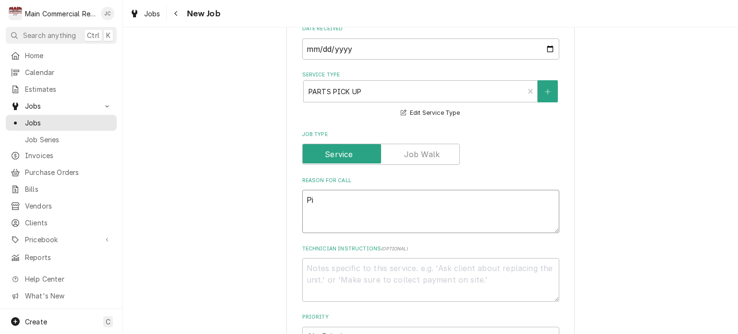
type textarea "x"
type textarea "Pic"
type textarea "x"
type textarea "Pick"
type textarea "x"
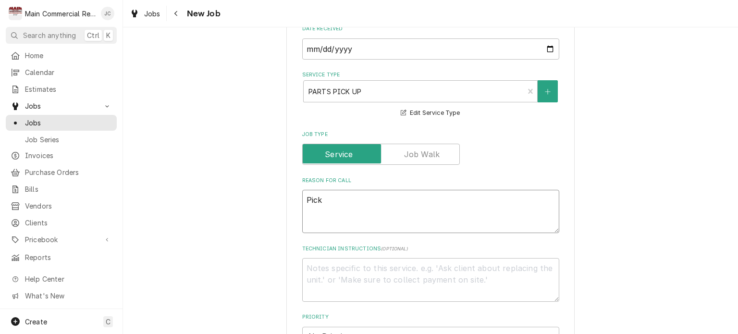
type textarea "Pick"
type textarea "x"
type textarea "Pick u"
type textarea "x"
type textarea "Pick up"
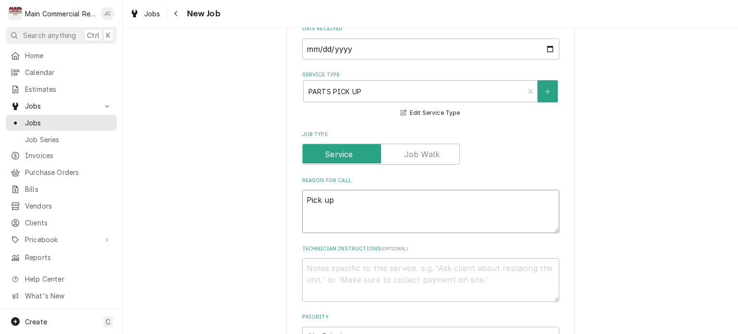
type textarea "x"
type textarea "Pick up c"
type textarea "x"
type textarea "Pick up co"
type textarea "x"
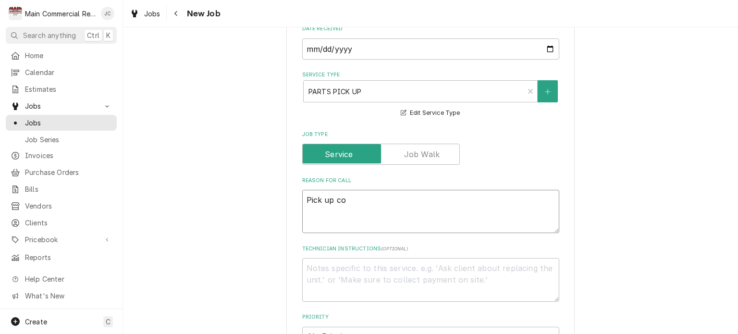
type textarea "Pick up com"
type textarea "x"
type textarea "Pick up comp"
type textarea "x"
type textarea "Pick up compr"
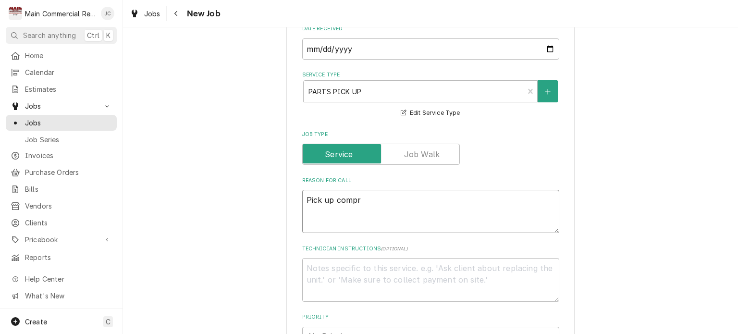
type textarea "x"
type textarea "Pick up compre"
type textarea "x"
type textarea "Pick up compres"
type textarea "x"
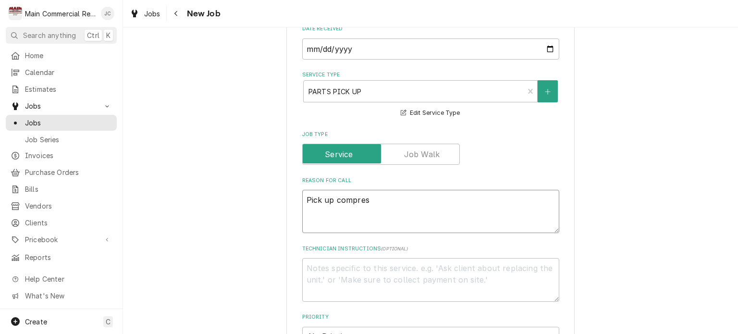
type textarea "Pick up compress"
type textarea "x"
type textarea "Pick up compresso"
type textarea "x"
type textarea "Pick up compressor"
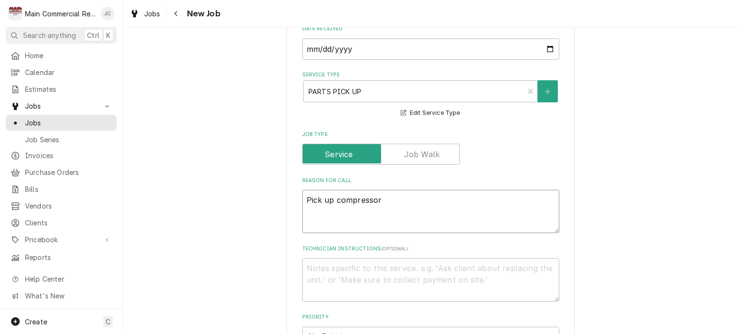
type textarea "x"
type textarea "Pick up compressor"
type textarea "x"
type textarea "Pick up compressor f"
type textarea "x"
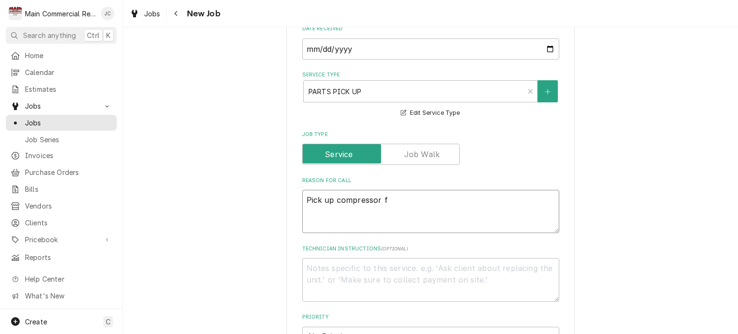
type textarea "Pick up compressor fo"
type textarea "x"
type textarea "Pick up compressor for"
type textarea "x"
type textarea "Pick up compressor for G"
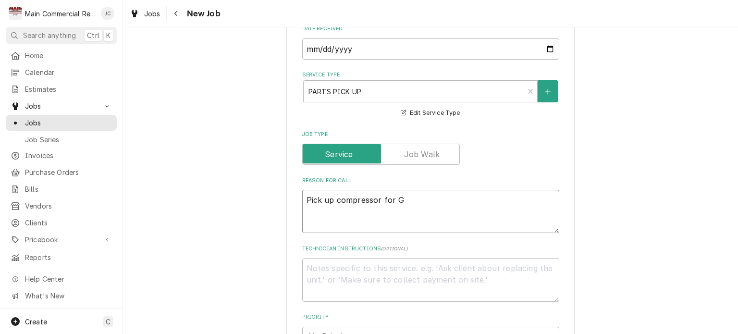
type textarea "x"
type textarea "Pick up compressor for Gu"
type textarea "x"
type textarea "Pick up compressor for Gul"
type textarea "x"
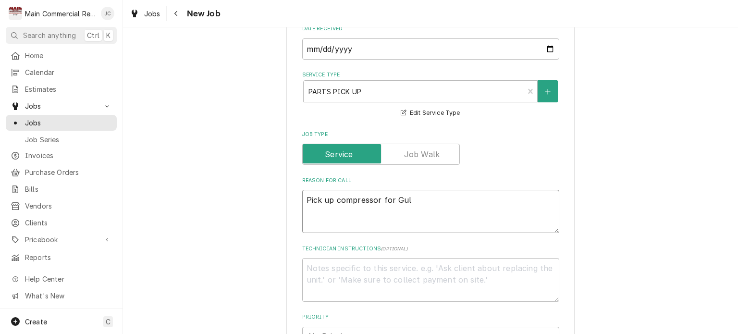
type textarea "Pick up compressor for Gulf"
type textarea "x"
type textarea "Pick up compressor for Gulf"
type textarea "x"
type textarea "Pick up compressor for Gulf C"
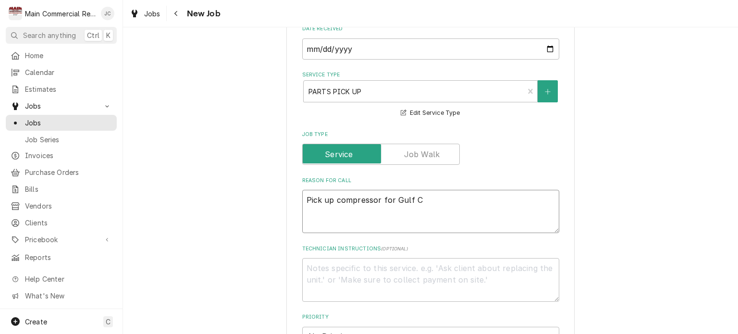
type textarea "x"
type textarea "Pick up compressor for Gulf Co"
type textarea "x"
type textarea "Pick up compressor for Gulf Coa"
type textarea "x"
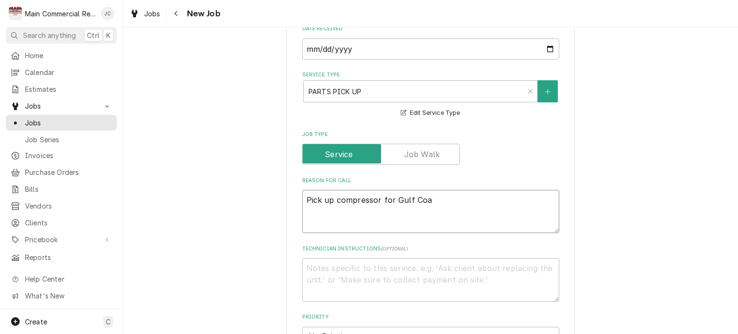
type textarea "Pick up compressor for Gulf Coas"
type textarea "x"
type textarea "Pick up compressor for Gulf Coast"
type textarea "x"
type textarea "Pick up compressor for Gulf Coast"
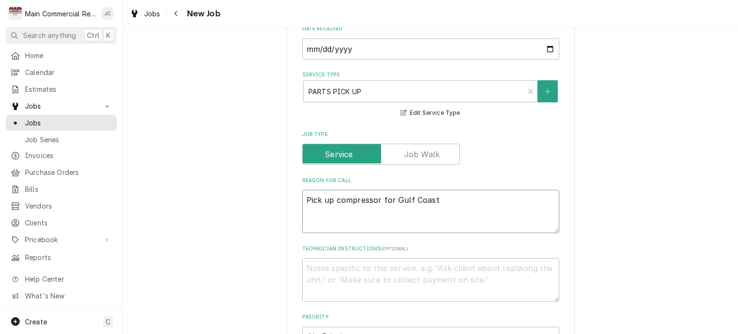
type textarea "x"
type textarea "Pick up compressor for Gulf Coast J"
type textarea "x"
type textarea "Pick up compressor for Gulf Coast Je"
type textarea "x"
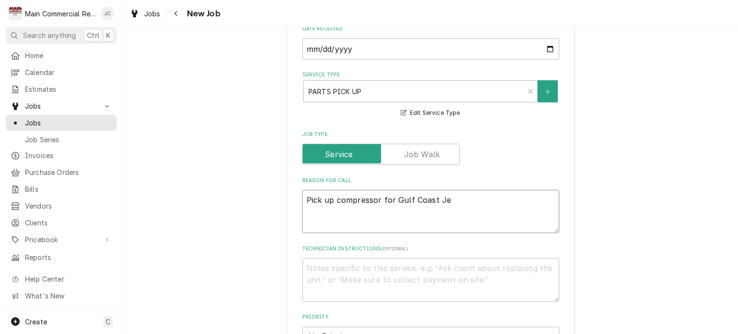
type textarea "Pick up compressor for Gulf Coast Jew"
type textarea "x"
type textarea "Pick up compressor for Gulf Coast Jewi"
type textarea "x"
type textarea "Pick up compressor for Gulf Coast Jewis"
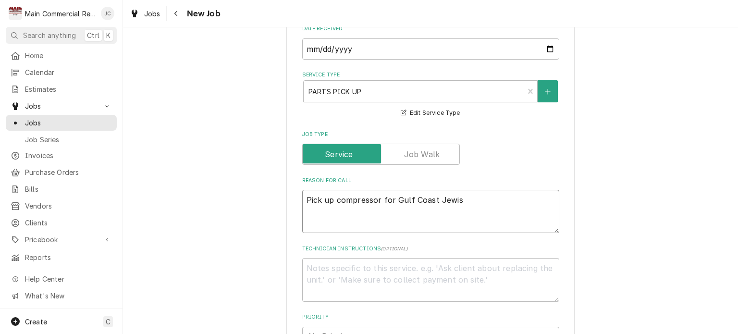
type textarea "x"
type textarea "Pick up compressor for Gulf Coast Jewish"
type textarea "x"
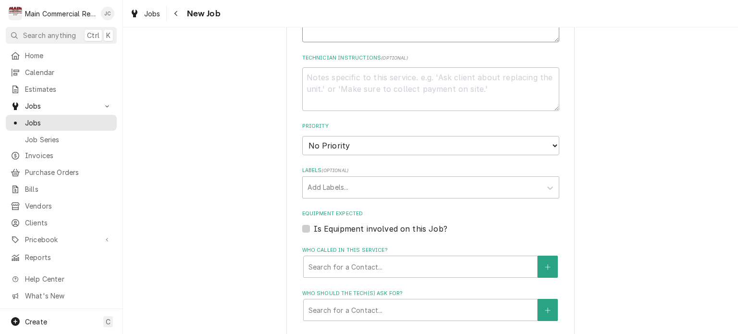
scroll to position [463, 0]
type textarea "Pick up compressor for Gulf Coast Jewish"
click at [532, 145] on select "No Priority Urgent High Medium Low" at bounding box center [430, 143] width 257 height 19
select select "1"
click at [302, 134] on select "No Priority Urgent High Medium Low" at bounding box center [430, 143] width 257 height 19
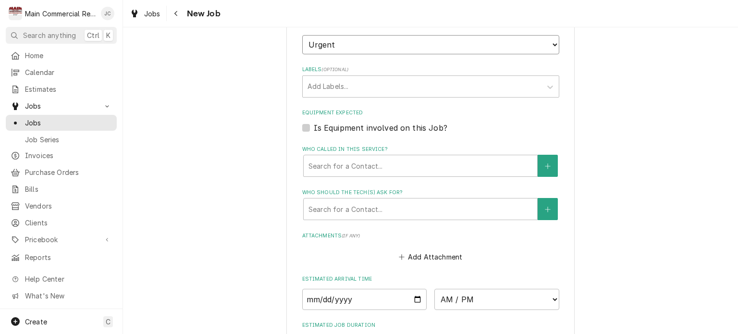
scroll to position [573, 0]
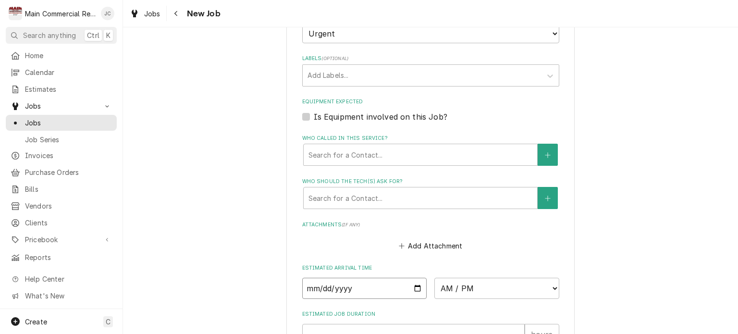
click at [380, 283] on input "Date" at bounding box center [364, 288] width 125 height 21
click at [415, 292] on input "Date" at bounding box center [364, 288] width 125 height 21
type textarea "x"
type input "2025-09-19"
type textarea "x"
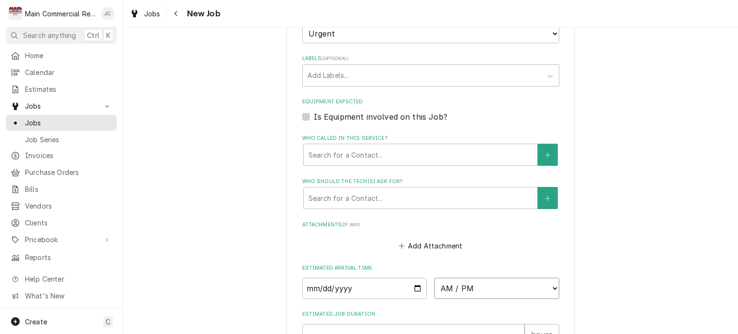
click at [486, 289] on select "AM / PM 6:00 AM 6:15 AM 6:30 AM 6:45 AM 7:00 AM 7:15 AM 7:30 AM 7:45 AM 8:00 AM…" at bounding box center [496, 288] width 125 height 21
select select "07:15:00"
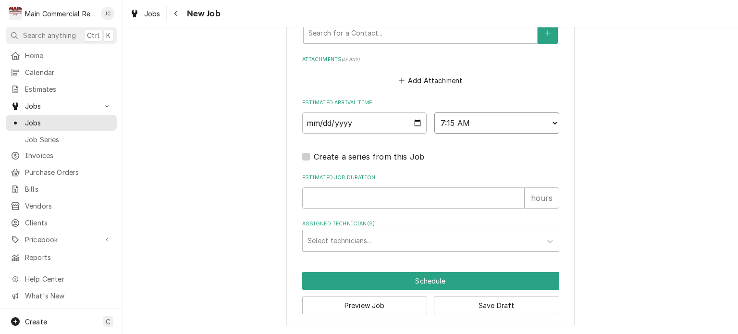
scroll to position [739, 0]
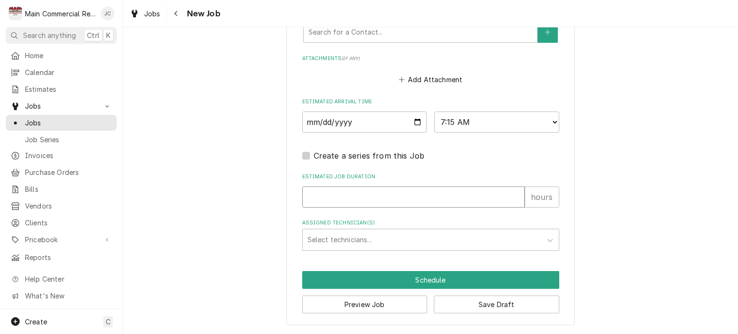
click at [492, 201] on input "Estimated Job Duration" at bounding box center [413, 196] width 222 height 21
type textarea "x"
type input "1"
type textarea "x"
type input "1"
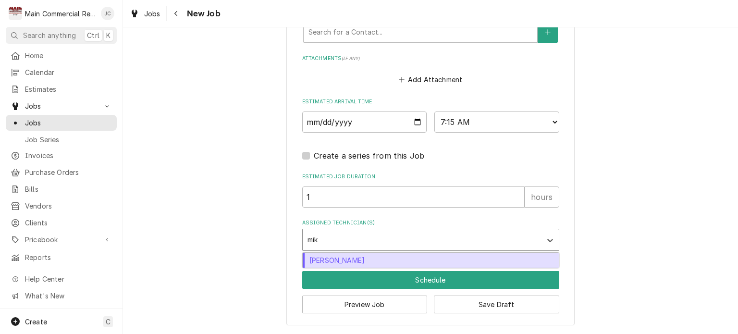
type input "mike"
click at [406, 261] on div "Mike Marchese" at bounding box center [431, 260] width 256 height 15
type textarea "x"
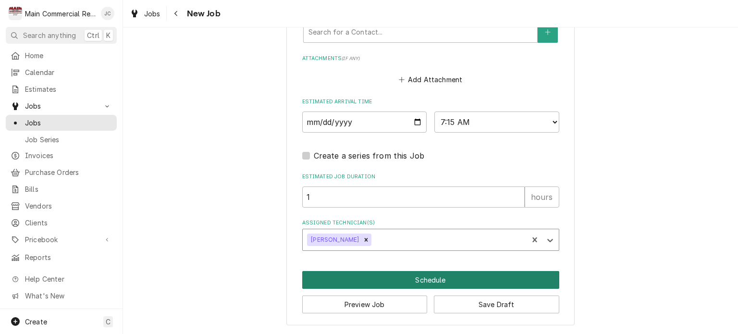
click at [444, 283] on button "Schedule" at bounding box center [430, 280] width 257 height 18
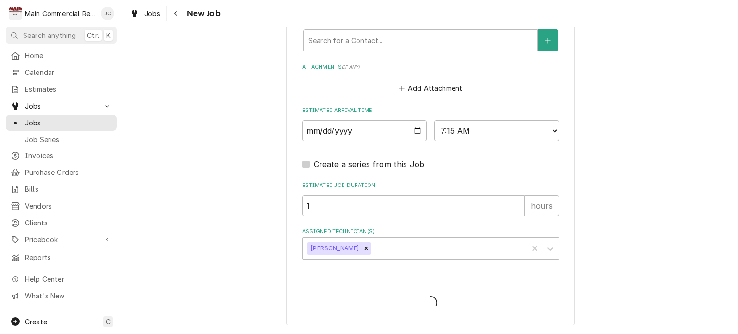
scroll to position [730, 0]
type textarea "x"
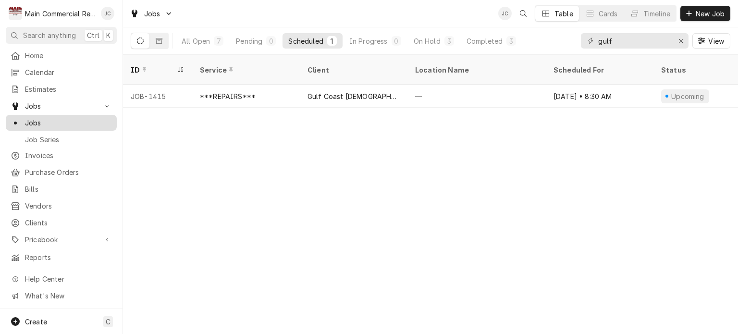
click at [47, 120] on span "Jobs" at bounding box center [68, 123] width 87 height 10
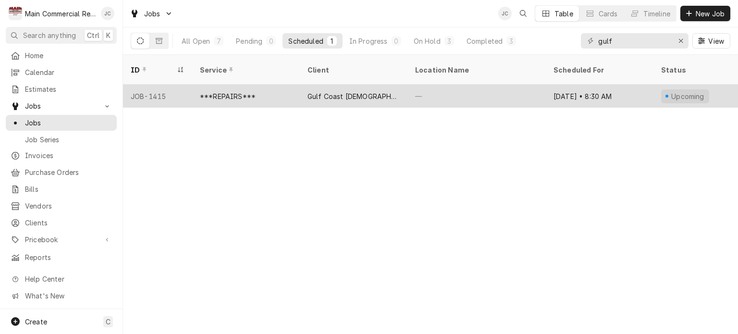
click at [282, 89] on div "***REPAIRS***" at bounding box center [246, 96] width 108 height 23
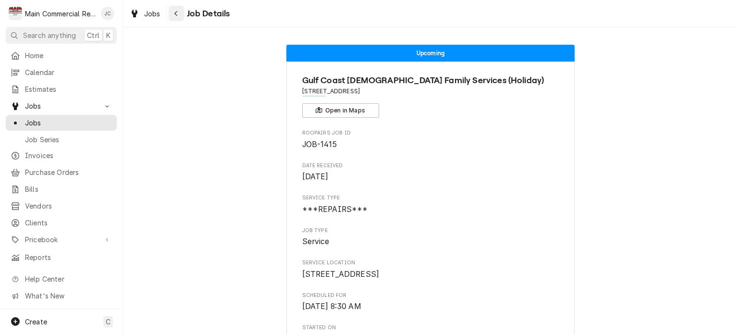
click at [175, 19] on button "Navigate back" at bounding box center [176, 13] width 15 height 15
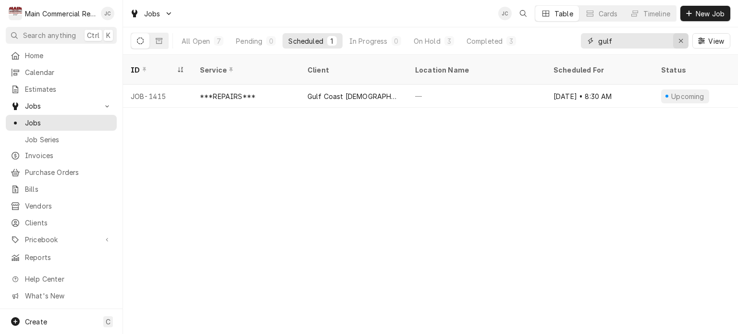
click at [681, 45] on div "Erase input" at bounding box center [681, 41] width 10 height 10
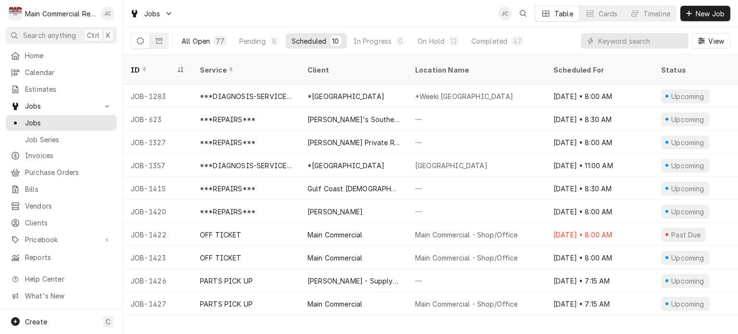
click at [207, 44] on div "All Open" at bounding box center [196, 41] width 28 height 10
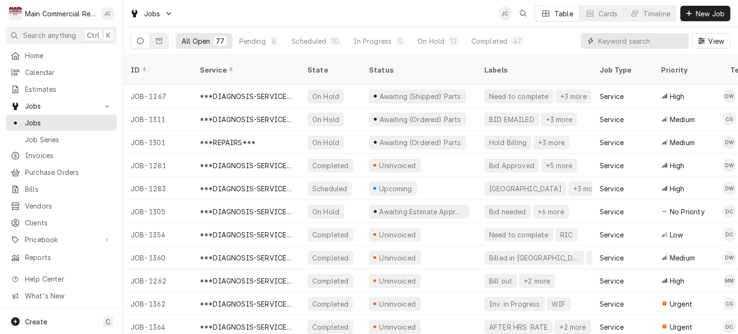
click at [642, 39] on input "Dynamic Content Wrapper" at bounding box center [641, 40] width 86 height 15
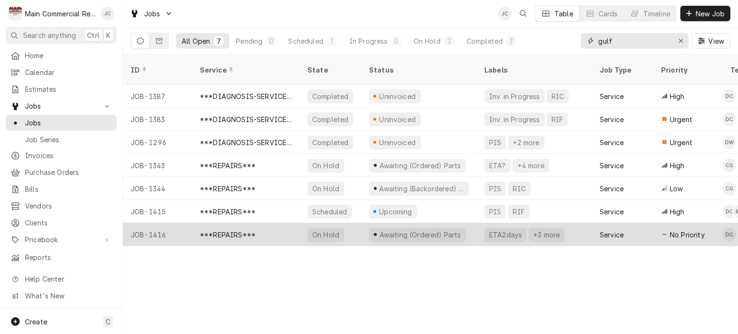
type input "gulf"
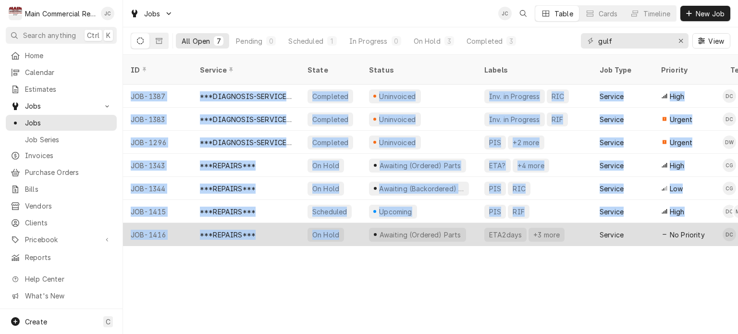
drag, startPoint x: 353, startPoint y: 233, endPoint x: 373, endPoint y: 226, distance: 21.1
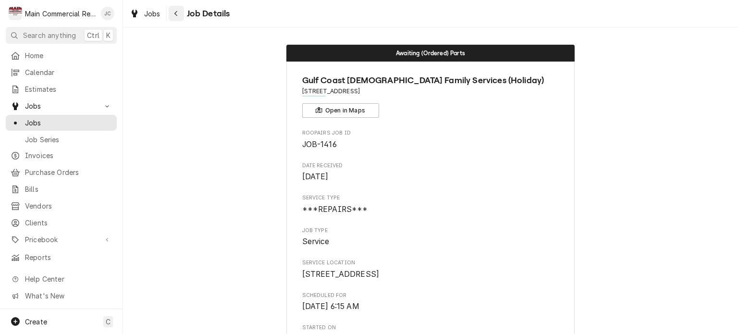
click at [176, 17] on div "Navigate back" at bounding box center [177, 14] width 10 height 10
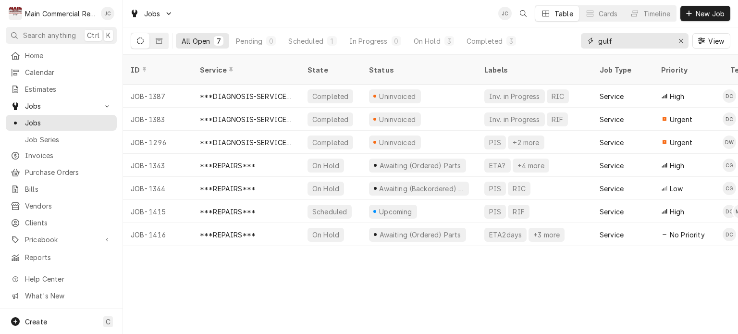
click at [648, 40] on input "gulf" at bounding box center [634, 40] width 72 height 15
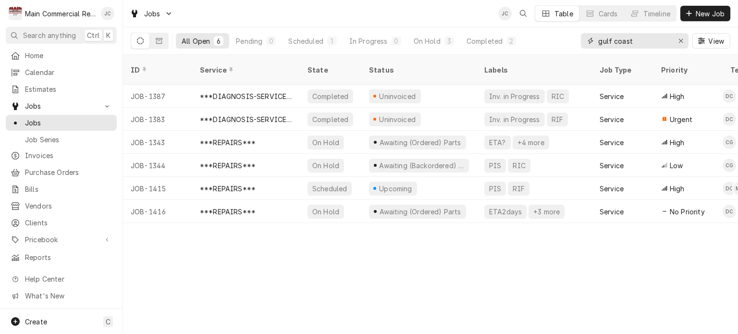
type input "gulf coast"
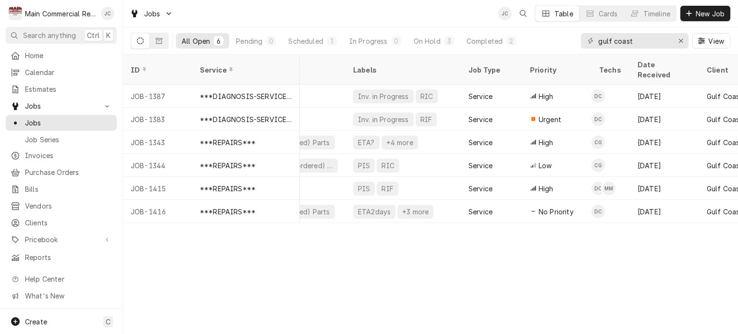
scroll to position [0, 115]
